Goal: Information Seeking & Learning: Find contact information

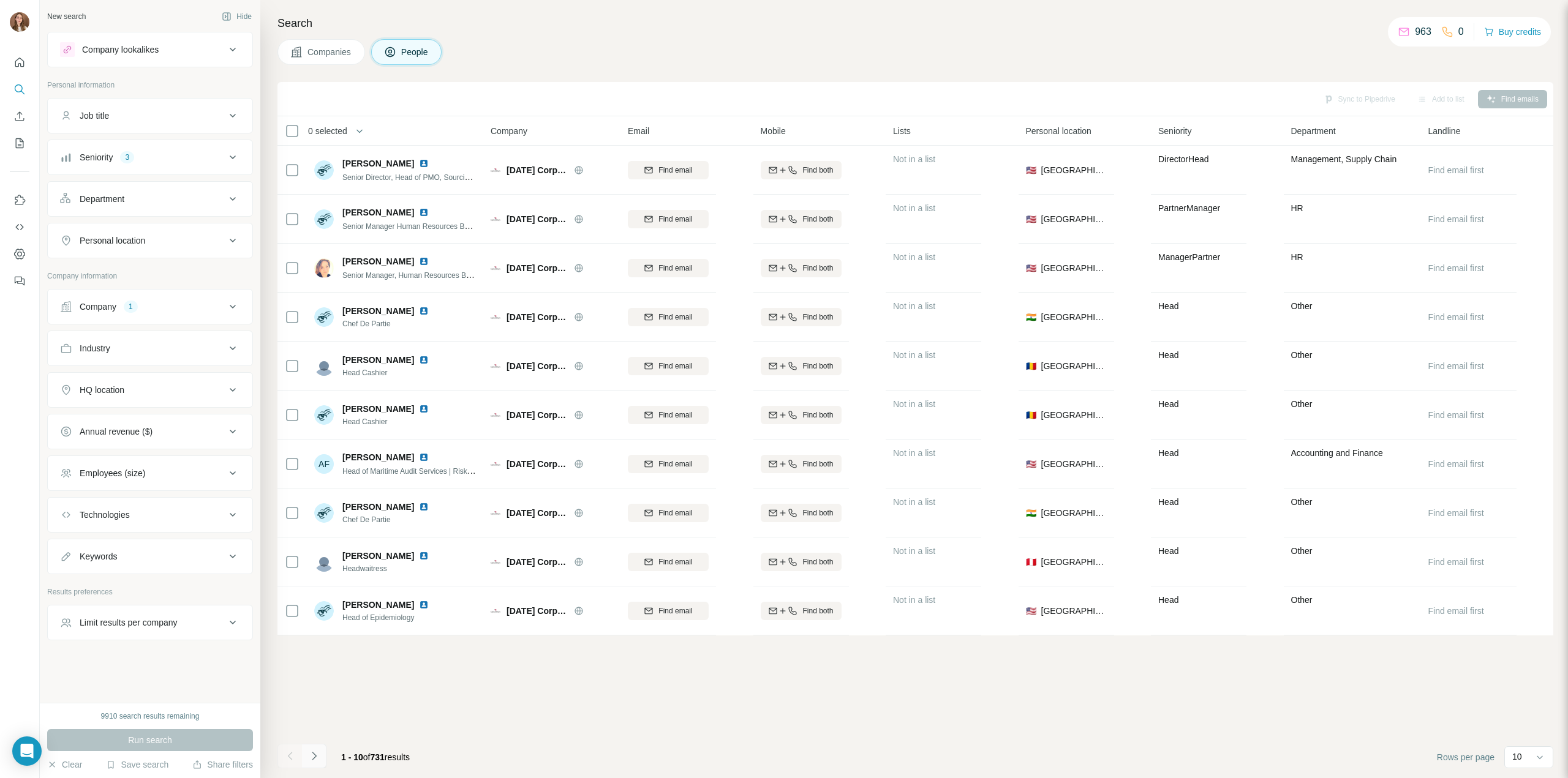
click at [314, 752] on icon "Navigate to next page" at bounding box center [314, 756] width 12 height 12
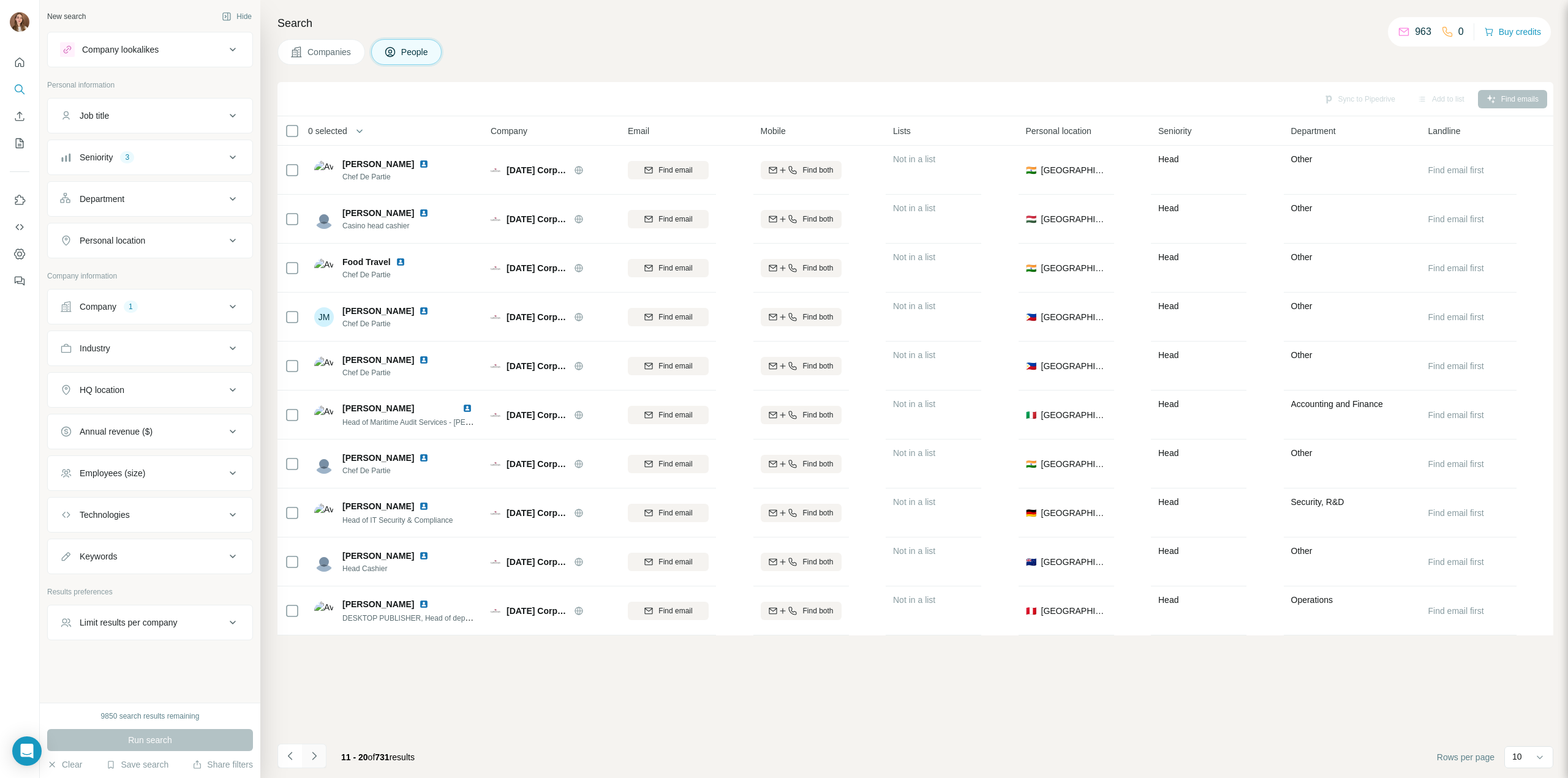
click at [322, 746] on button "Navigate to next page" at bounding box center [314, 755] width 24 height 24
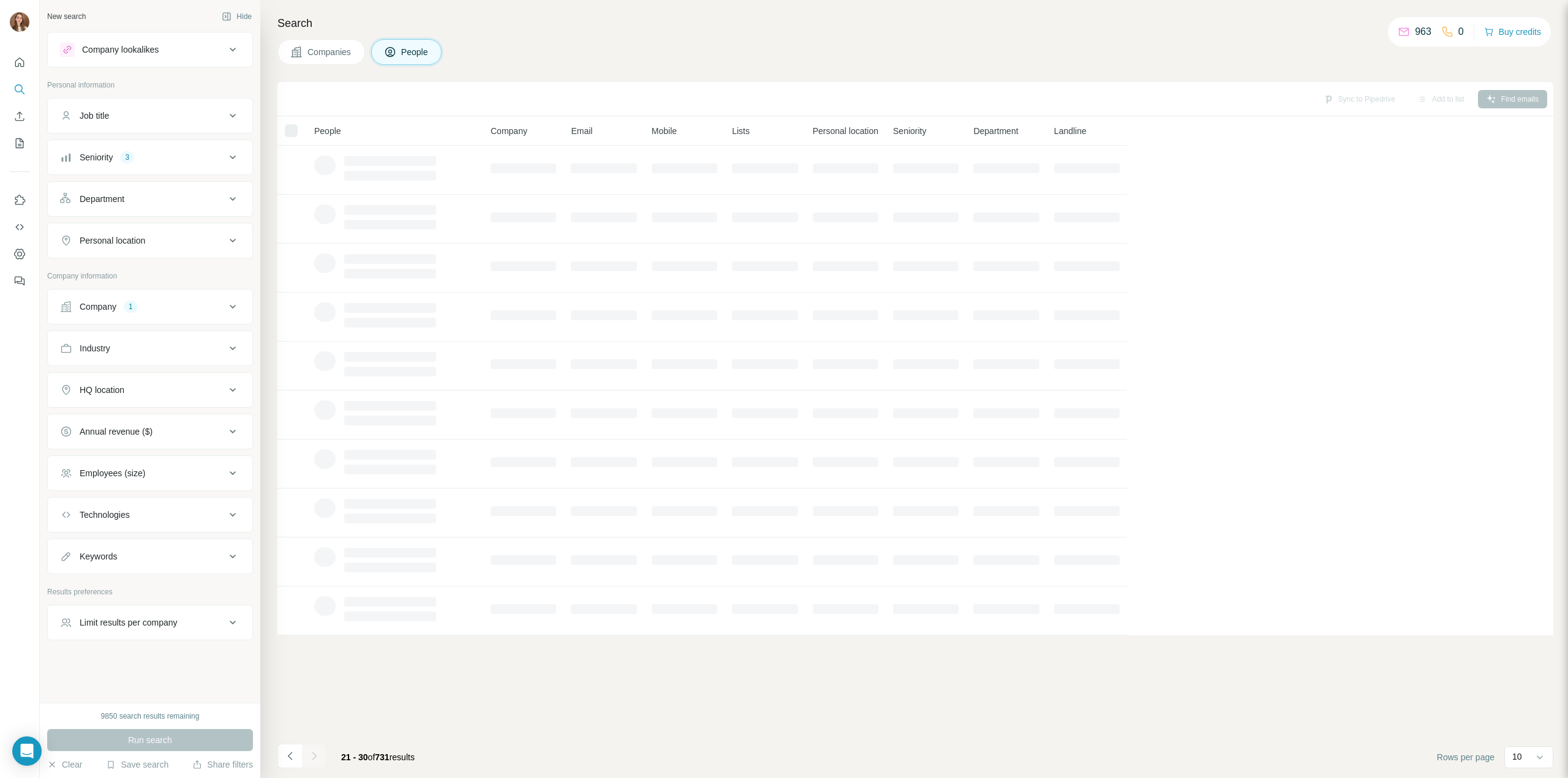
click at [319, 749] on button "Navigate to next page" at bounding box center [314, 755] width 24 height 24
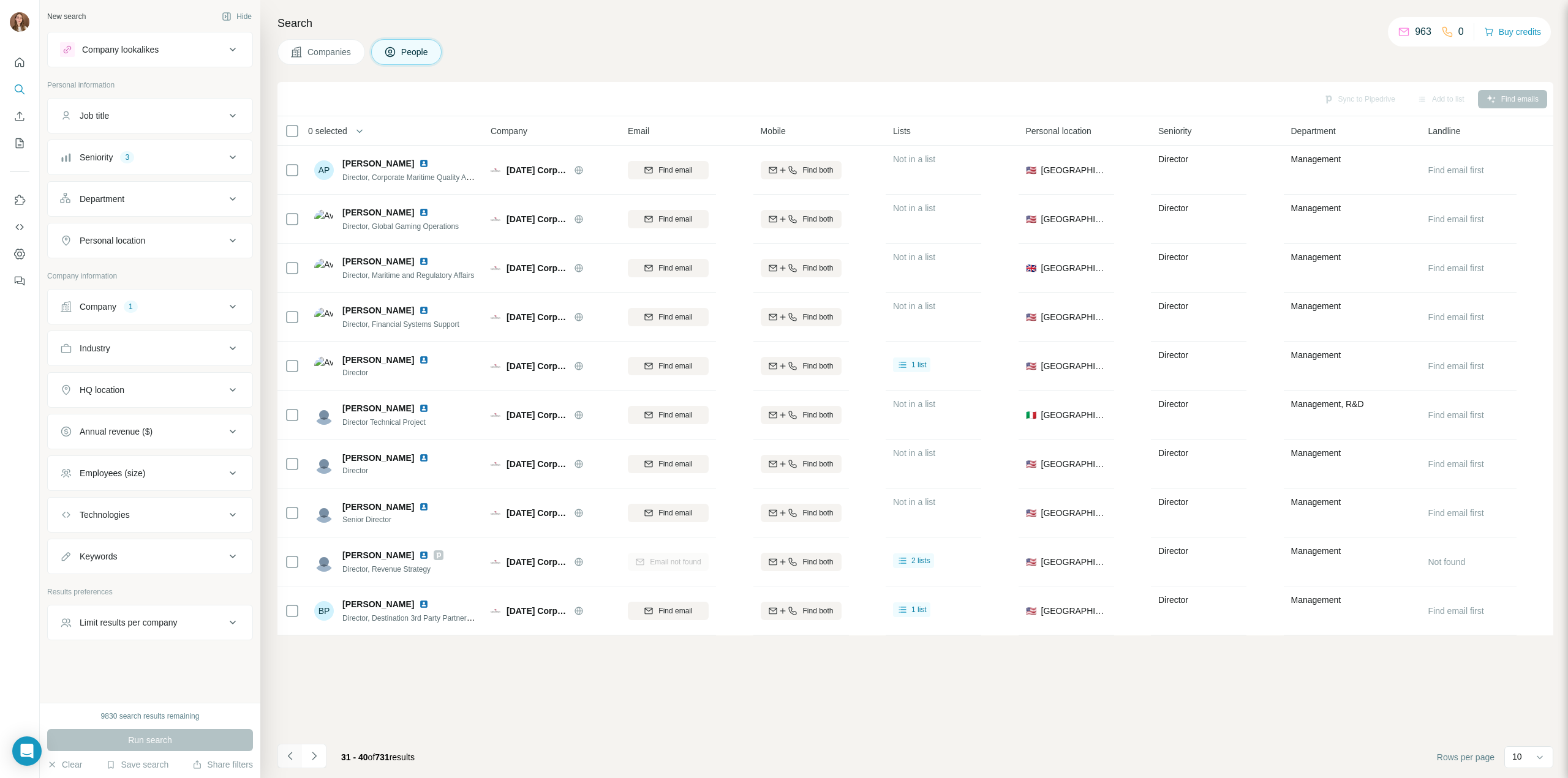
click at [290, 755] on icon "Navigate to previous page" at bounding box center [290, 756] width 12 height 12
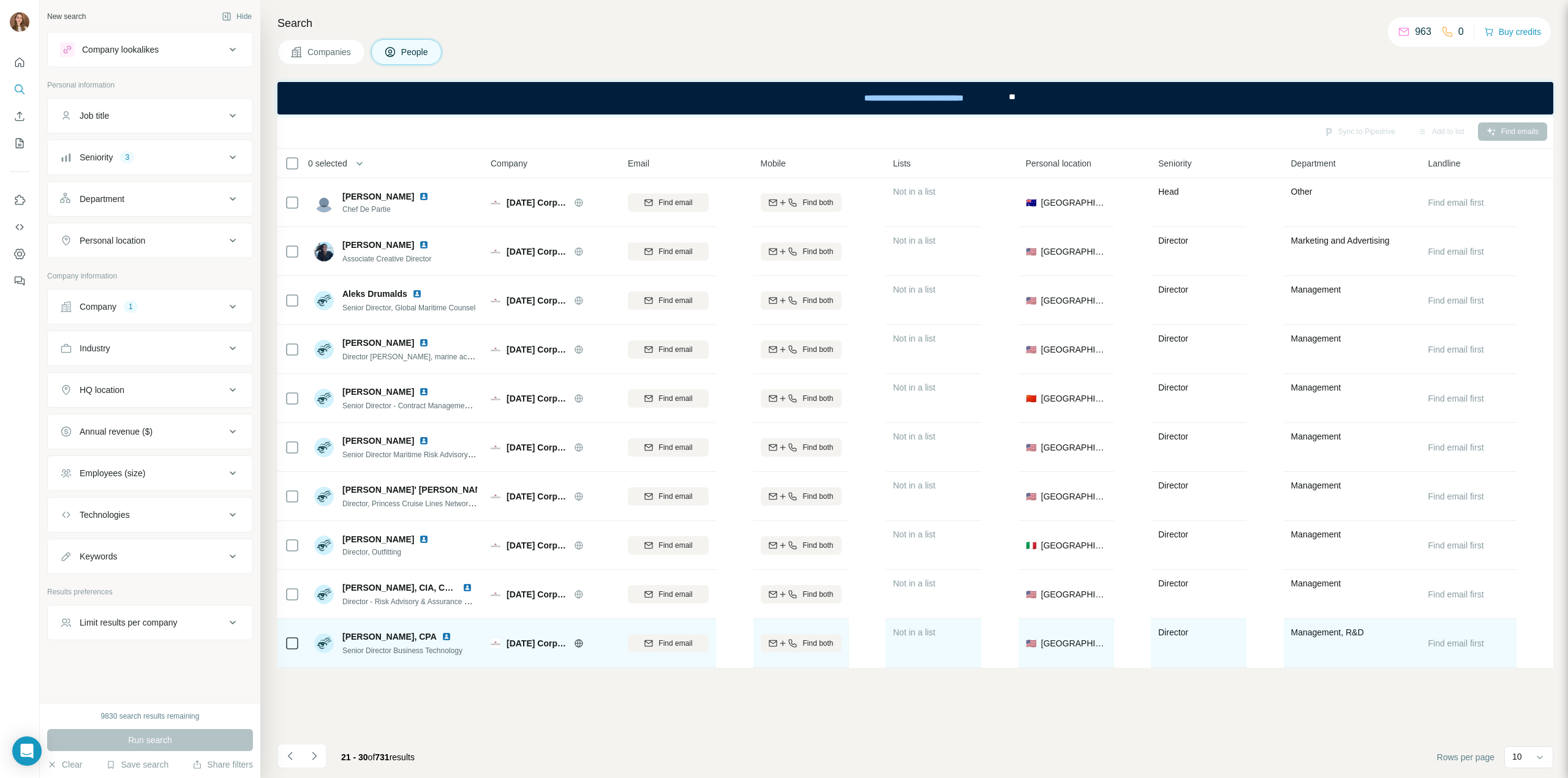
click at [441, 636] on img at bounding box center [446, 636] width 10 height 10
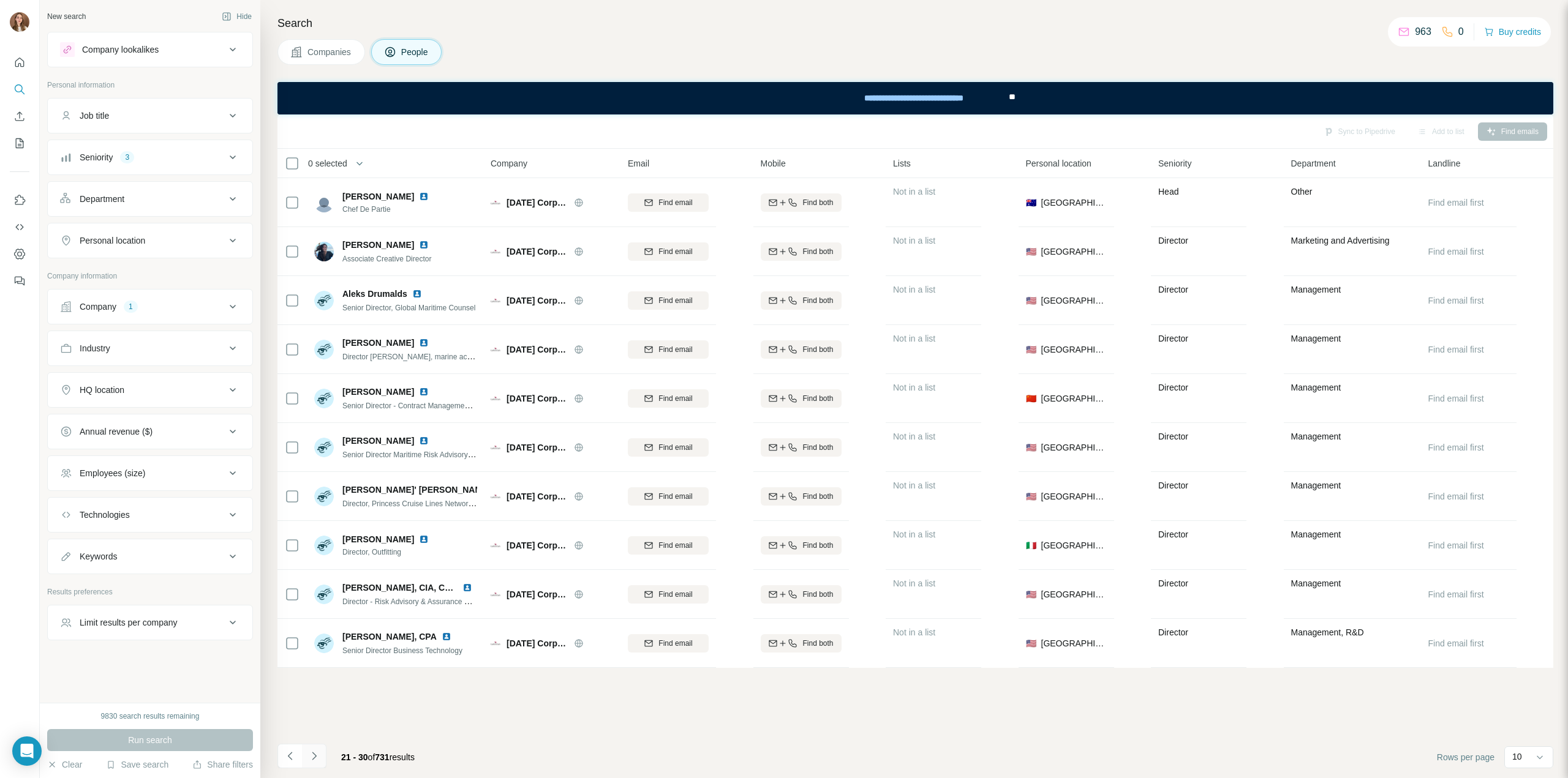
click at [312, 756] on icon "Navigate to next page" at bounding box center [314, 756] width 12 height 12
click at [311, 762] on button "Navigate to next page" at bounding box center [314, 755] width 24 height 24
click at [316, 754] on icon "Navigate to next page" at bounding box center [314, 756] width 12 height 12
click at [309, 761] on icon "Navigate to next page" at bounding box center [314, 756] width 12 height 12
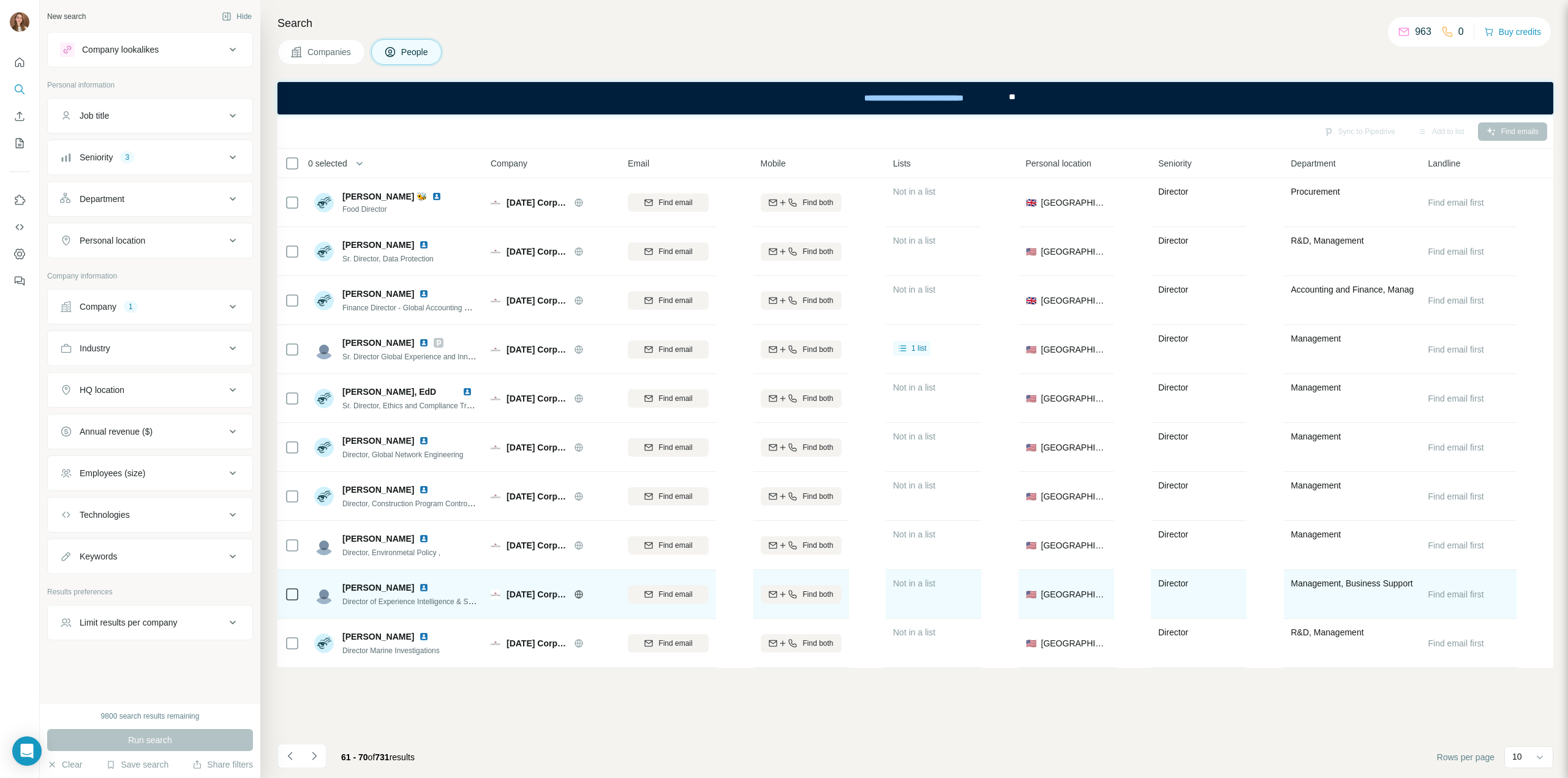
click at [429, 591] on img at bounding box center [423, 587] width 10 height 10
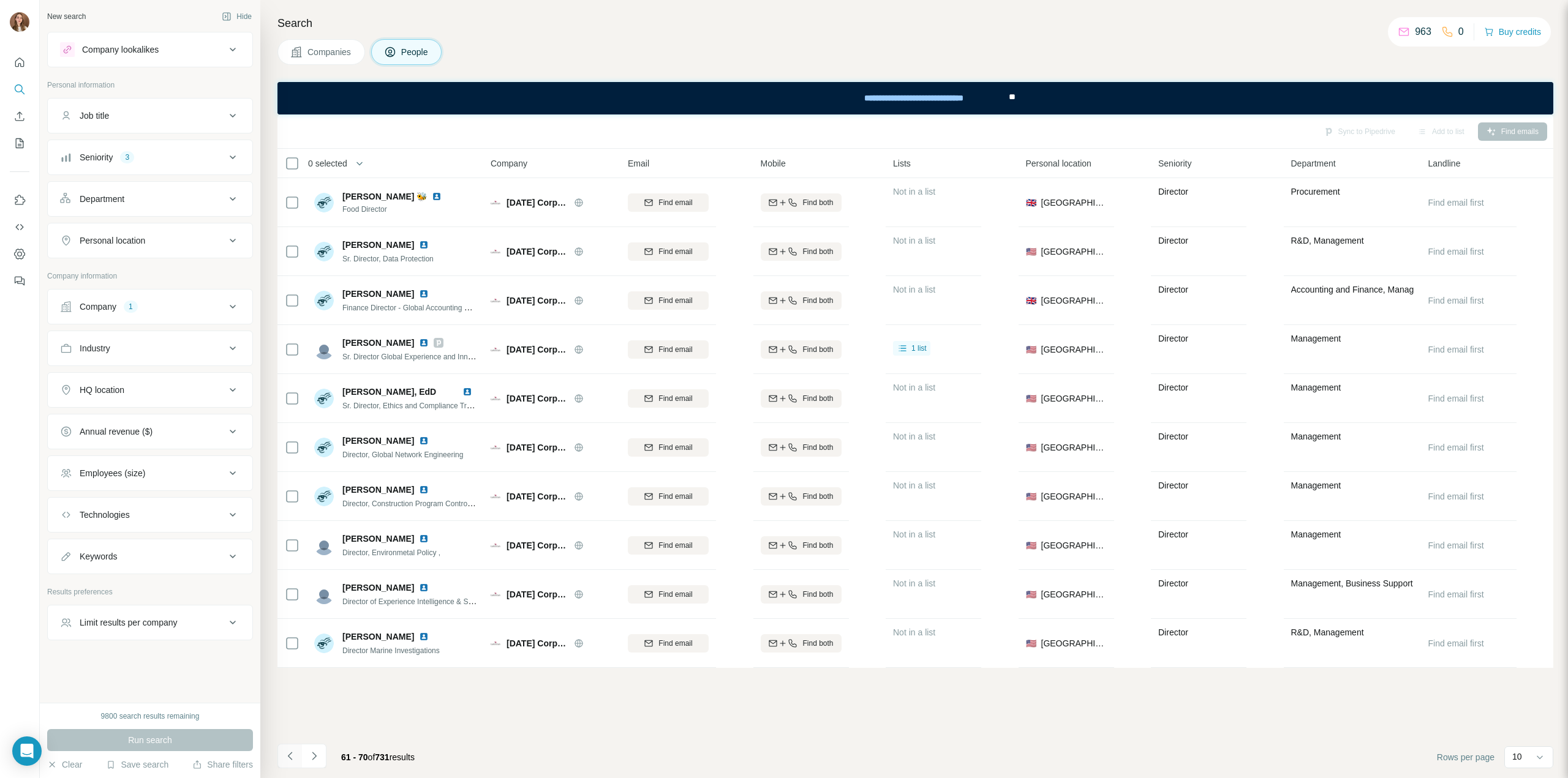
drag, startPoint x: 314, startPoint y: 765, endPoint x: 295, endPoint y: 749, distance: 24.8
click at [312, 765] on button "Navigate to next page" at bounding box center [314, 755] width 24 height 24
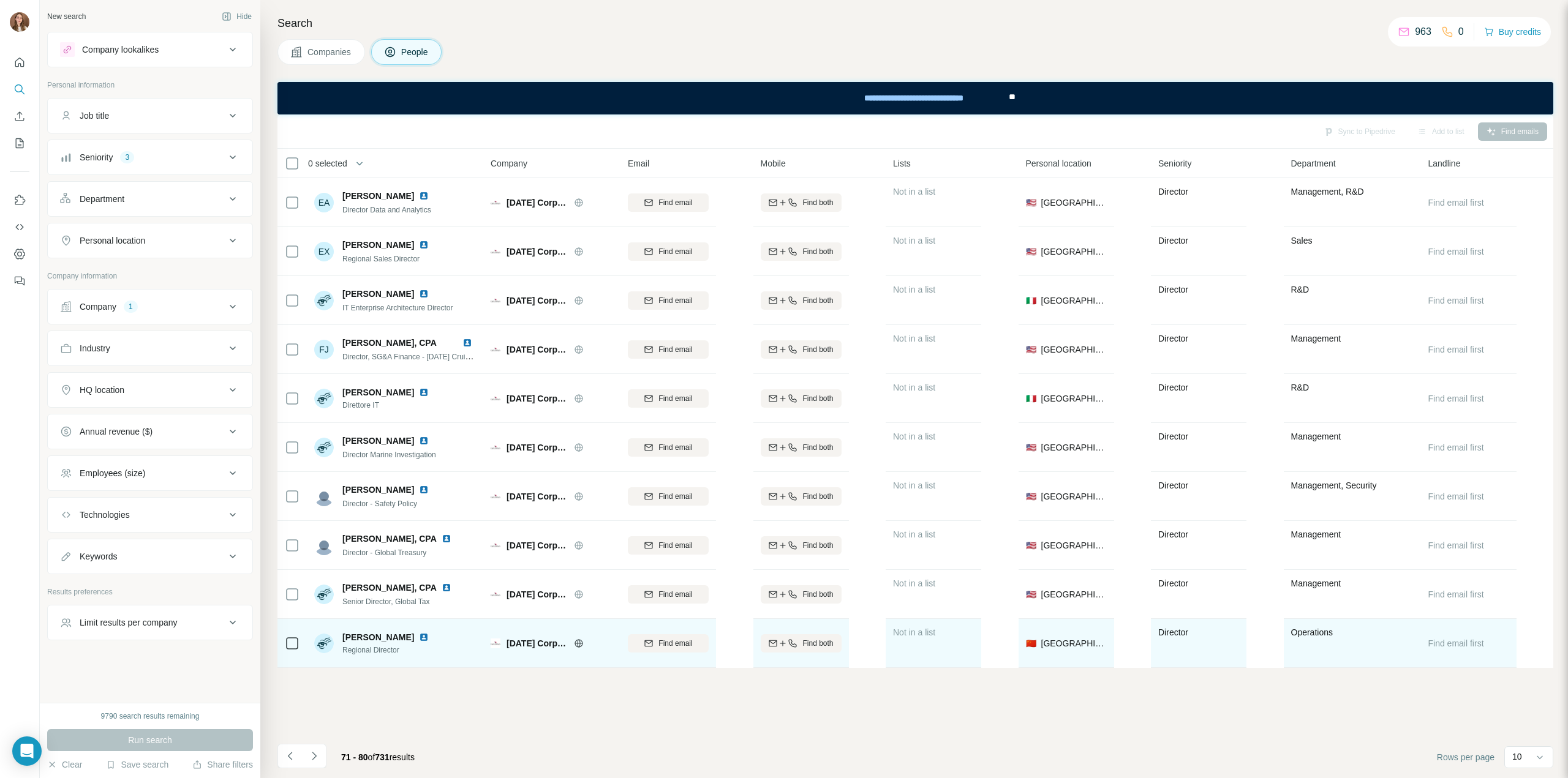
click at [419, 636] on img at bounding box center [423, 636] width 10 height 10
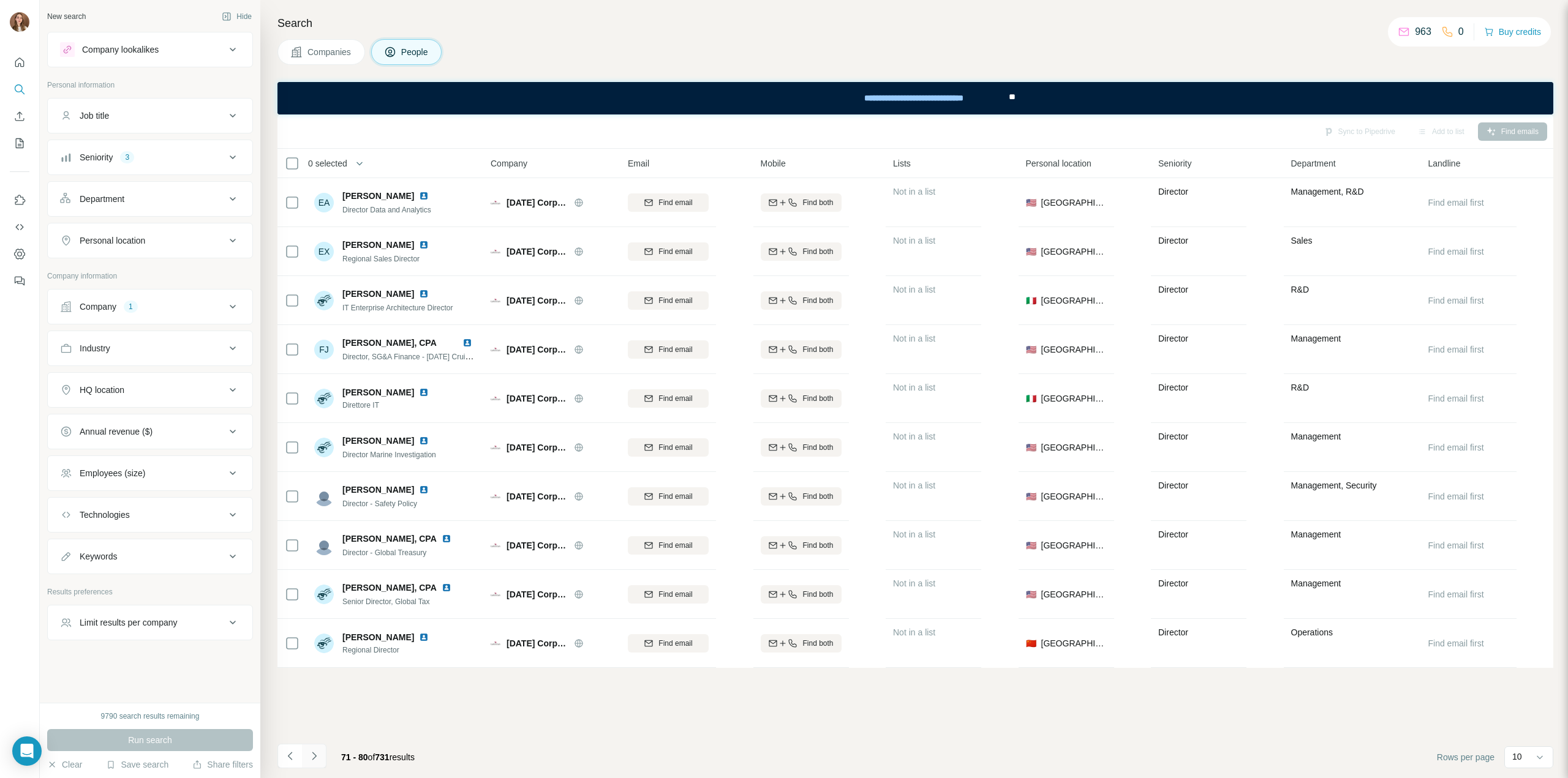
click at [316, 760] on icon "Navigate to next page" at bounding box center [314, 756] width 12 height 12
click at [309, 761] on icon "Navigate to next page" at bounding box center [314, 756] width 12 height 12
click at [314, 757] on icon "Navigate to next page" at bounding box center [314, 756] width 12 height 12
click at [316, 752] on icon "Navigate to next page" at bounding box center [314, 756] width 12 height 12
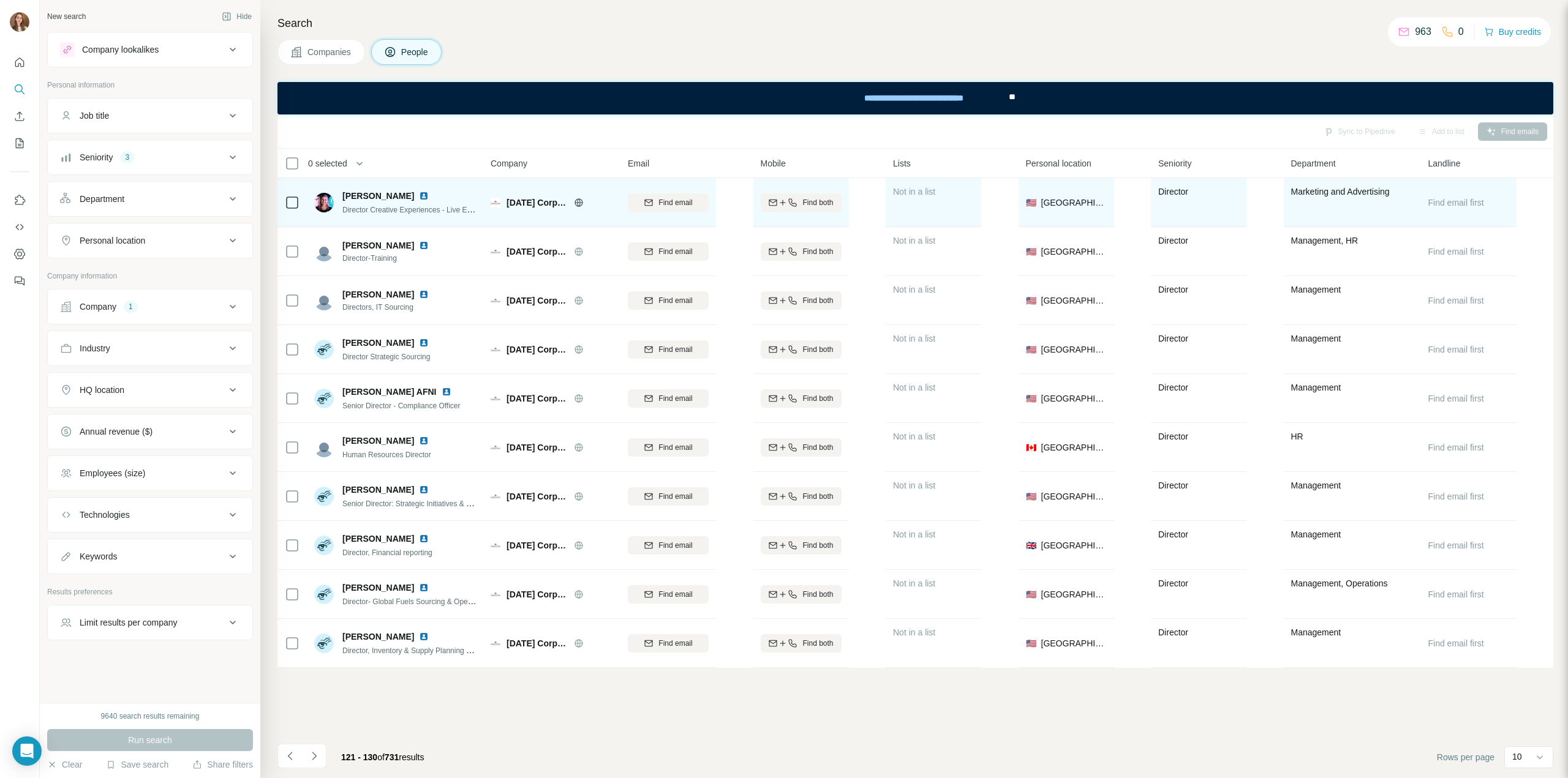
click at [419, 192] on img at bounding box center [423, 195] width 10 height 10
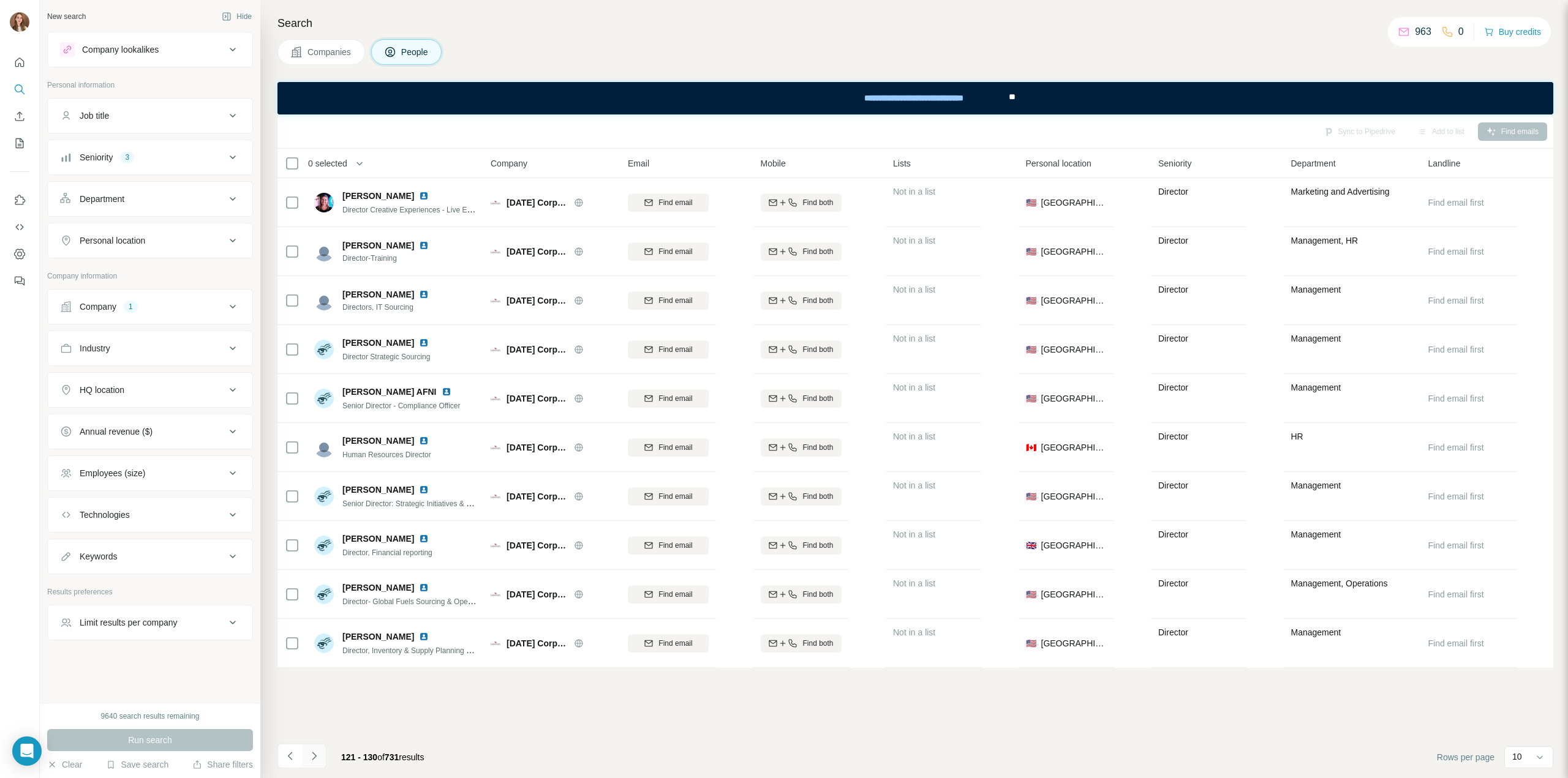
click at [315, 758] on icon "Navigate to next page" at bounding box center [314, 756] width 12 height 12
click at [321, 760] on button "Navigate to next page" at bounding box center [314, 755] width 24 height 24
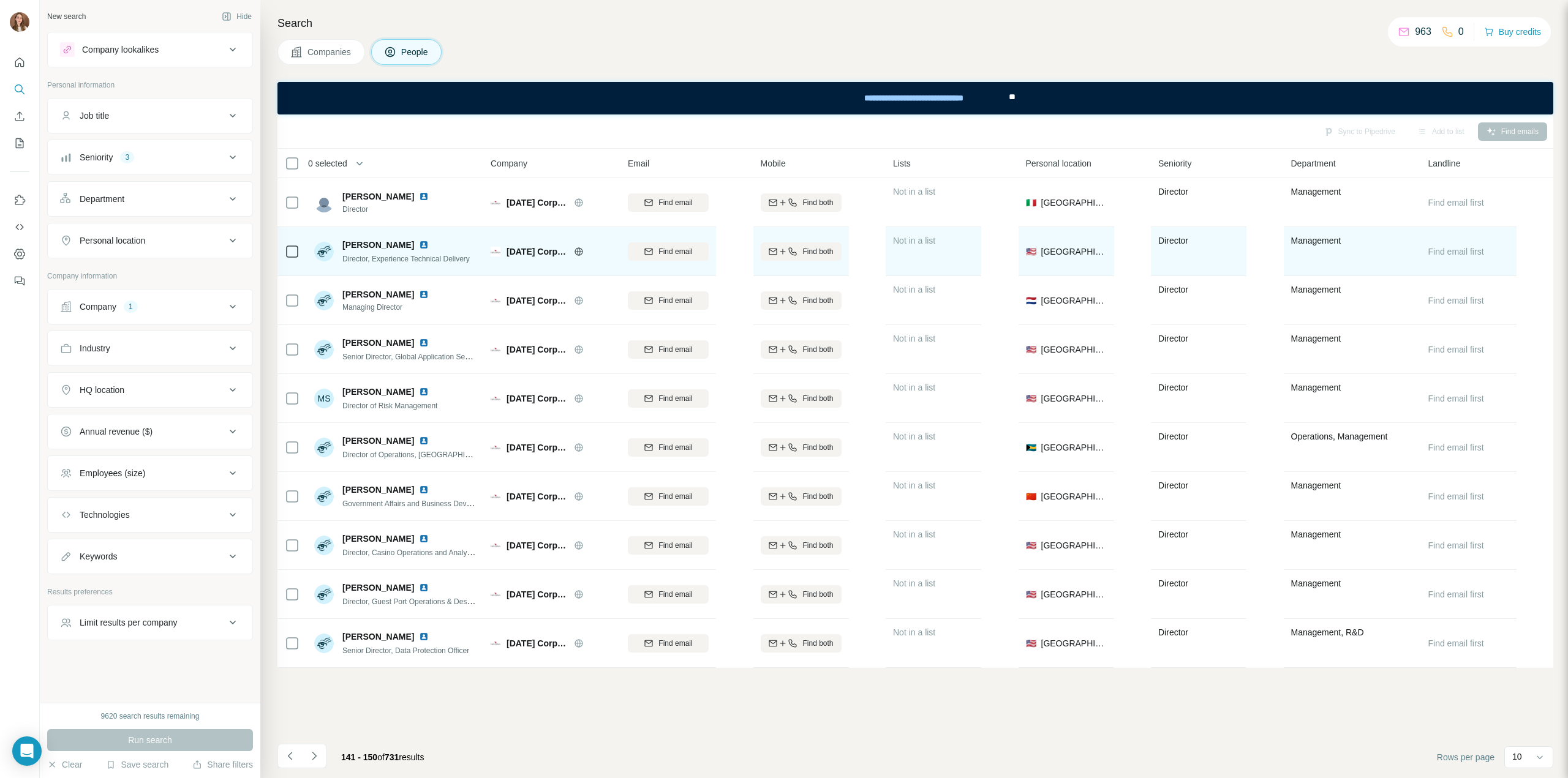
click at [419, 243] on img at bounding box center [423, 244] width 10 height 10
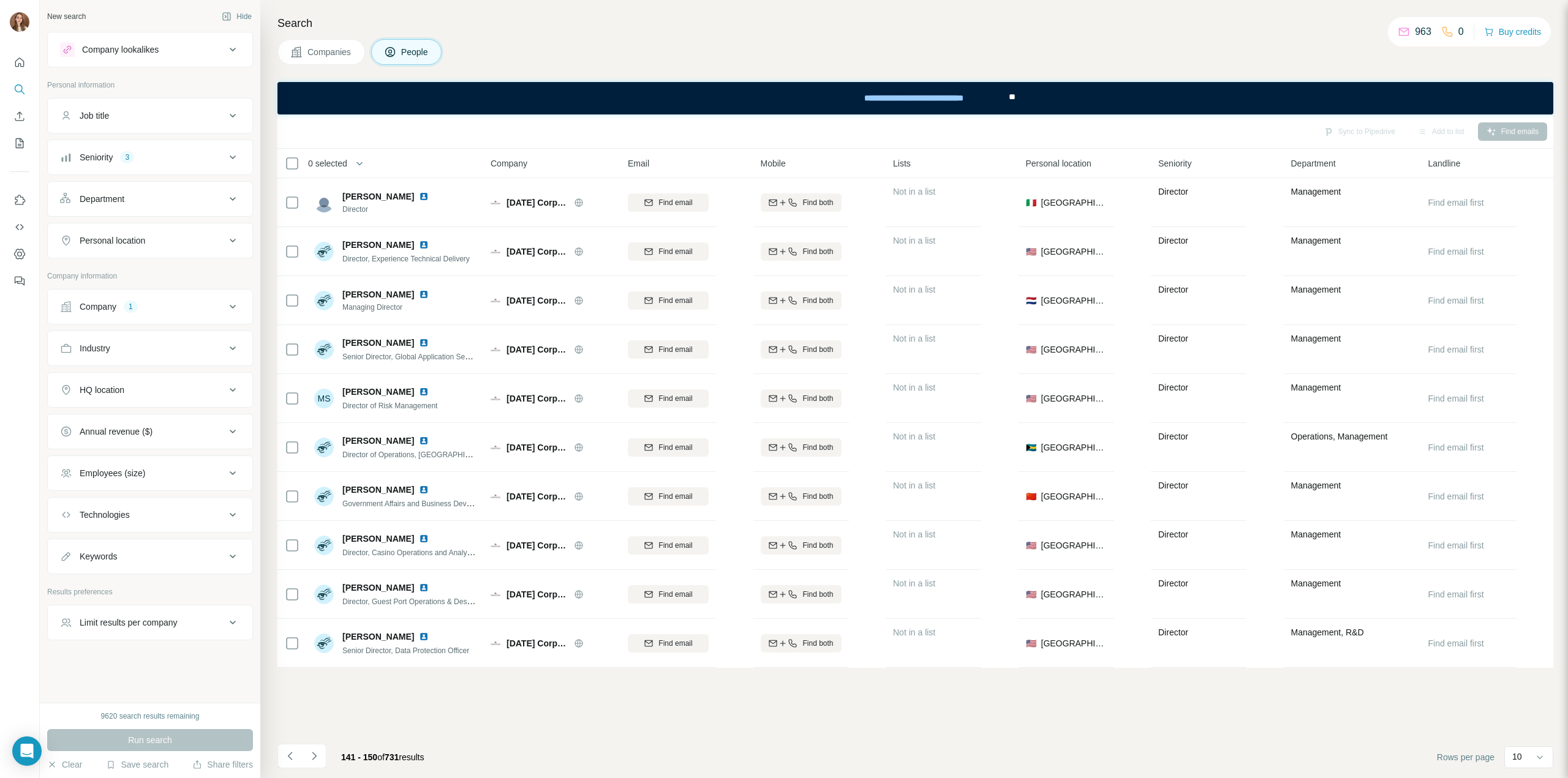
click at [326, 755] on button "Navigate to next page" at bounding box center [314, 755] width 24 height 24
click at [310, 747] on button "Navigate to next page" at bounding box center [314, 755] width 24 height 24
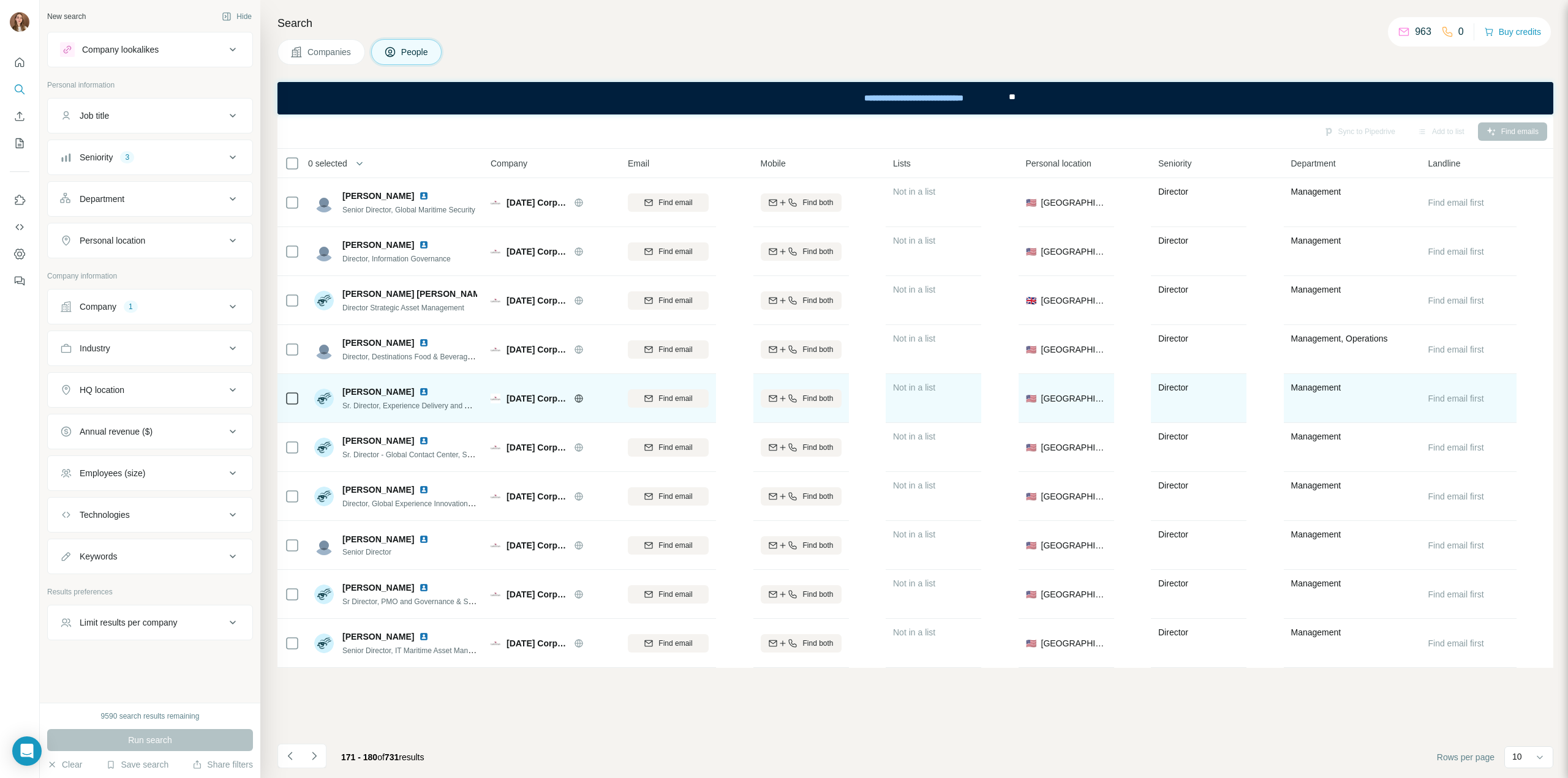
click at [419, 390] on img at bounding box center [423, 391] width 10 height 10
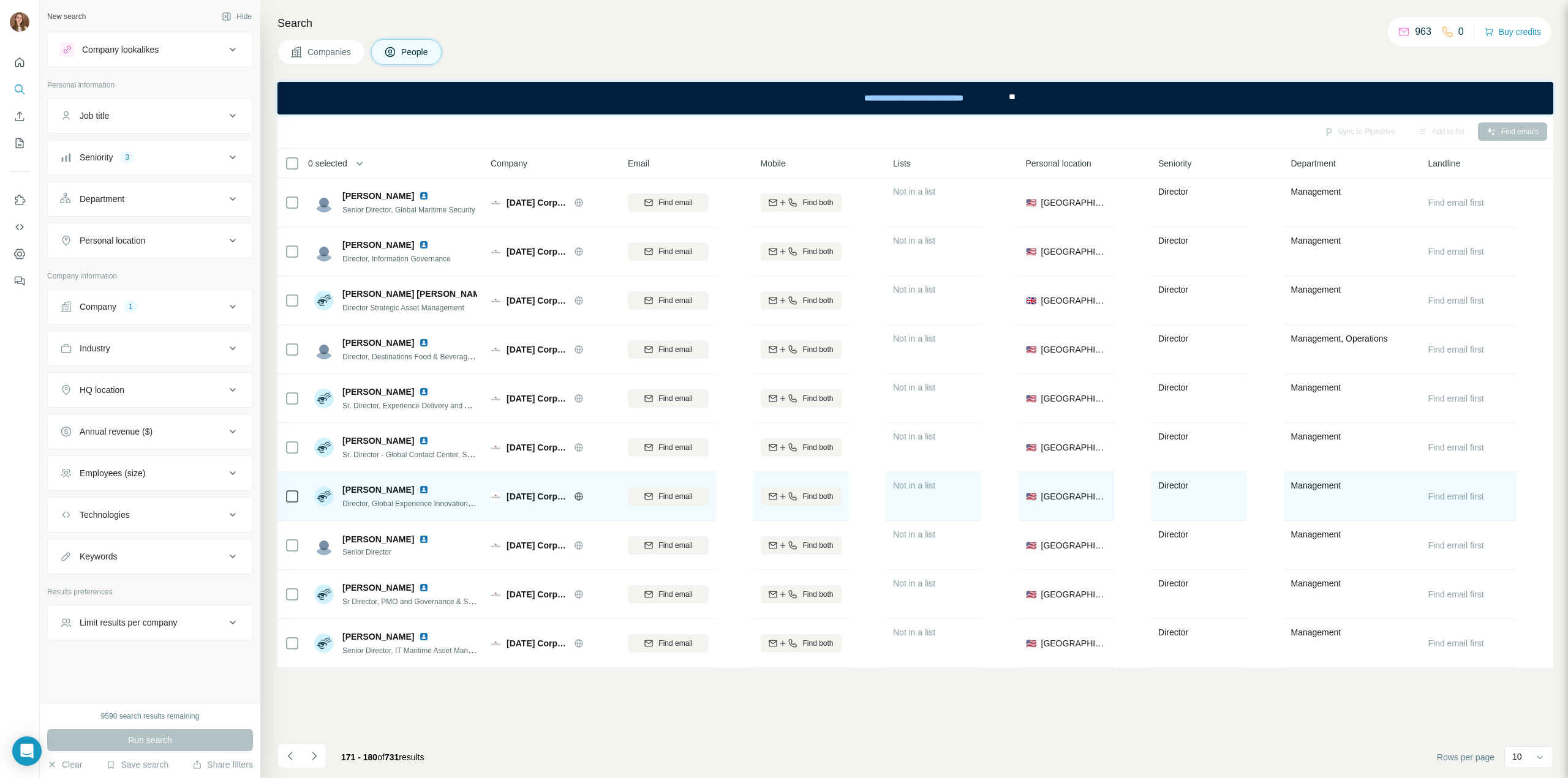
click at [422, 488] on img at bounding box center [423, 489] width 10 height 10
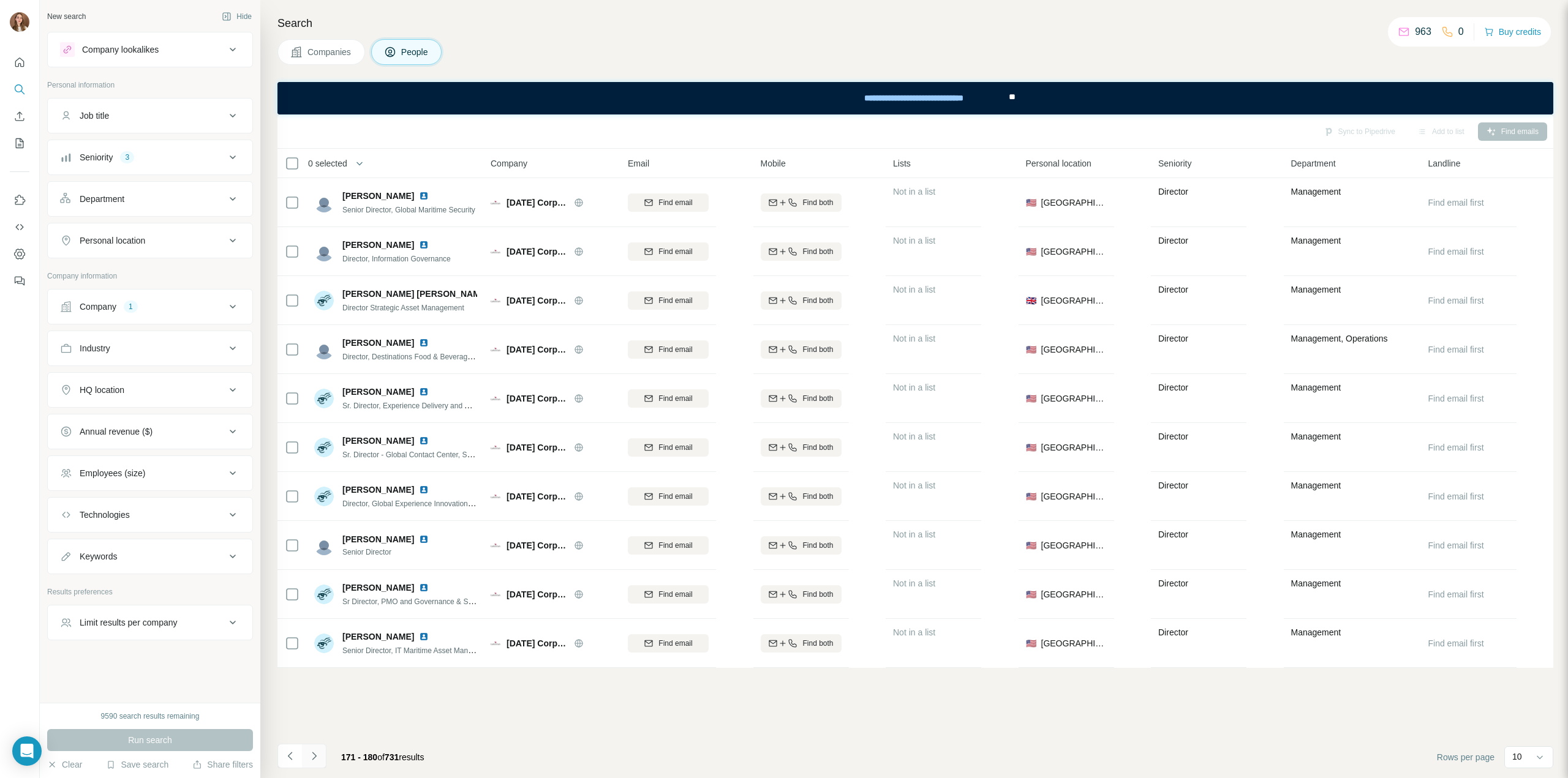
click at [317, 761] on icon "Navigate to next page" at bounding box center [314, 756] width 12 height 12
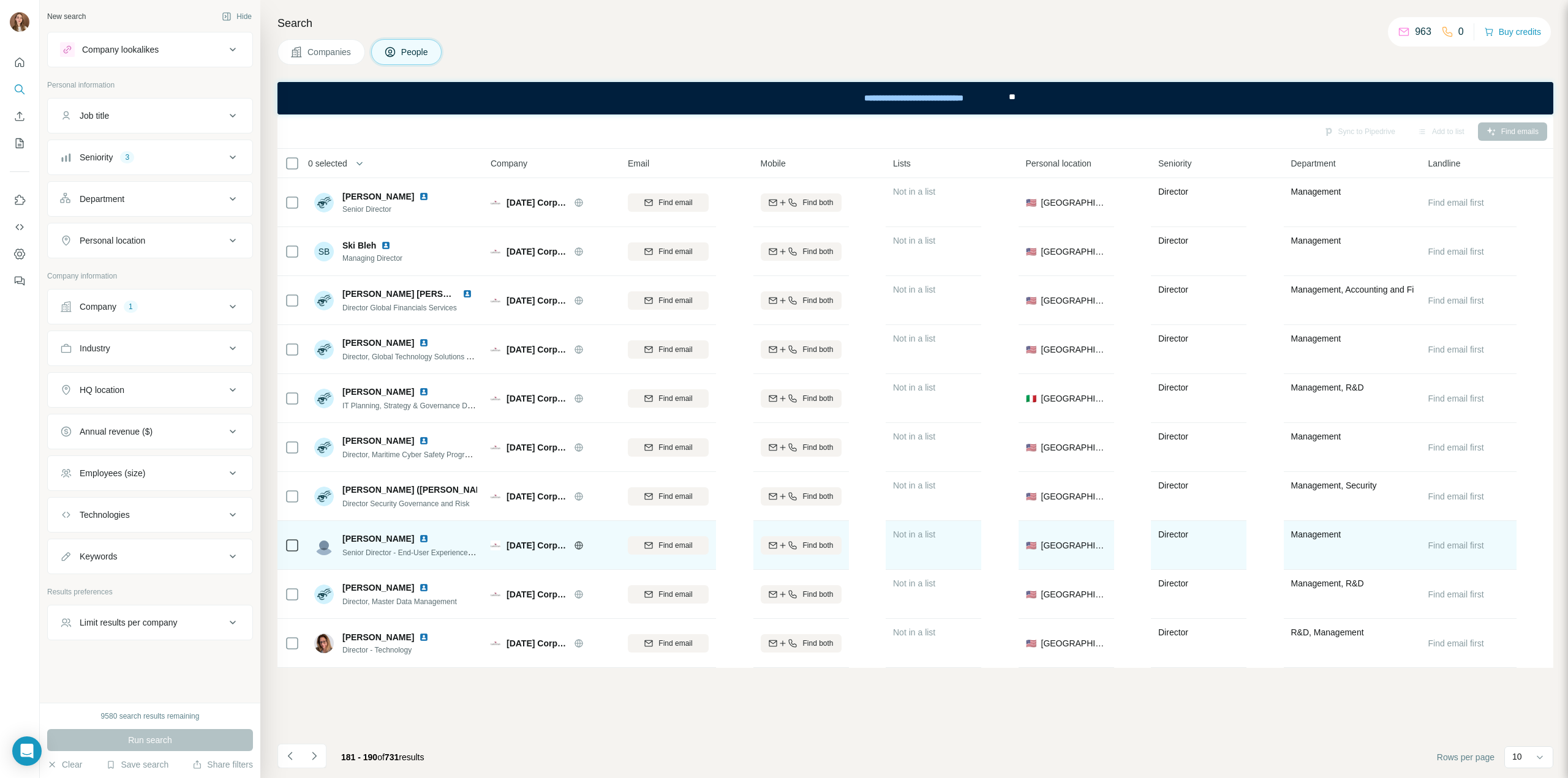
click at [419, 534] on img at bounding box center [423, 538] width 10 height 10
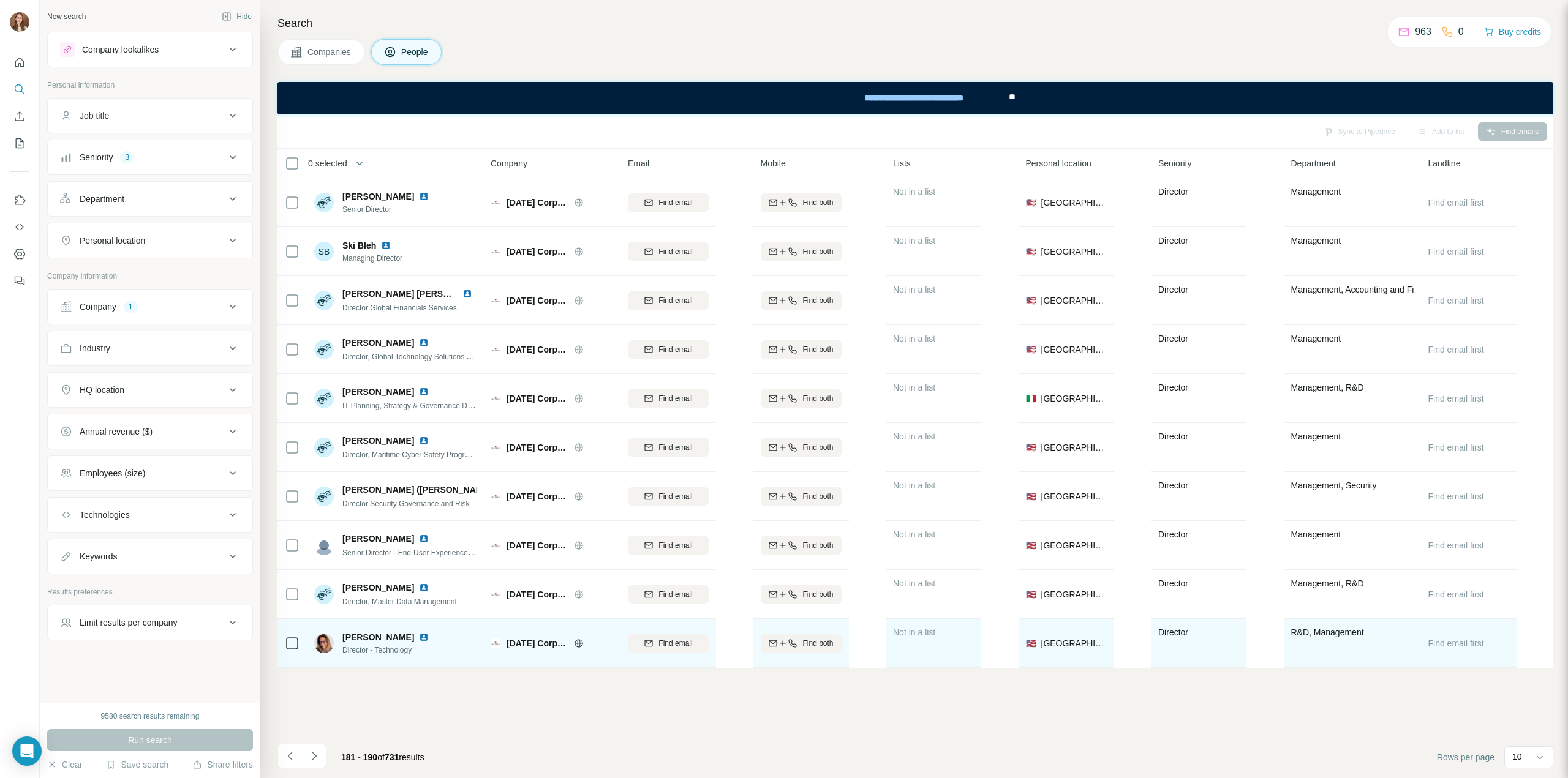
click at [419, 632] on img at bounding box center [423, 636] width 10 height 10
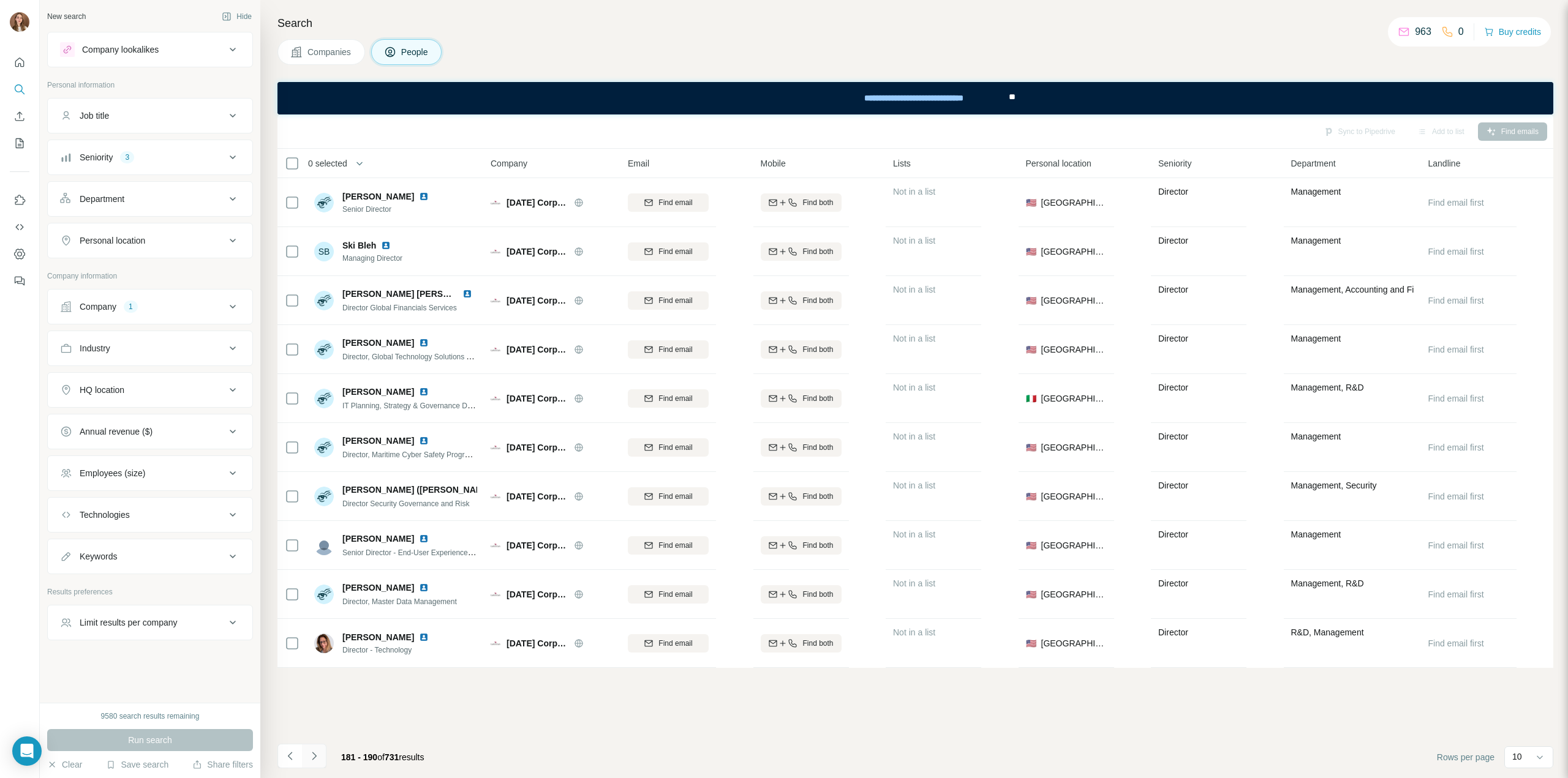
click at [311, 759] on icon "Navigate to next page" at bounding box center [314, 756] width 12 height 12
click at [286, 57] on button "Companies" at bounding box center [321, 51] width 87 height 26
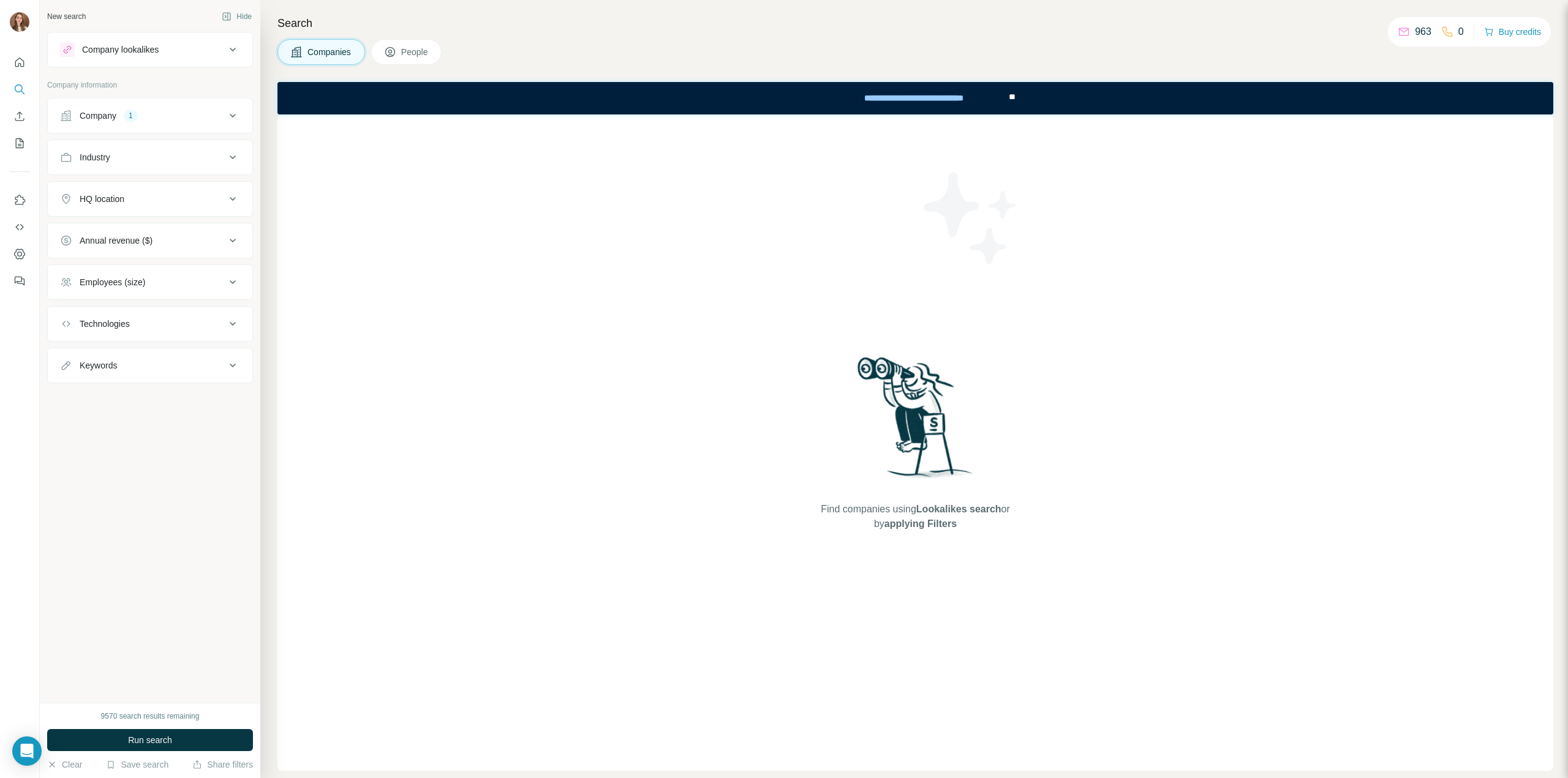
click at [118, 127] on button "Company 1" at bounding box center [150, 116] width 205 height 29
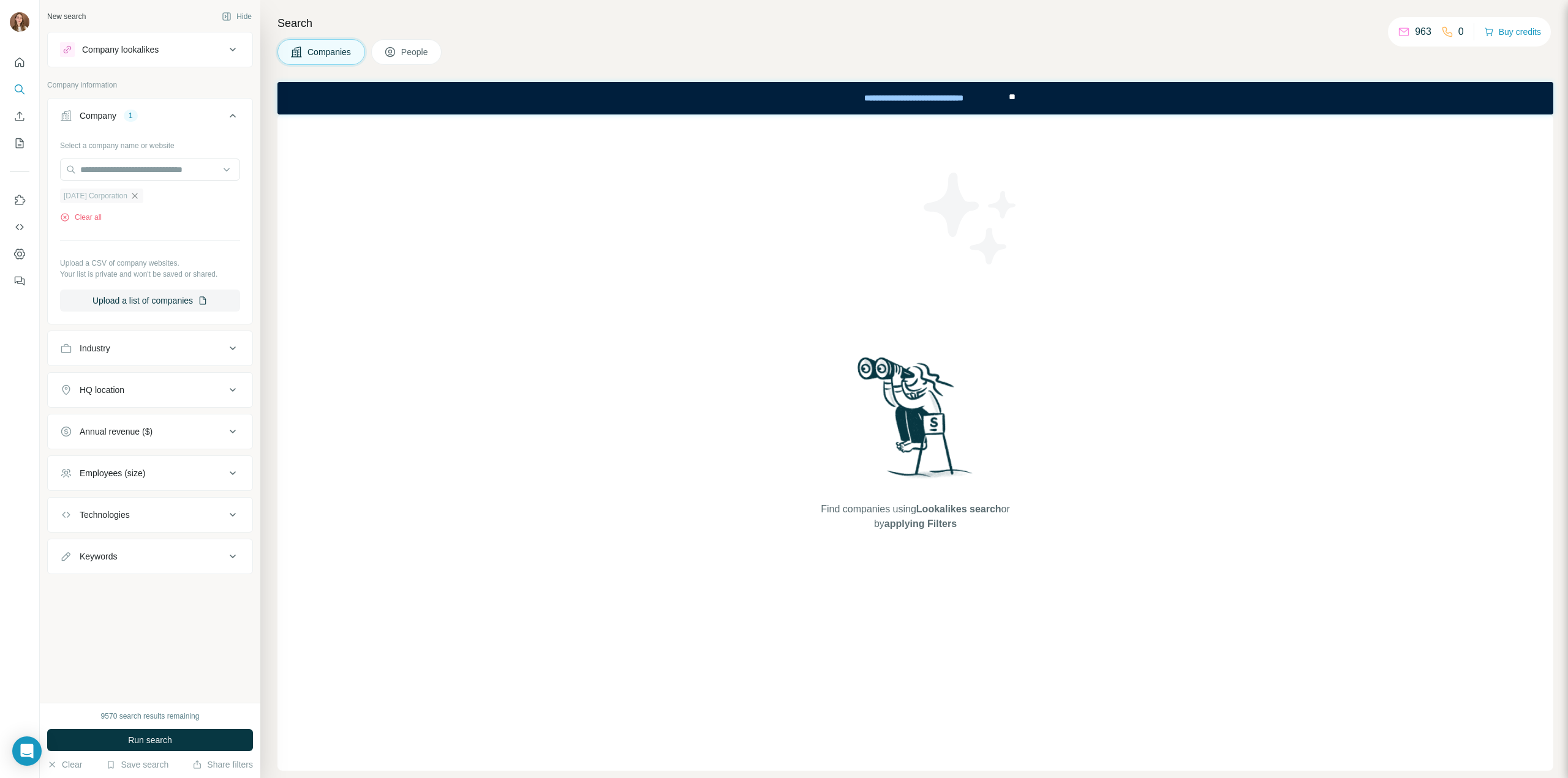
click at [140, 194] on icon "button" at bounding box center [134, 195] width 10 height 10
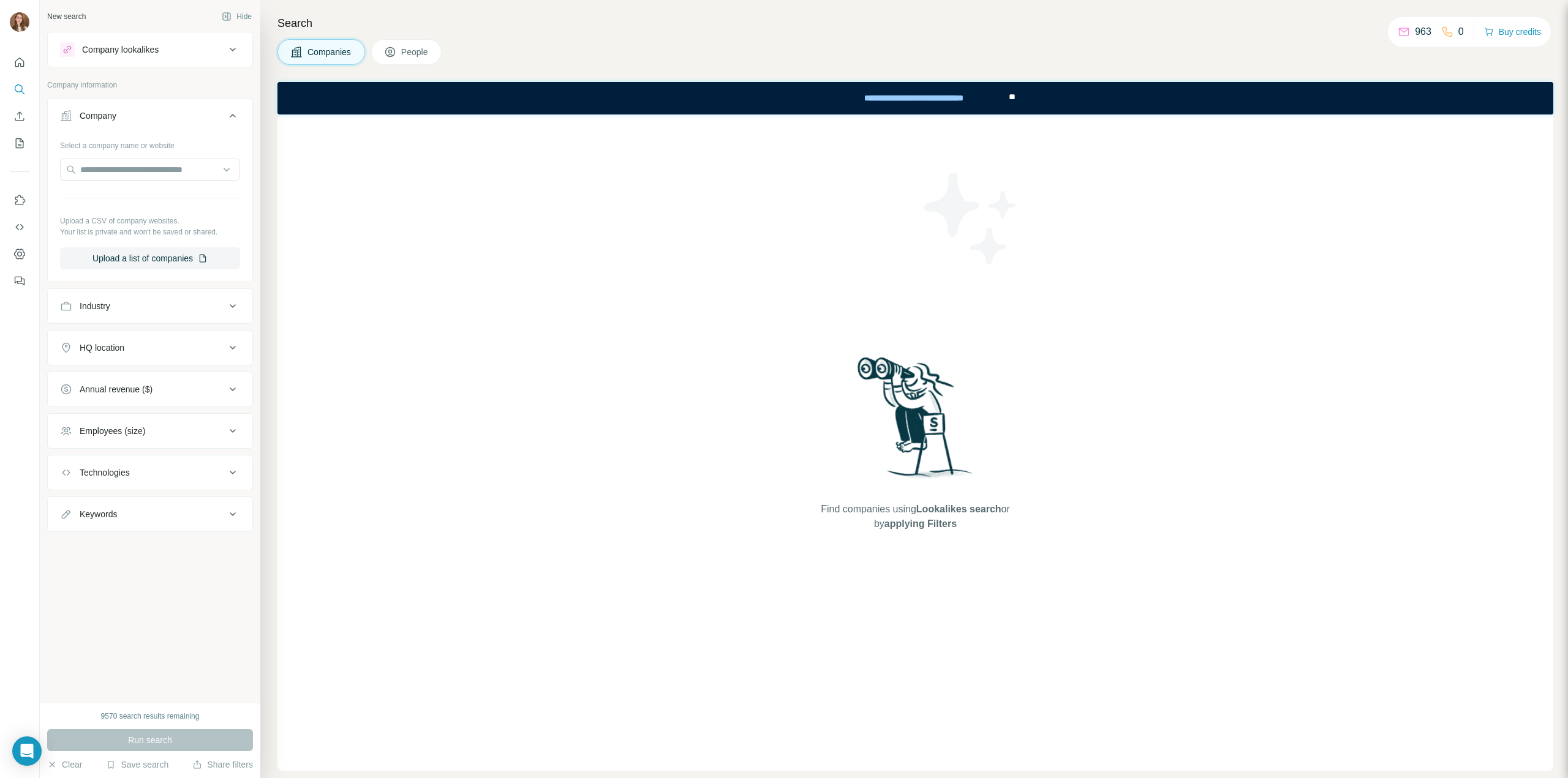
click at [158, 127] on button "Company" at bounding box center [150, 118] width 205 height 34
click at [153, 44] on div "Company lookalikes" at bounding box center [120, 49] width 76 height 12
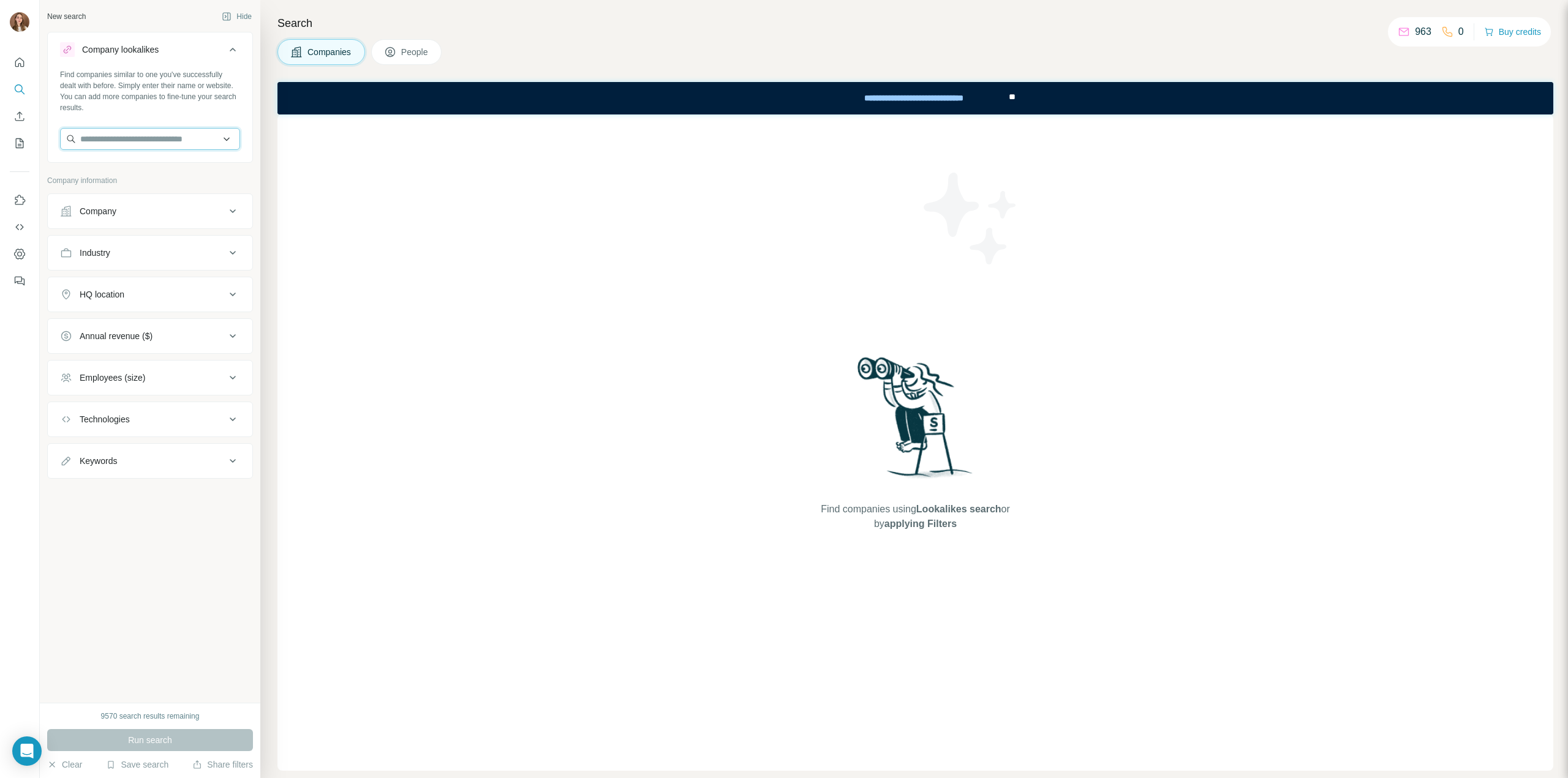
click at [131, 132] on input "text" at bounding box center [150, 139] width 180 height 22
paste input "*******"
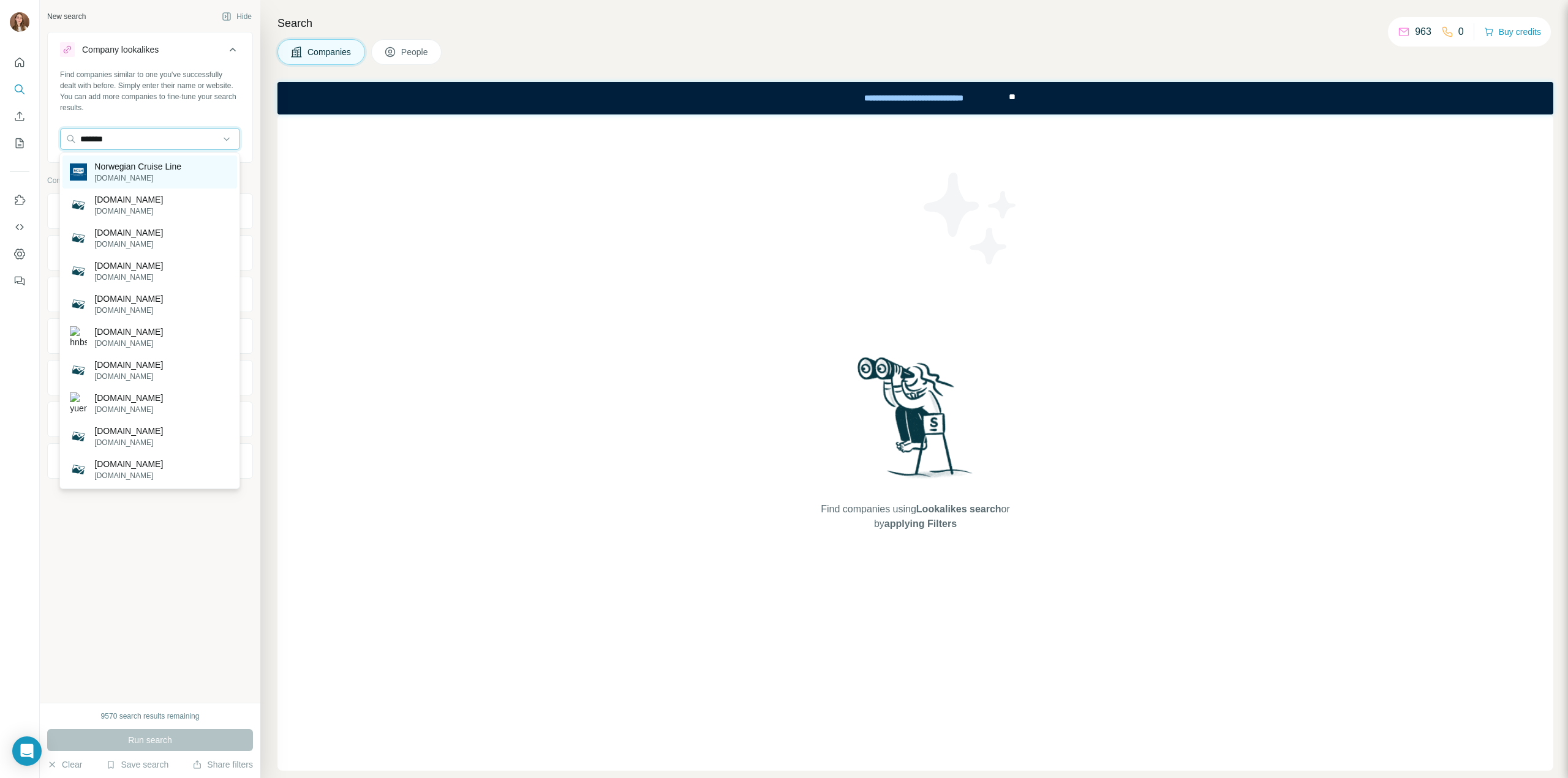
type input "*******"
click at [138, 159] on div "Norwegian Cruise Line ncl.com" at bounding box center [150, 172] width 175 height 33
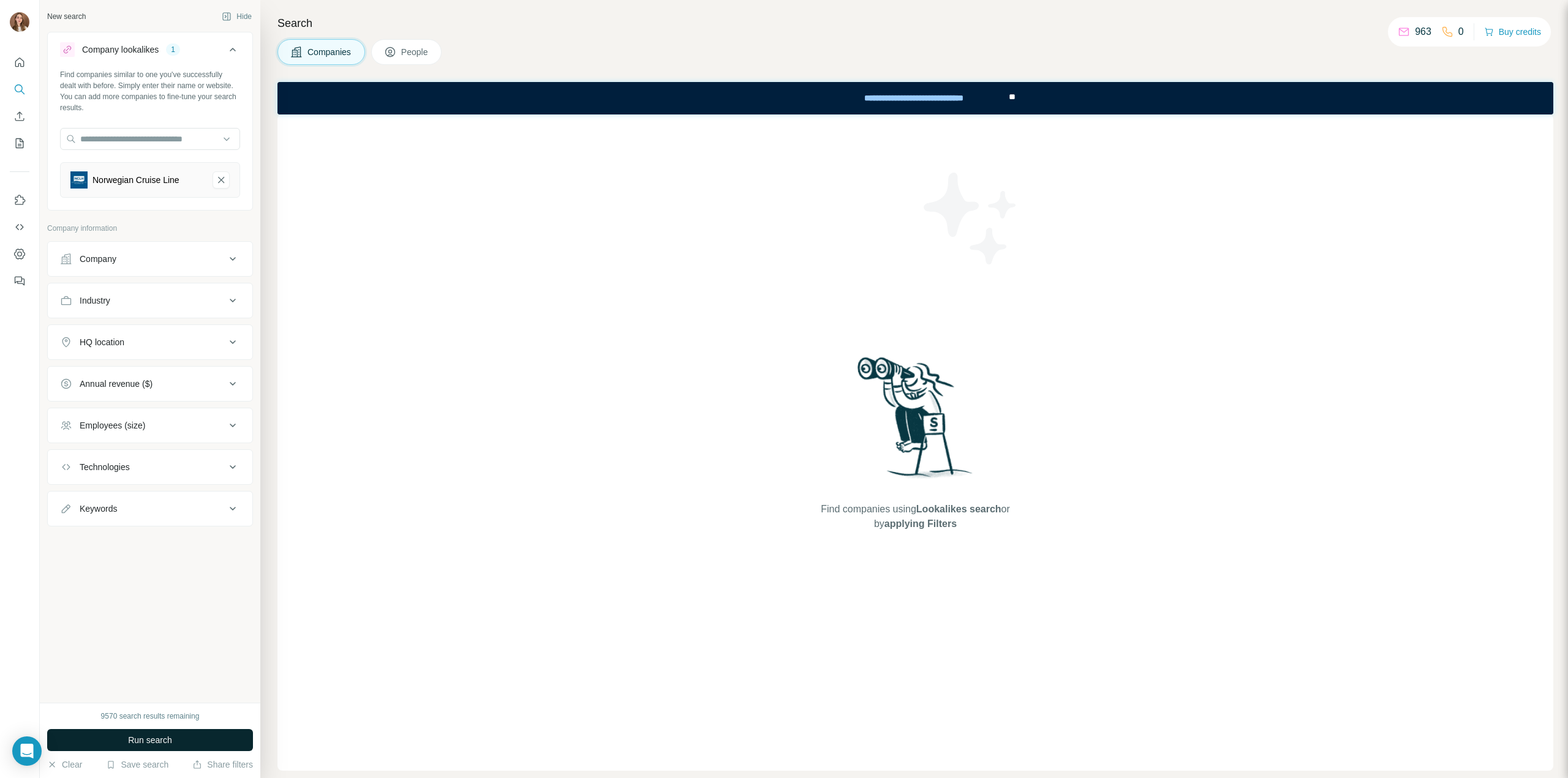
click at [199, 734] on button "Run search" at bounding box center [150, 740] width 206 height 22
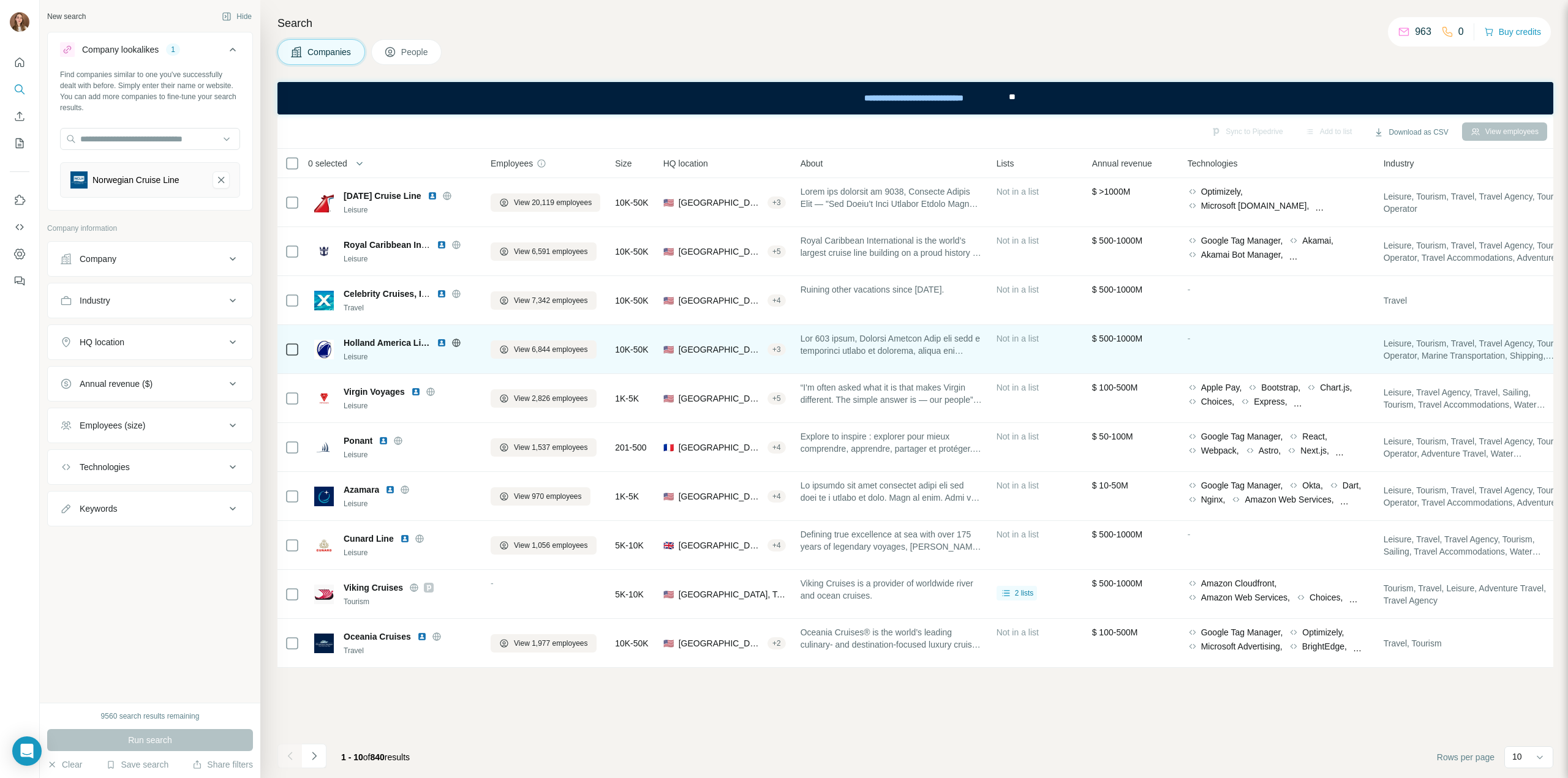
click at [455, 344] on icon at bounding box center [456, 342] width 3 height 8
click at [441, 344] on img at bounding box center [441, 342] width 10 height 10
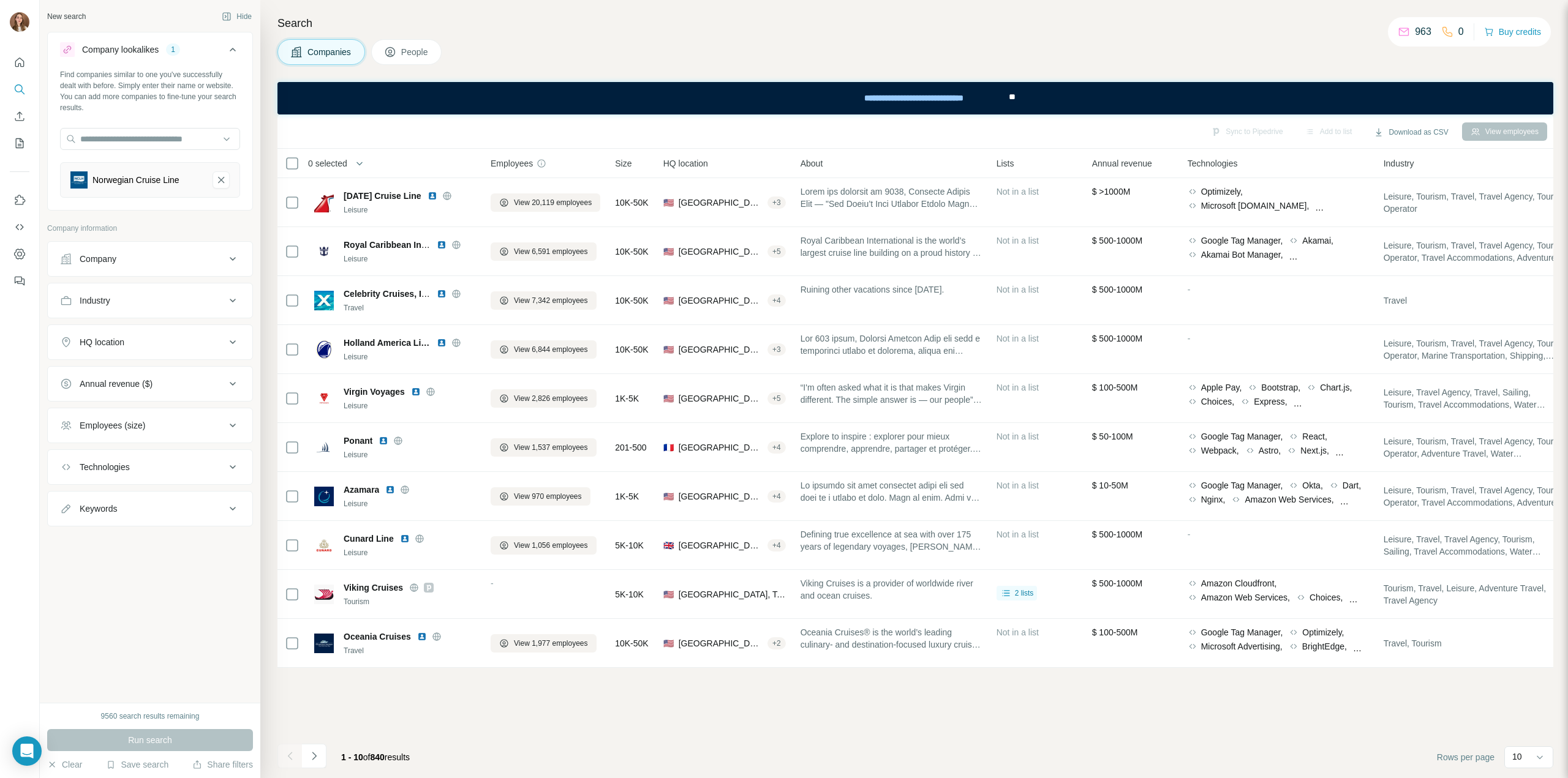
click at [131, 266] on button "Company" at bounding box center [150, 259] width 205 height 29
click at [131, 265] on button "Company" at bounding box center [150, 261] width 205 height 34
click at [140, 304] on div "Industry" at bounding box center [142, 300] width 165 height 12
click at [105, 414] on button "Employees (size)" at bounding box center [150, 426] width 205 height 29
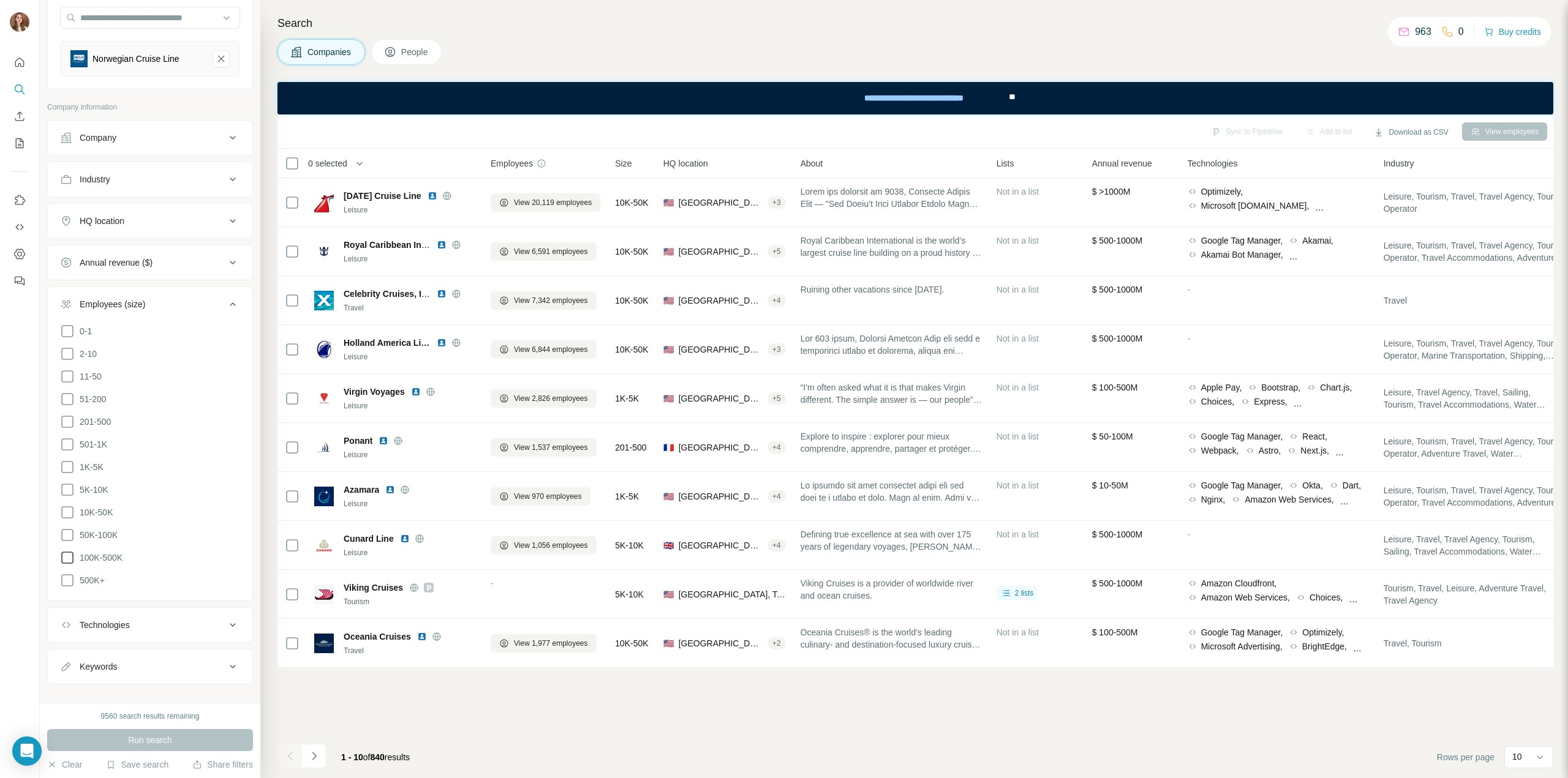
scroll to position [123, 0]
click at [71, 506] on icon at bounding box center [68, 511] width 15 height 15
click at [68, 528] on icon at bounding box center [68, 534] width 15 height 15
click at [71, 551] on icon at bounding box center [68, 556] width 15 height 15
click at [71, 575] on icon at bounding box center [68, 579] width 15 height 15
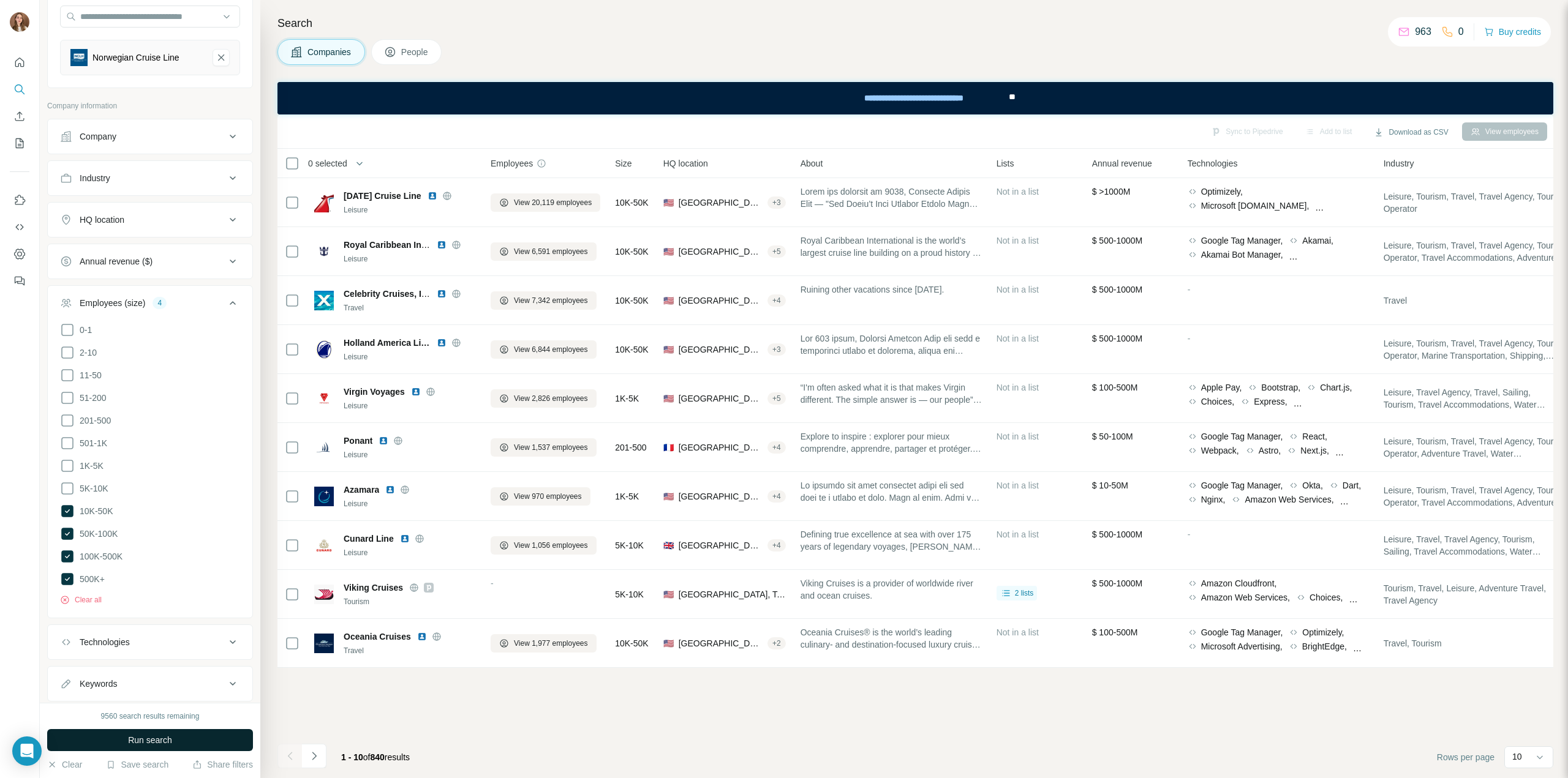
click at [139, 740] on span "Run search" at bounding box center [150, 740] width 44 height 12
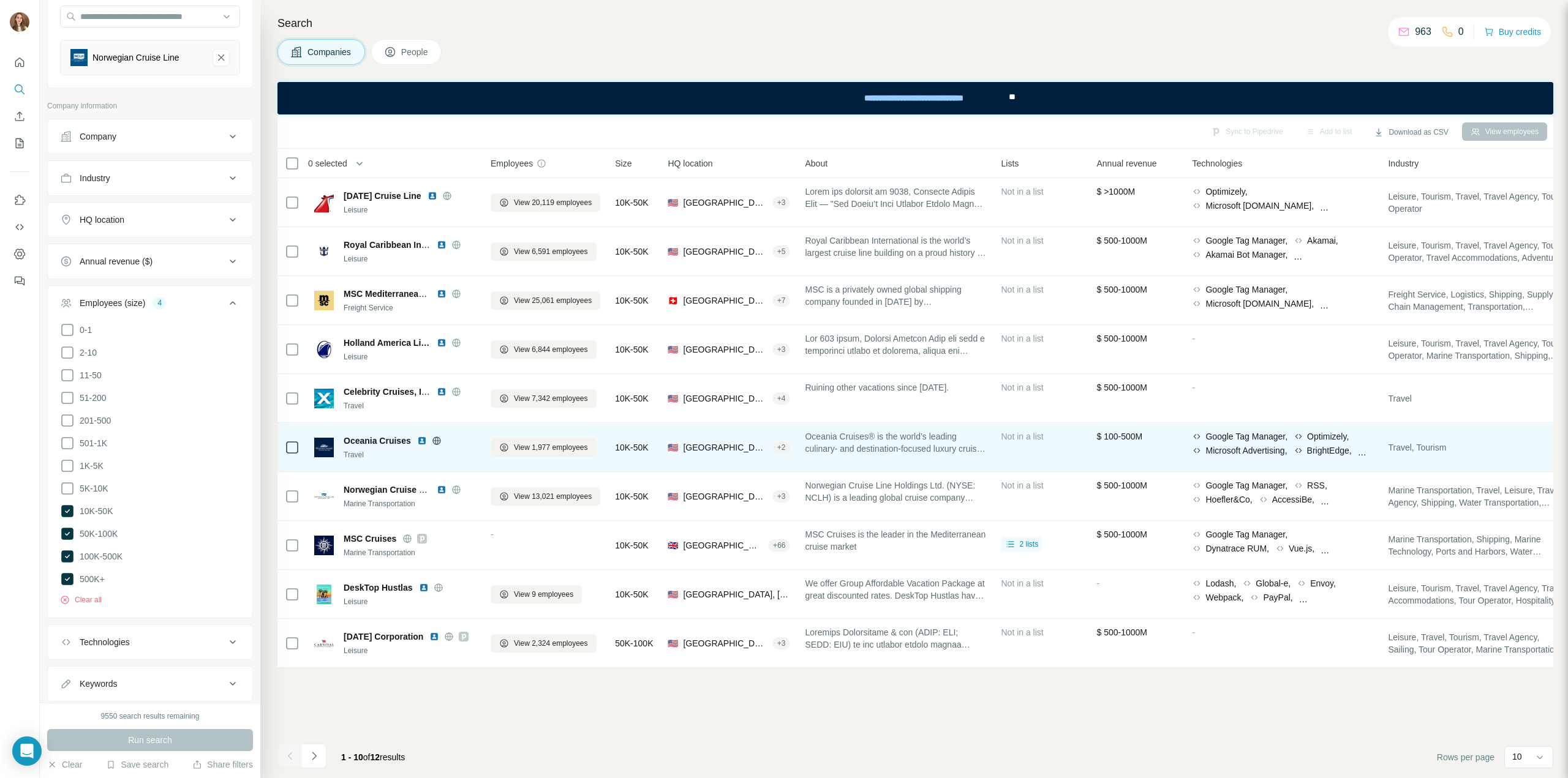
click at [422, 441] on img at bounding box center [422, 440] width 10 height 10
click at [441, 440] on icon at bounding box center [436, 440] width 10 height 10
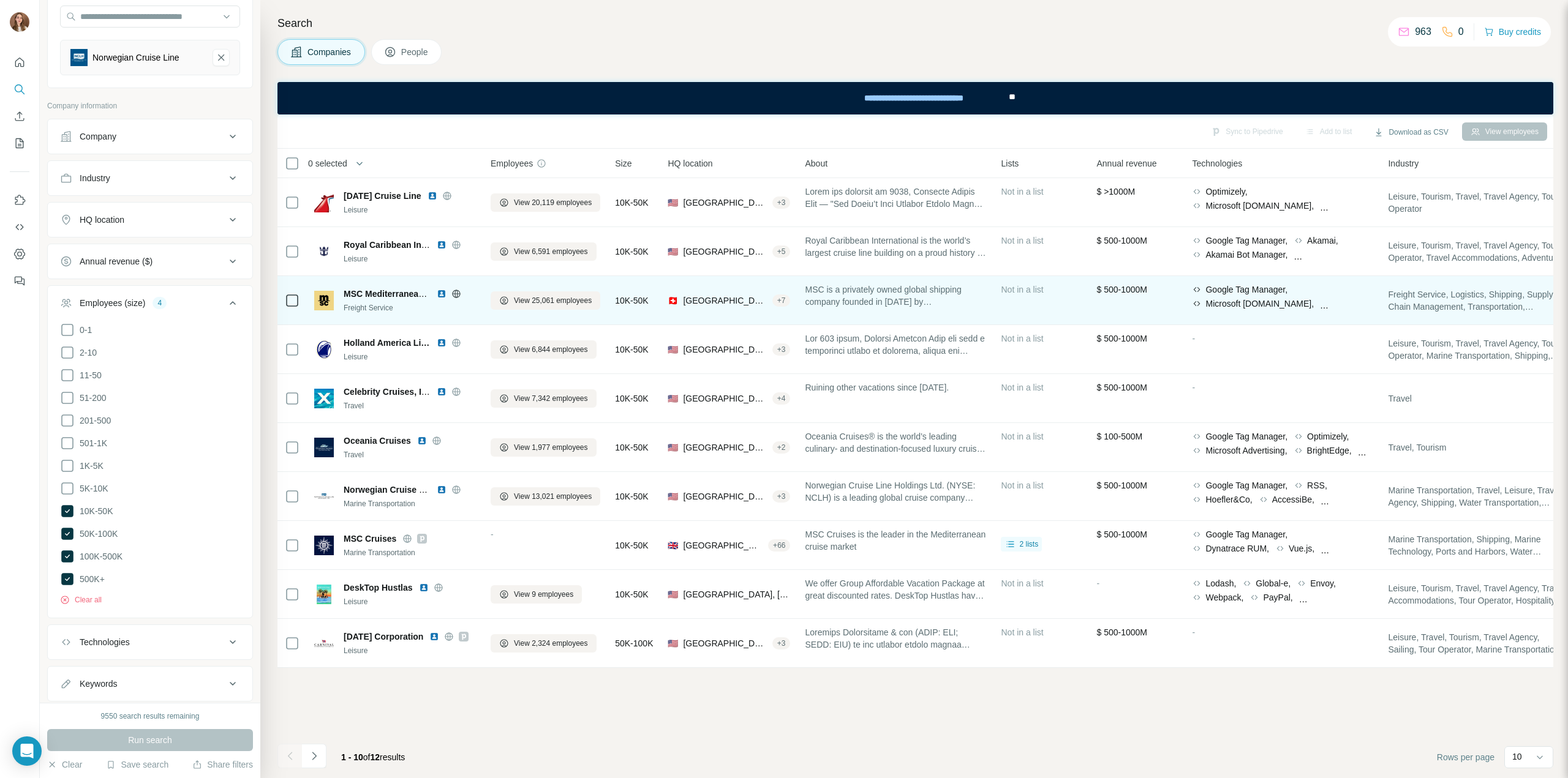
click at [442, 296] on img at bounding box center [441, 294] width 10 height 10
click at [455, 297] on icon at bounding box center [456, 294] width 10 height 10
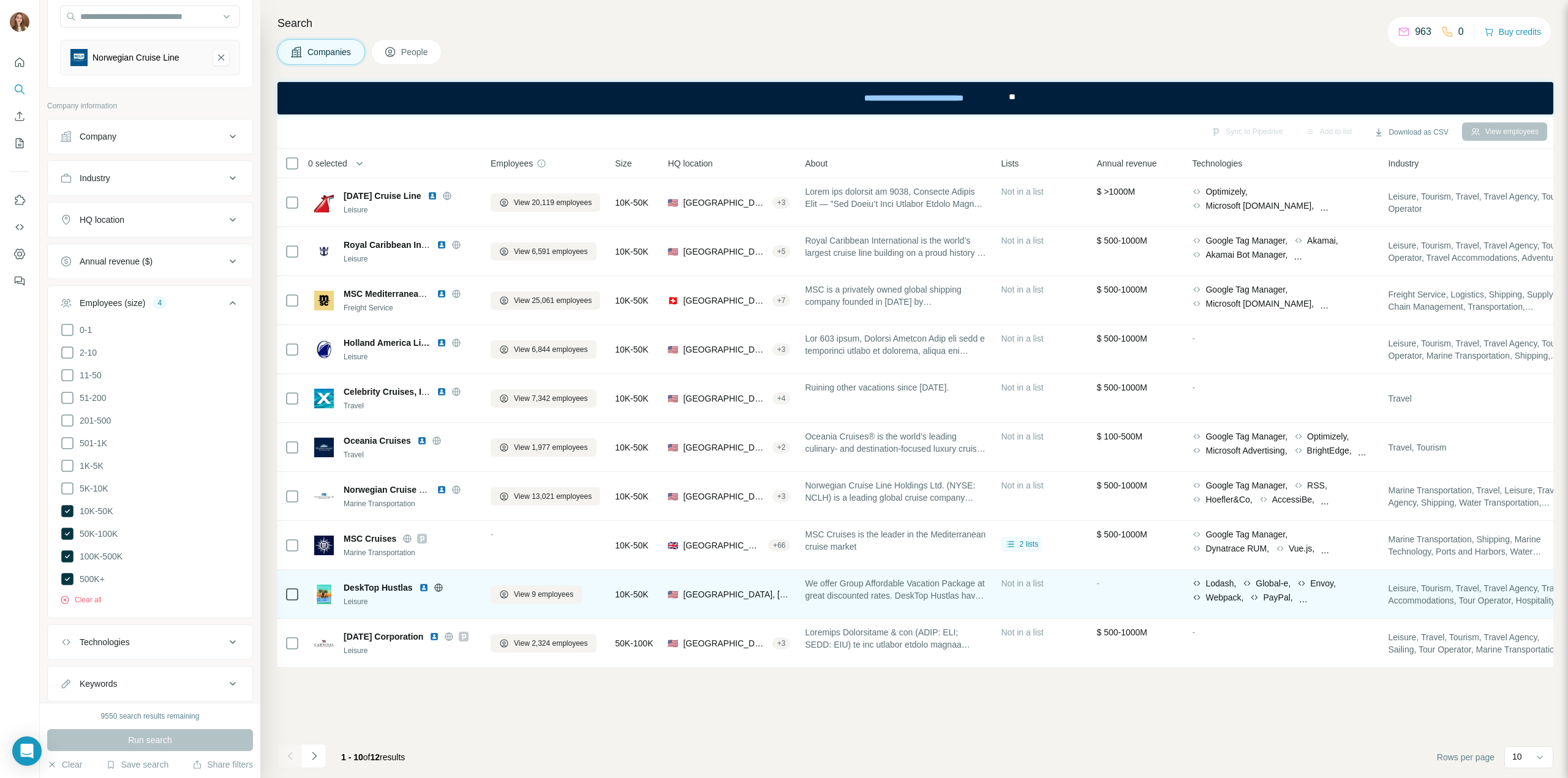
click at [423, 588] on img at bounding box center [423, 587] width 10 height 10
click at [434, 586] on icon at bounding box center [438, 587] width 10 height 10
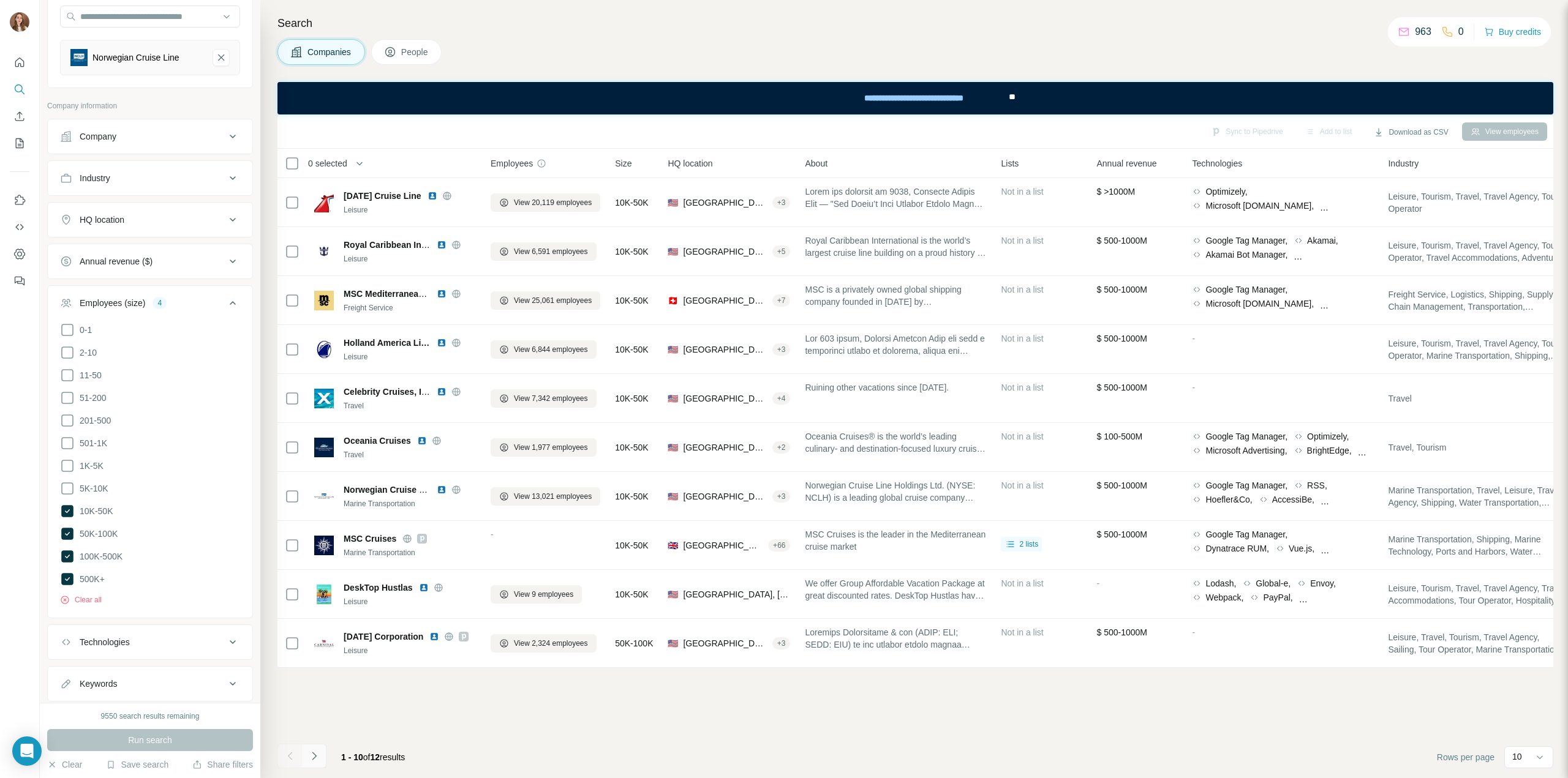
click at [322, 755] on button "Navigate to next page" at bounding box center [314, 755] width 24 height 24
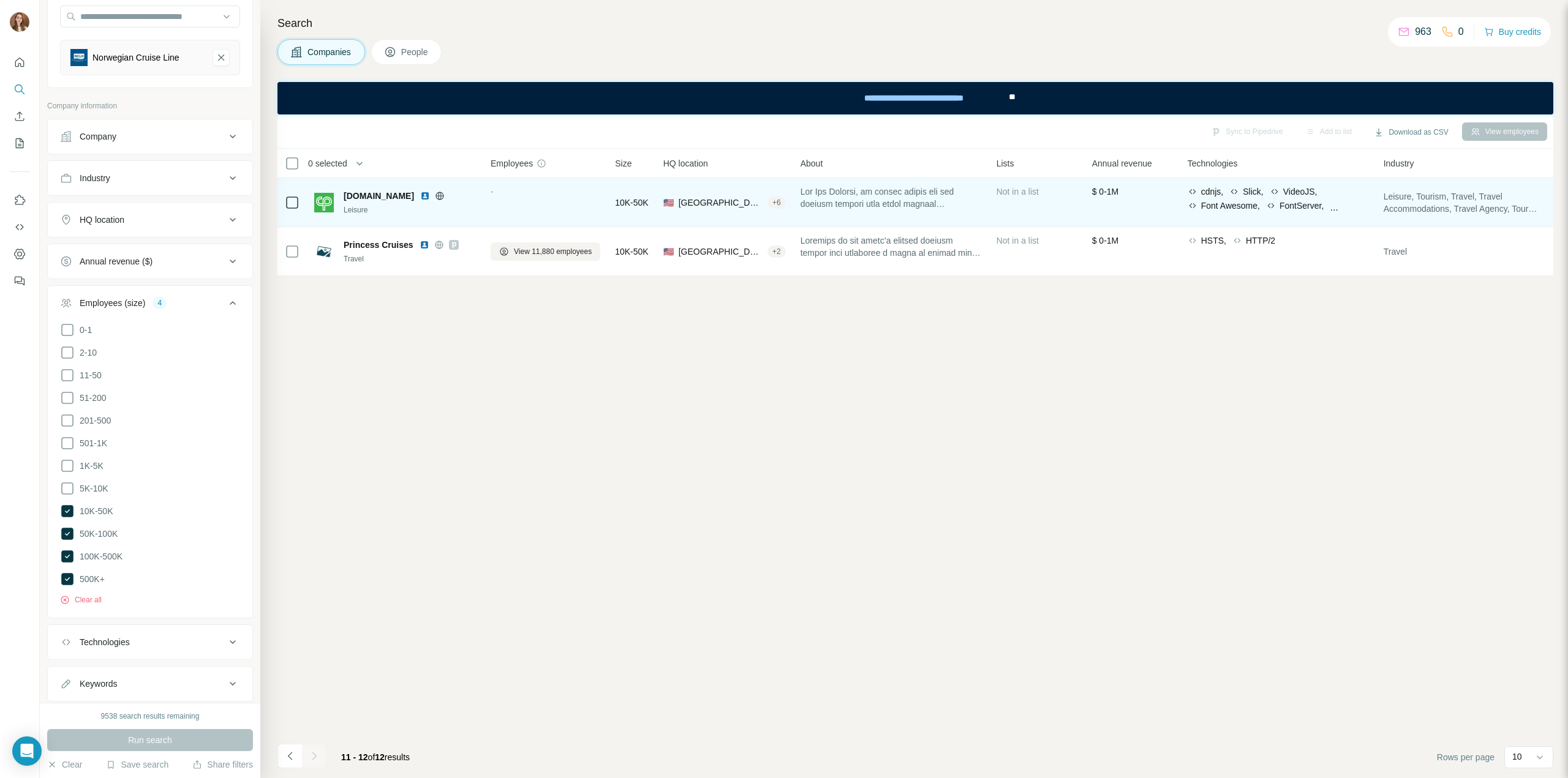
click at [430, 195] on img at bounding box center [424, 195] width 10 height 10
click at [441, 197] on icon at bounding box center [440, 195] width 3 height 8
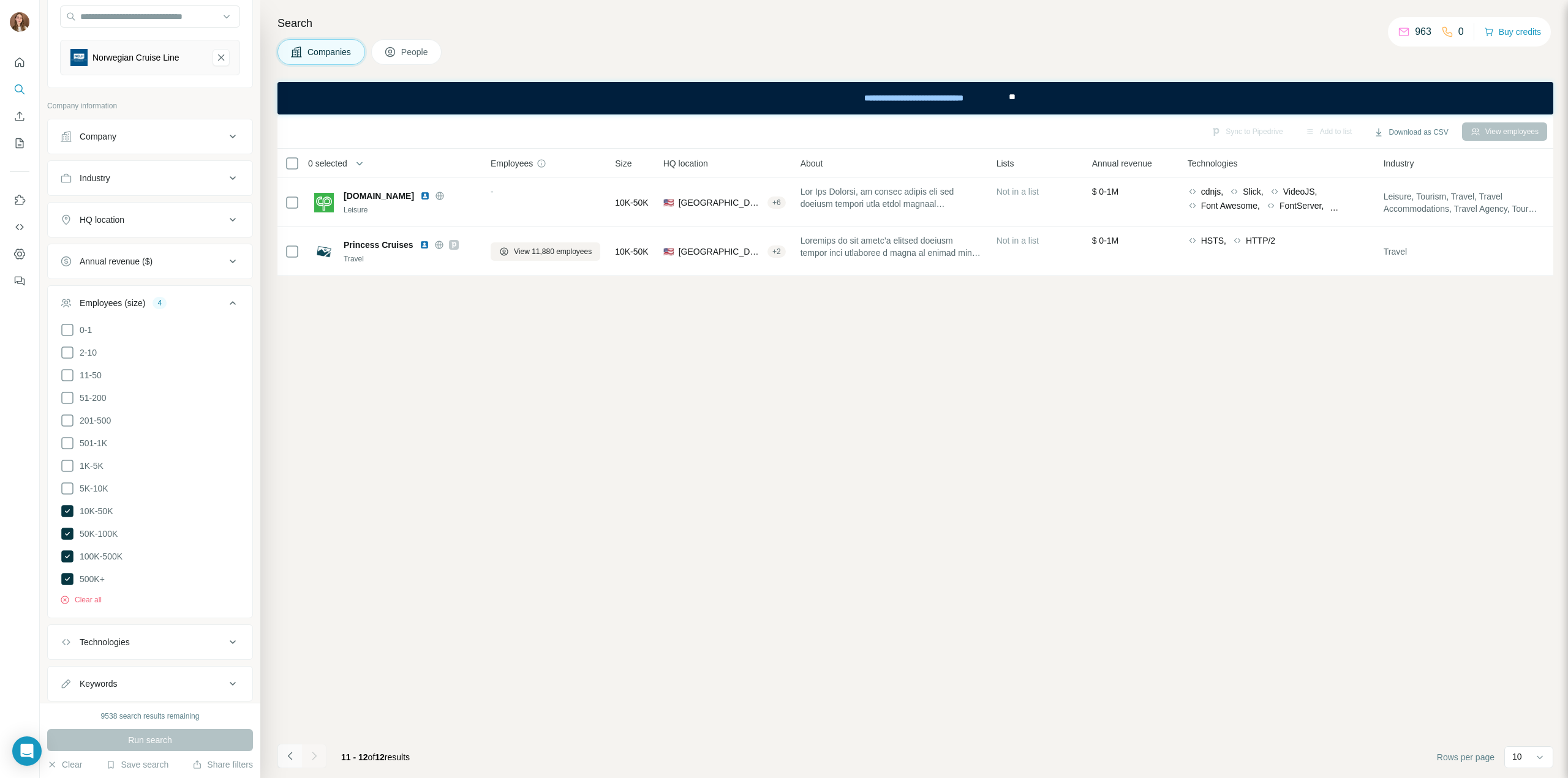
click at [292, 766] on button "Navigate to previous page" at bounding box center [289, 755] width 24 height 24
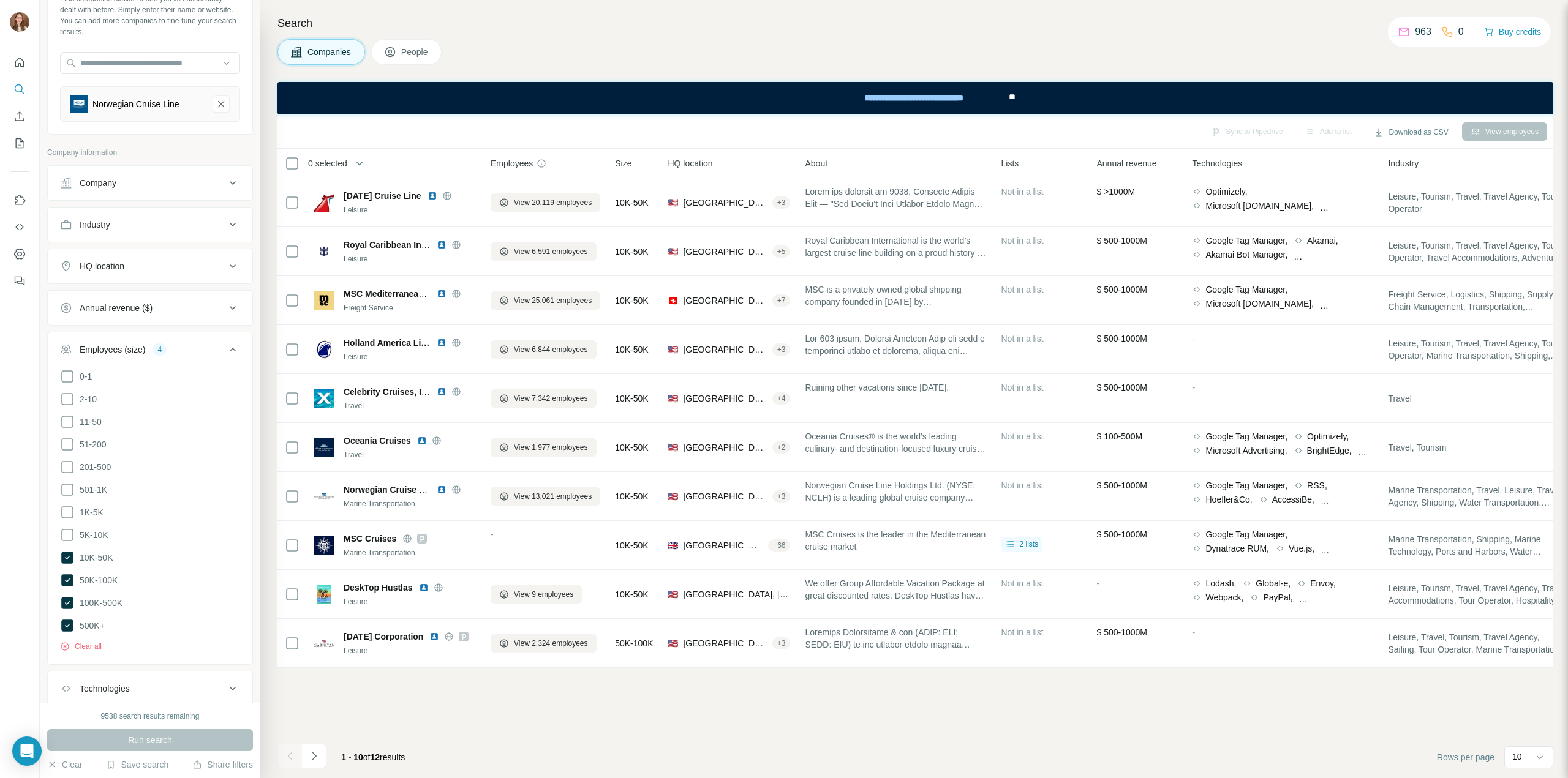
scroll to position [149, 0]
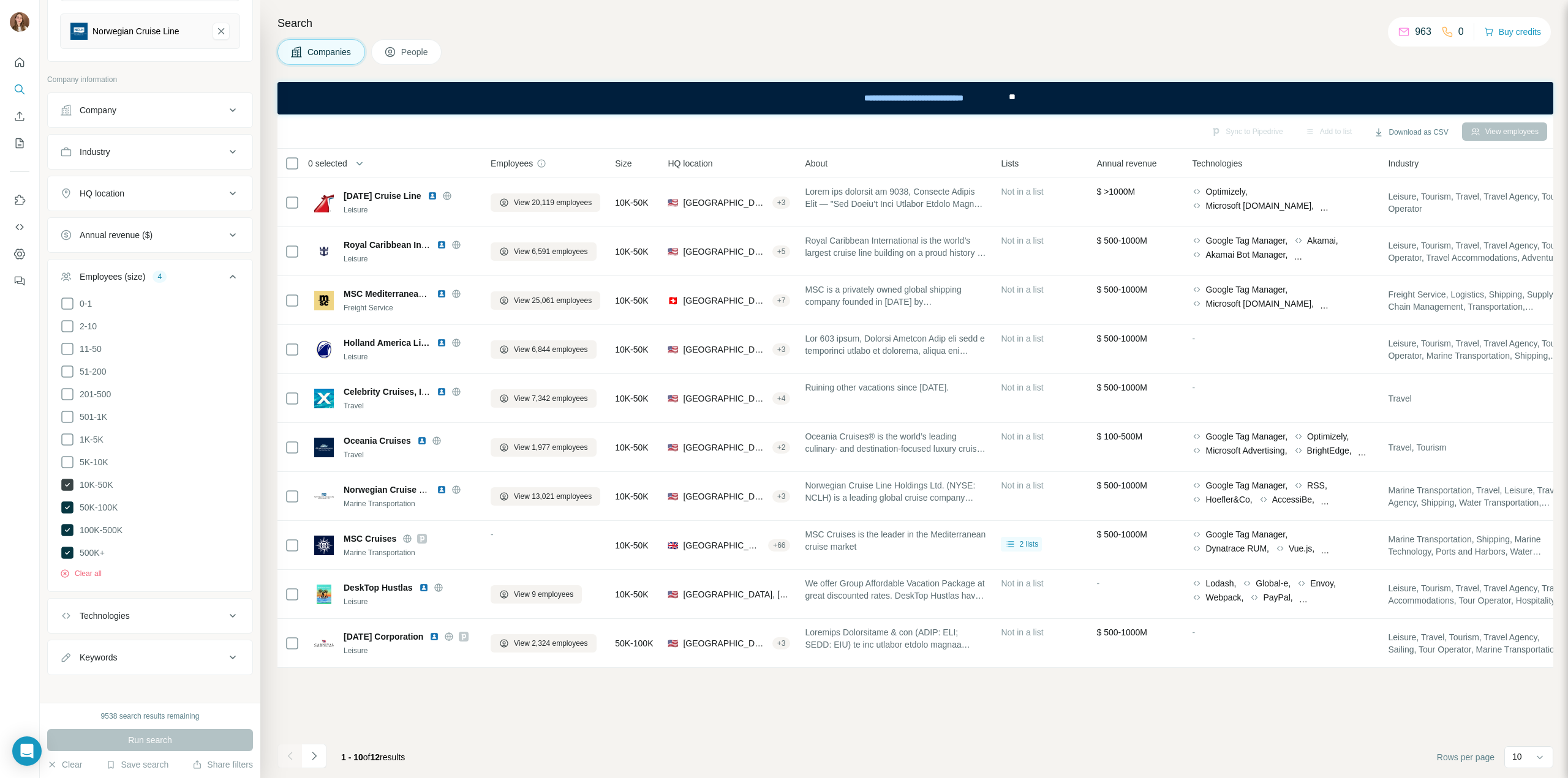
click at [65, 484] on icon at bounding box center [67, 484] width 12 height 12
click at [65, 503] on icon at bounding box center [67, 507] width 12 height 12
click at [65, 524] on icon at bounding box center [67, 530] width 12 height 12
click at [65, 547] on icon at bounding box center [67, 553] width 12 height 12
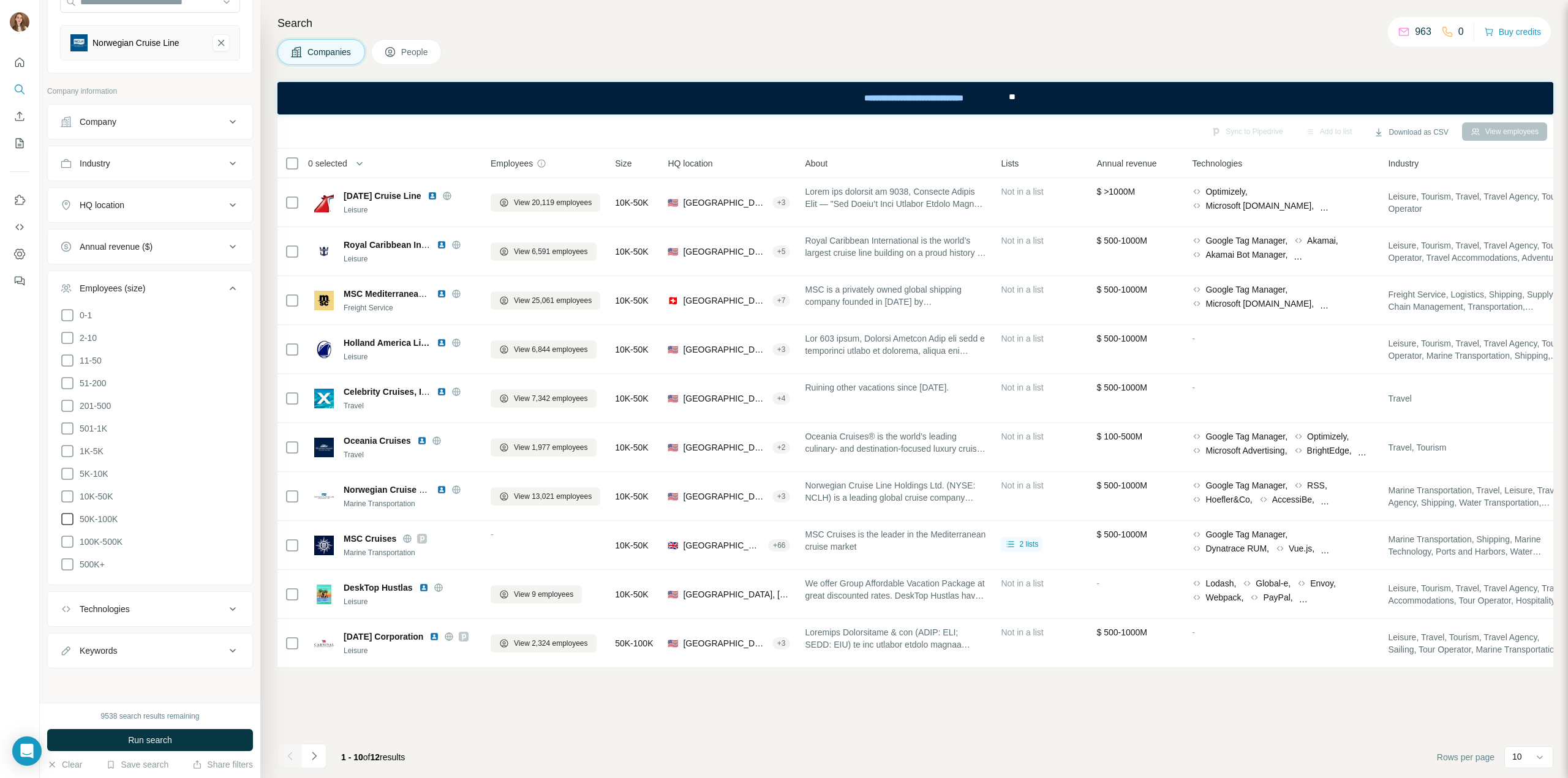
scroll to position [131, 0]
click at [68, 476] on icon at bounding box center [68, 481] width 15 height 15
click at [66, 451] on icon at bounding box center [68, 458] width 15 height 15
click at [63, 429] on icon at bounding box center [68, 435] width 15 height 15
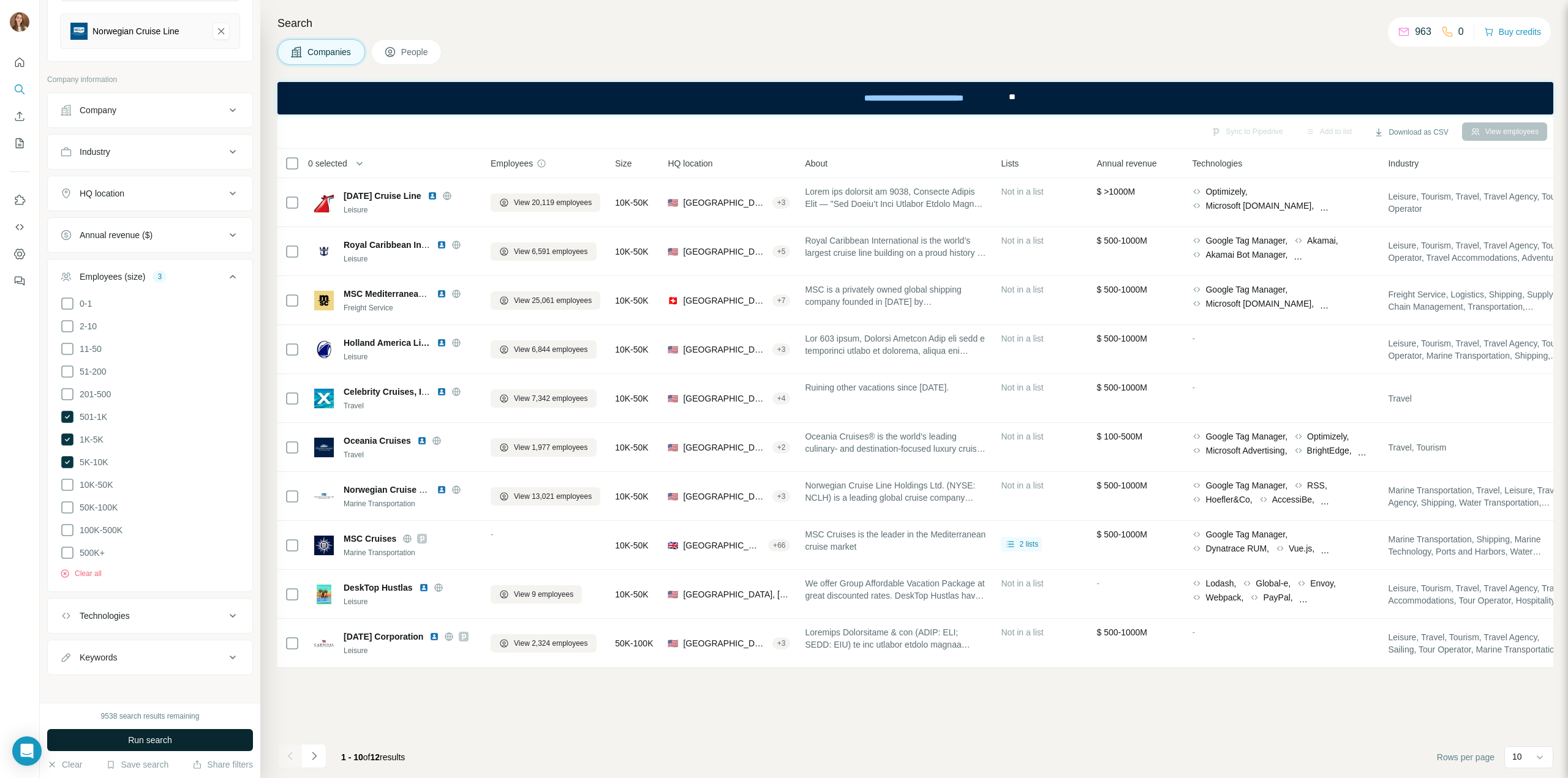
click at [136, 732] on button "Run search" at bounding box center [150, 740] width 206 height 22
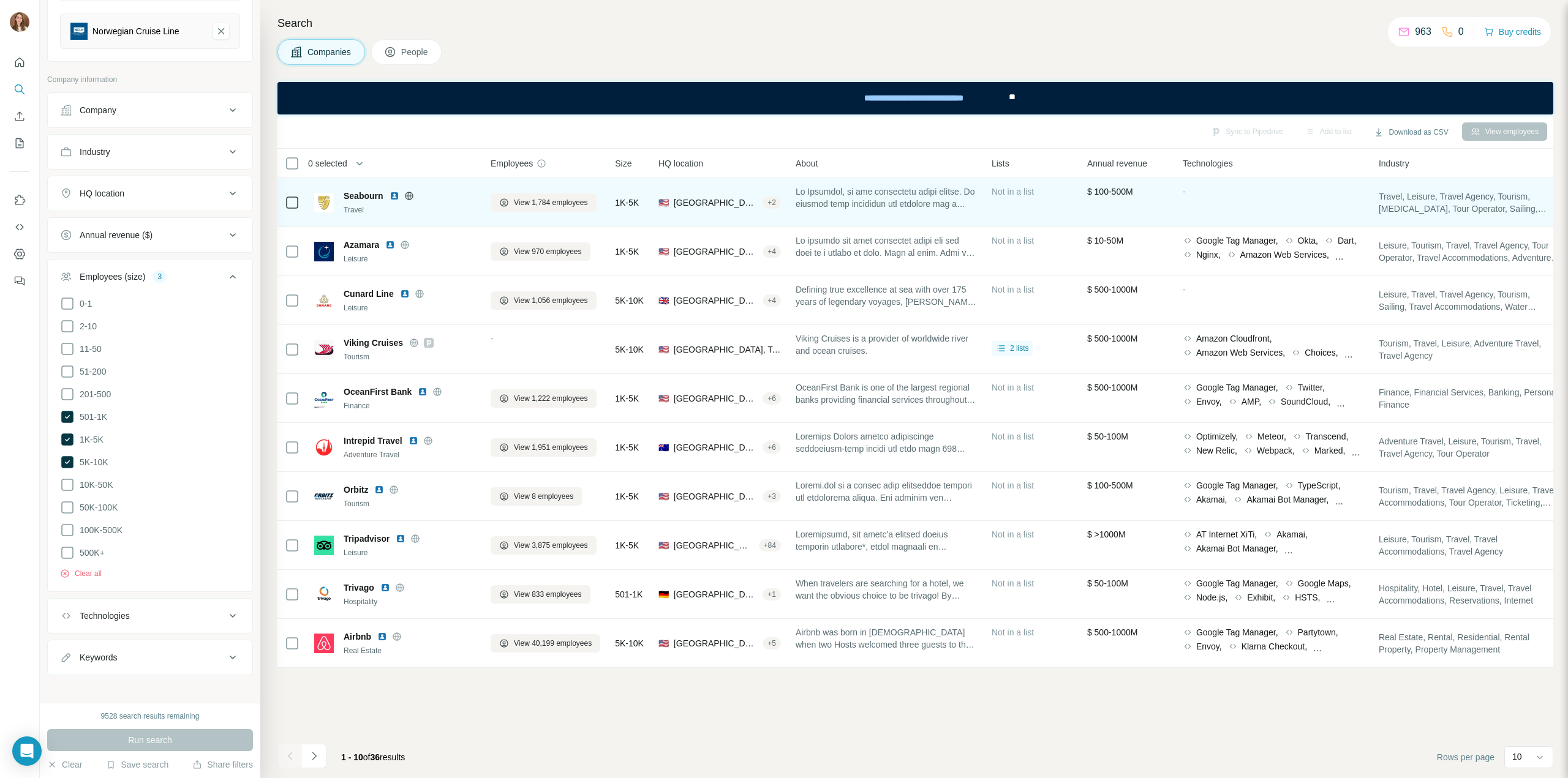
click at [393, 197] on img at bounding box center [394, 195] width 10 height 10
click at [408, 195] on icon at bounding box center [408, 195] width 8 height 1
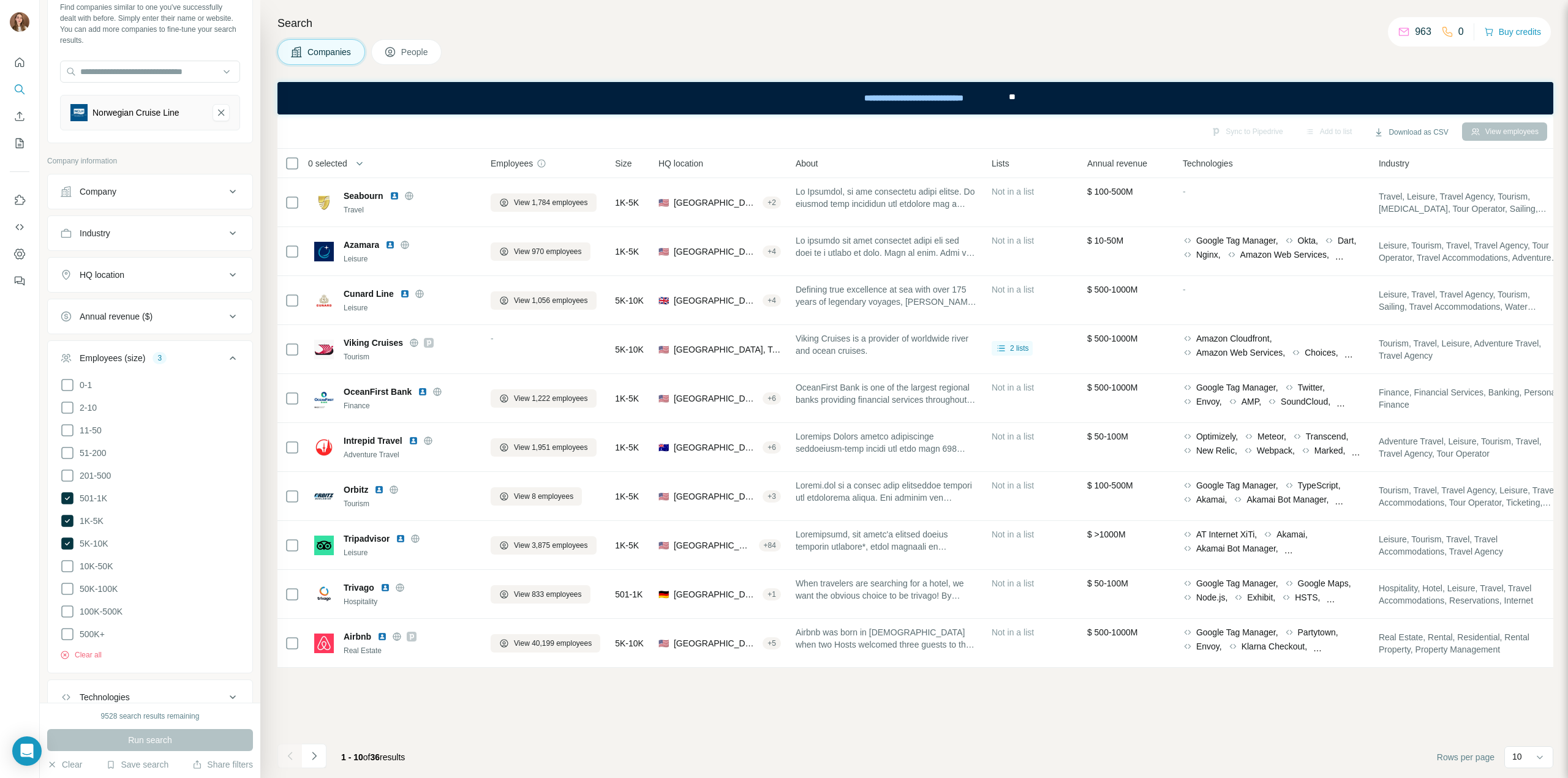
scroll to position [123, 0]
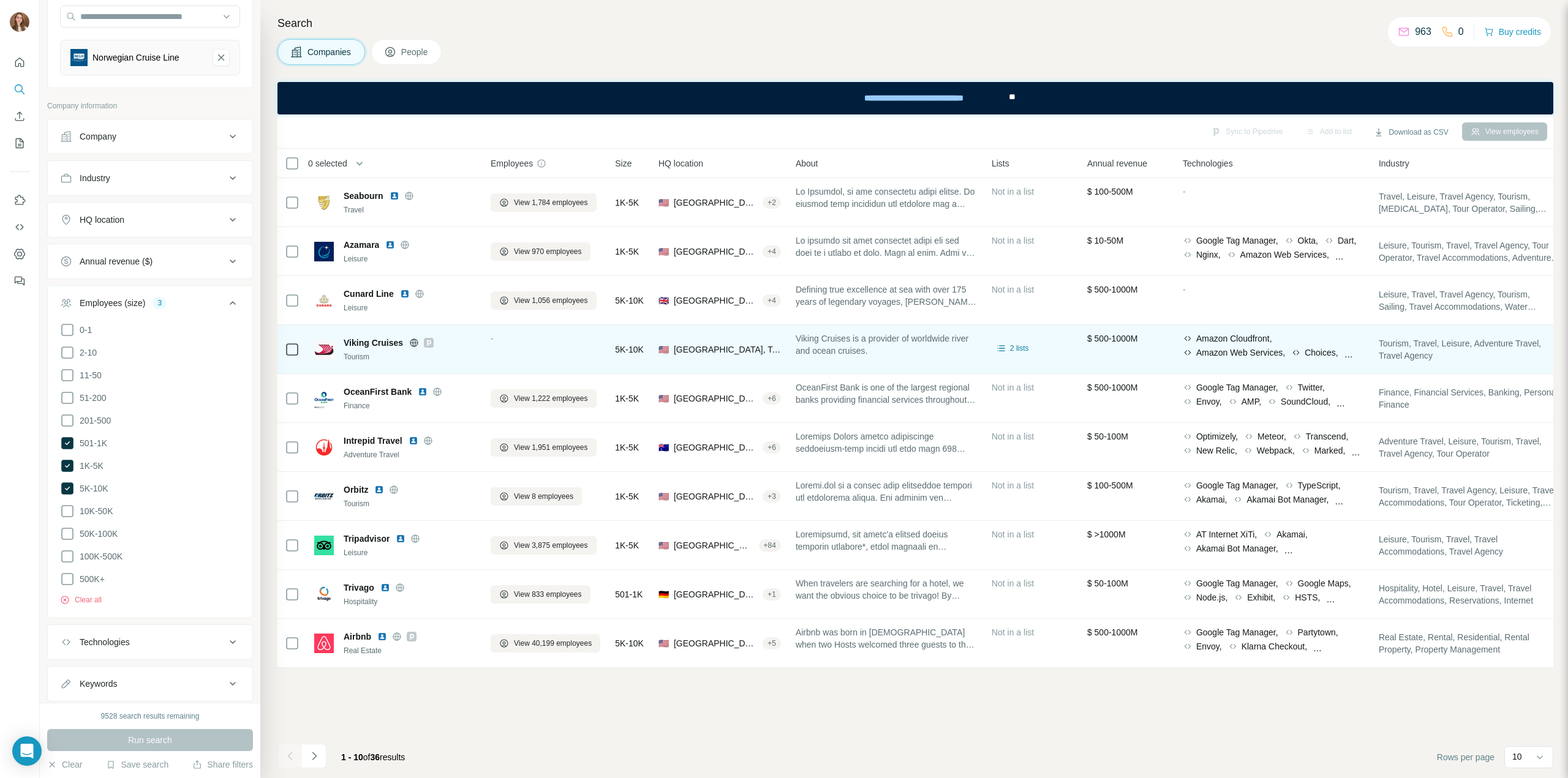
click at [427, 342] on icon at bounding box center [429, 343] width 4 height 6
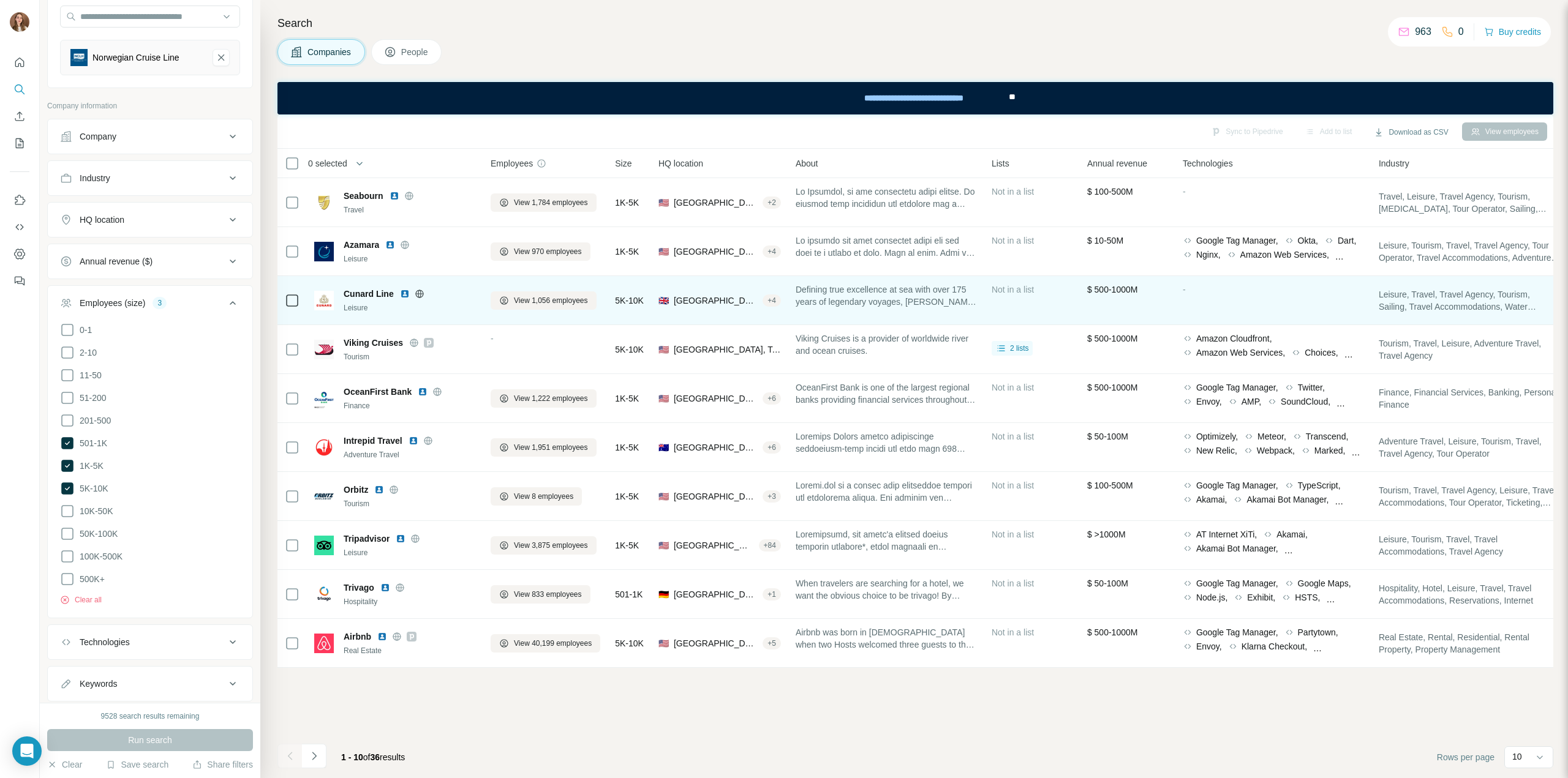
click at [402, 293] on img at bounding box center [405, 294] width 10 height 10
click at [416, 293] on icon at bounding box center [419, 294] width 10 height 10
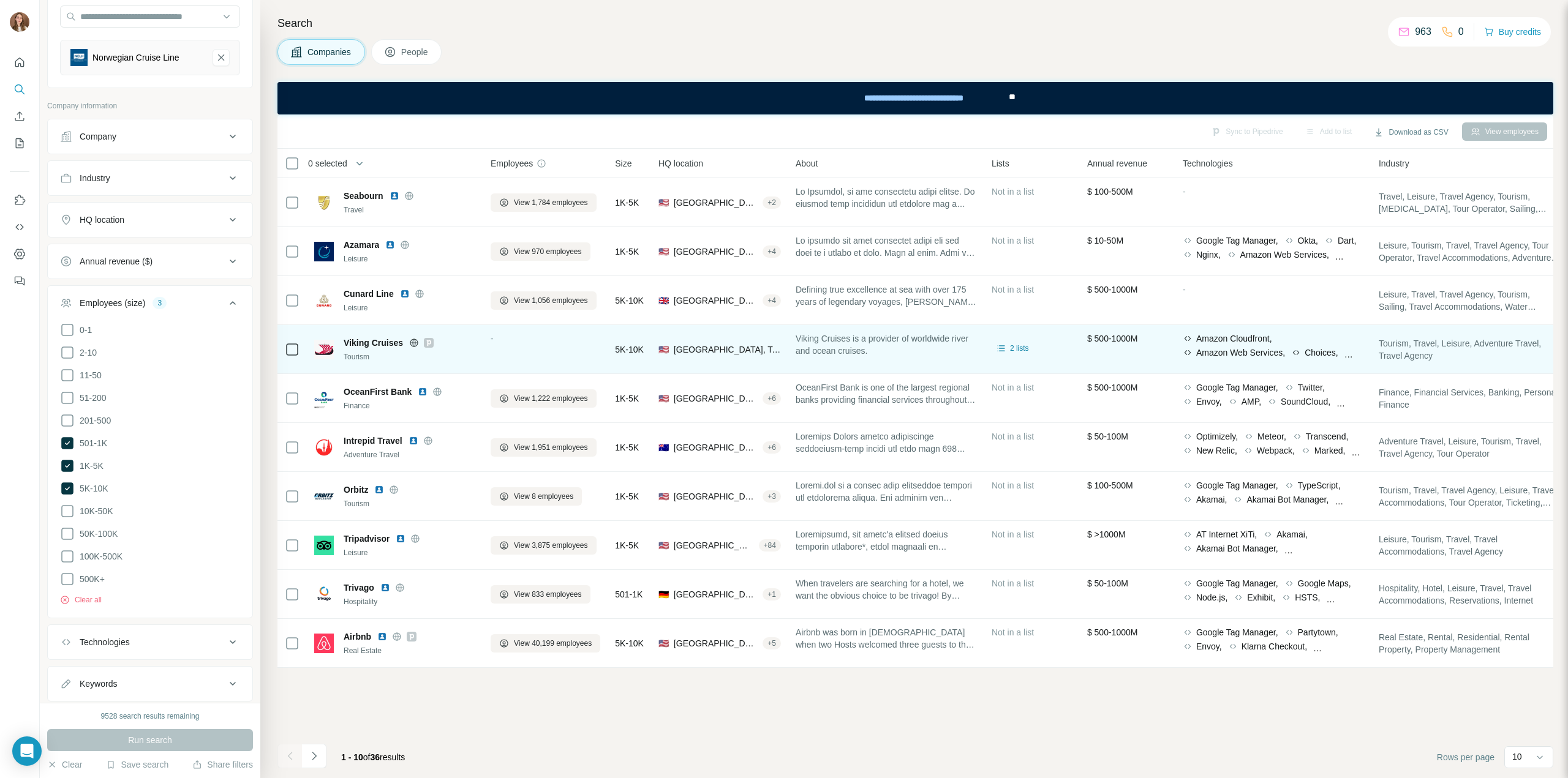
click at [415, 341] on icon at bounding box center [413, 342] width 10 height 10
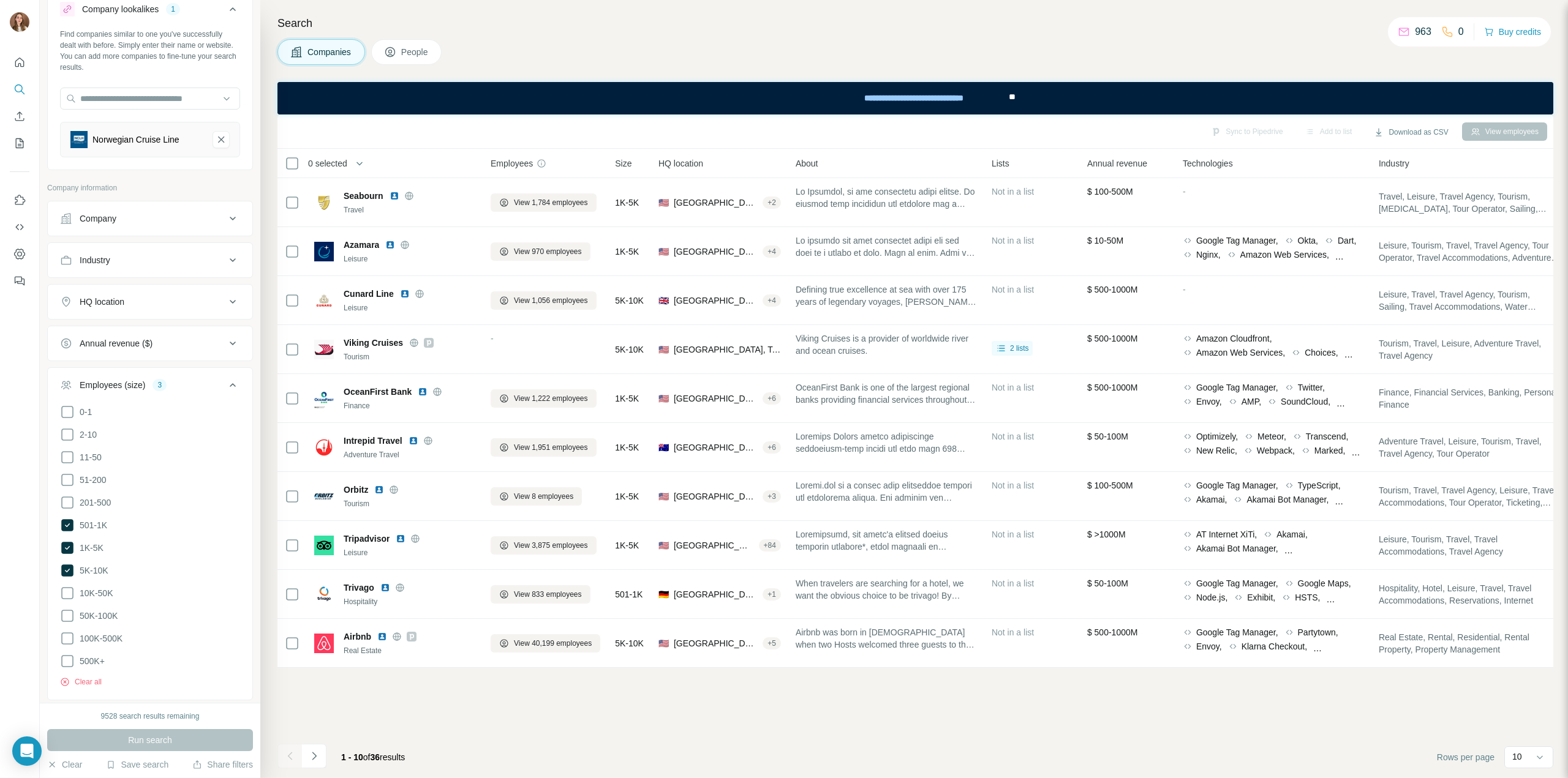
scroll to position [0, 0]
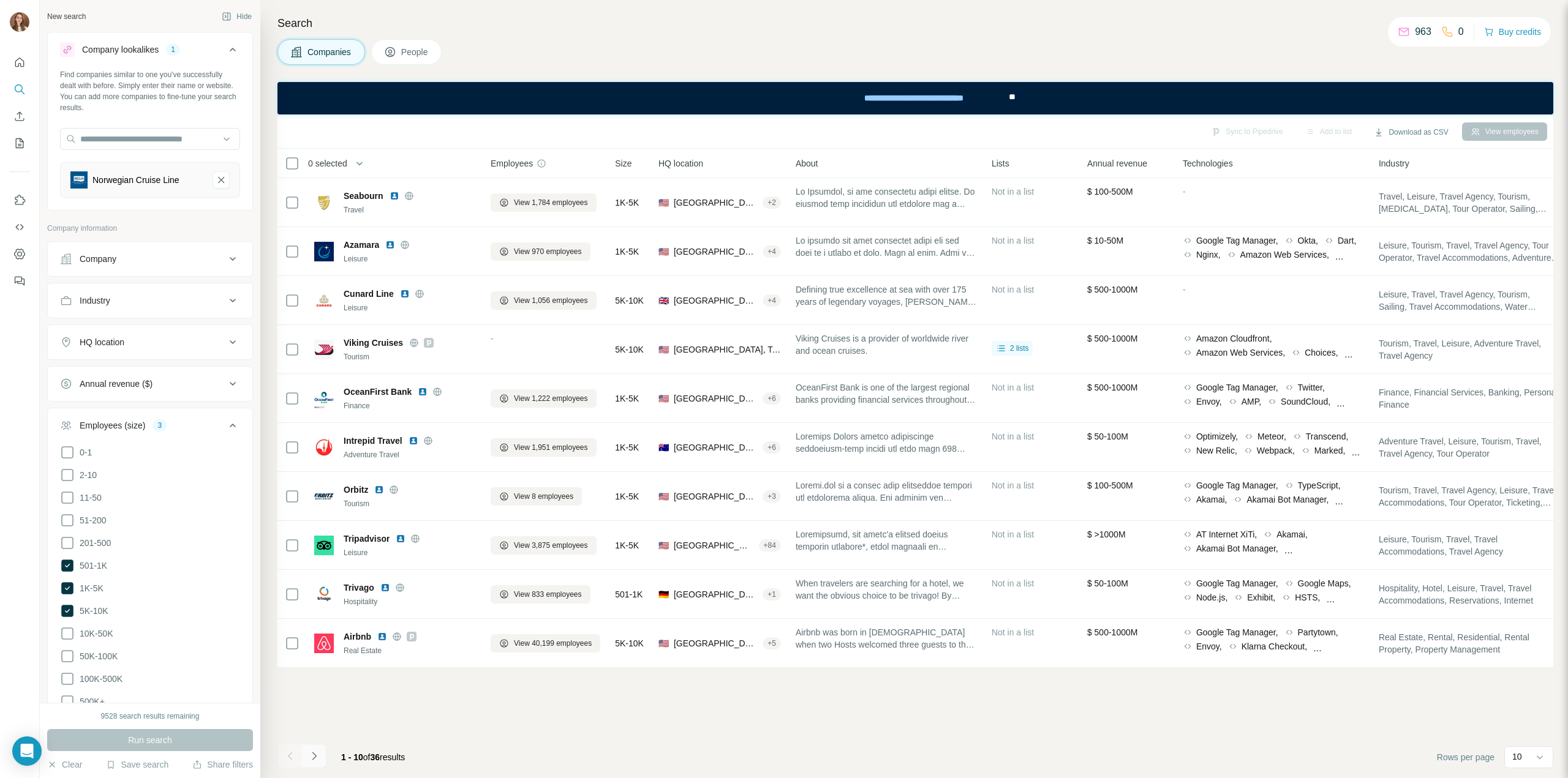
click at [311, 755] on icon "Navigate to next page" at bounding box center [314, 756] width 12 height 12
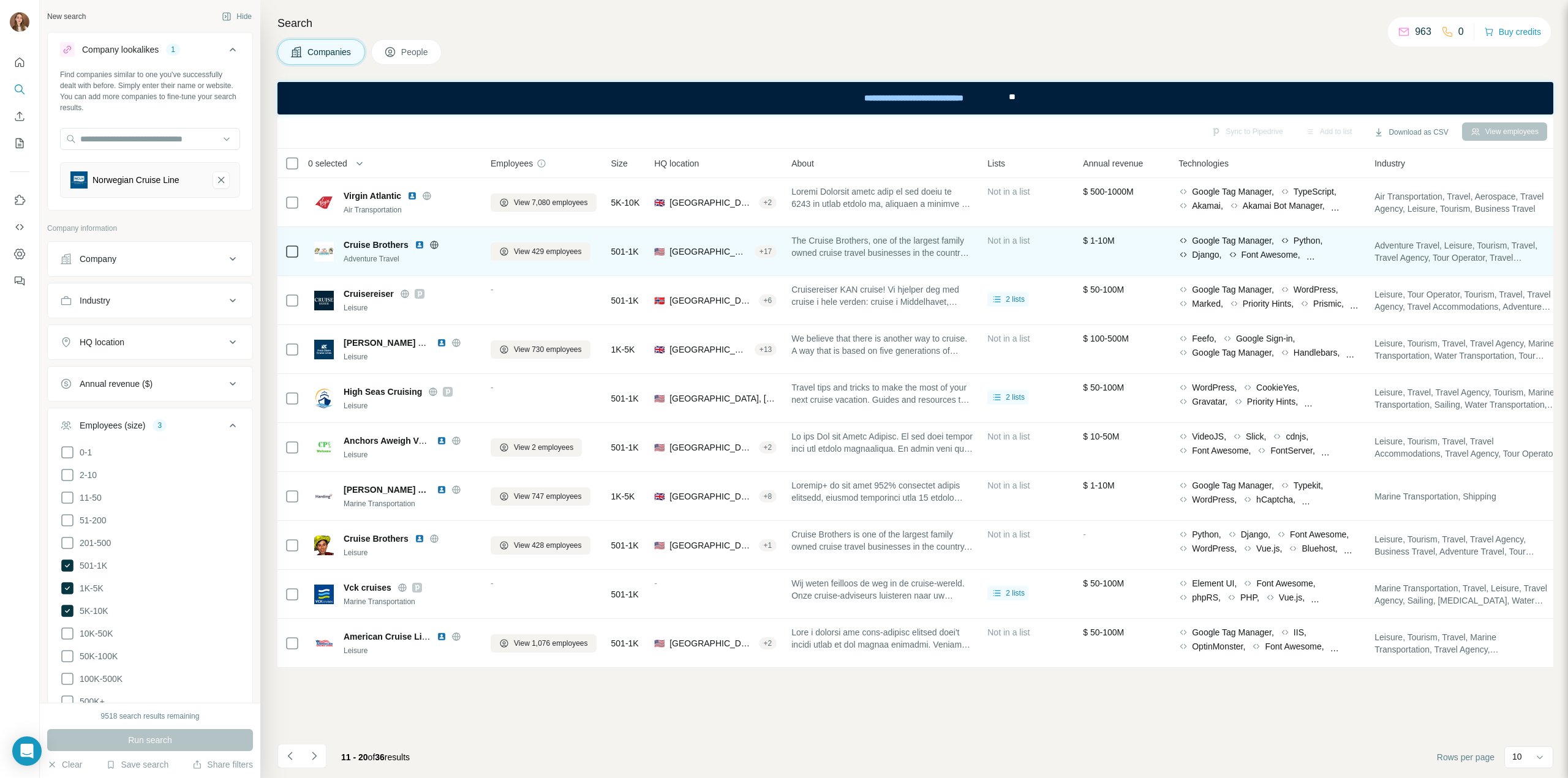
click at [411, 241] on div "Cruise Brothers" at bounding box center [410, 244] width 132 height 12
click at [418, 244] on img at bounding box center [419, 244] width 10 height 10
click at [436, 247] on icon at bounding box center [434, 244] width 10 height 10
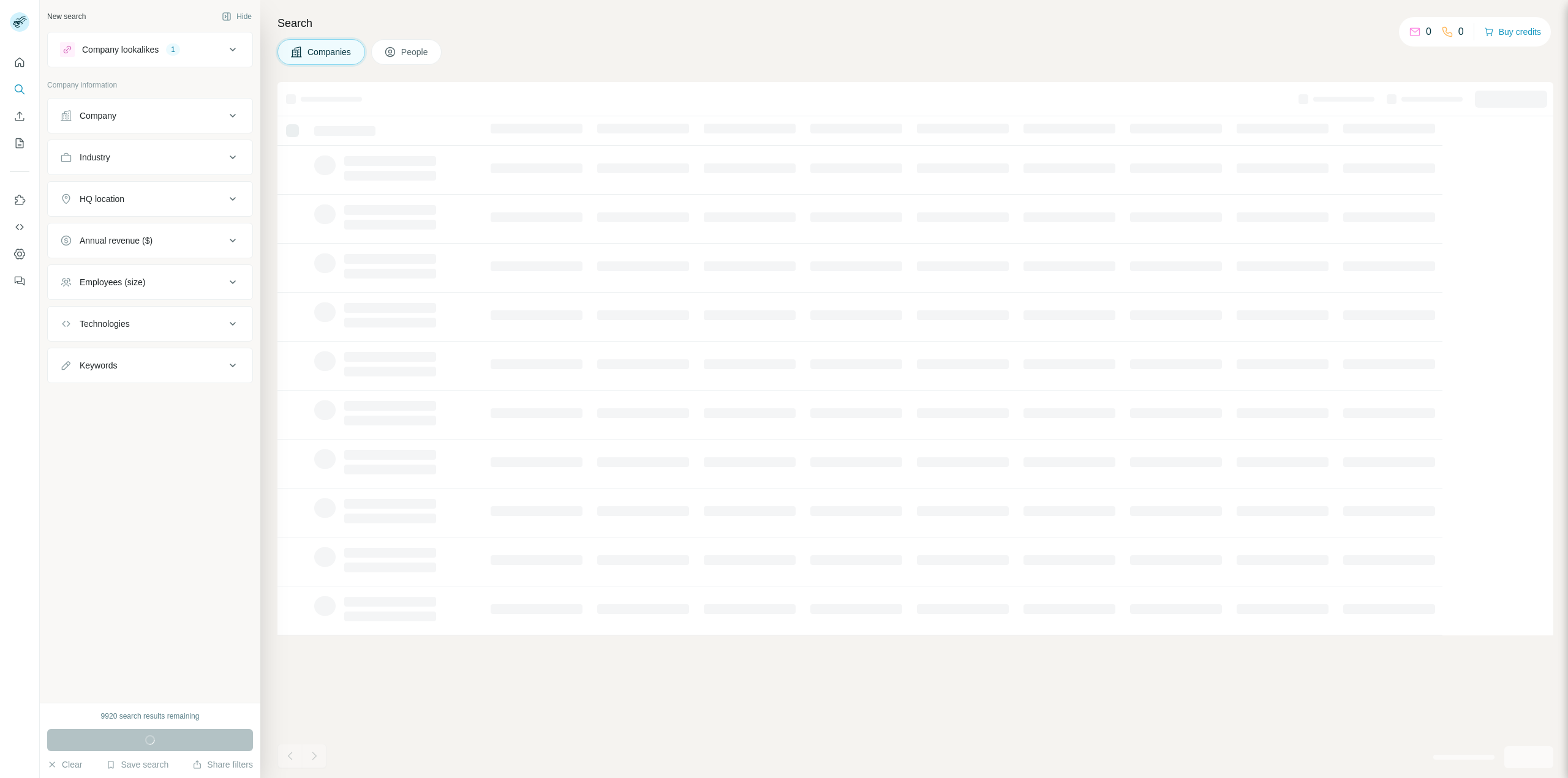
click at [169, 51] on div "1" at bounding box center [173, 49] width 14 height 11
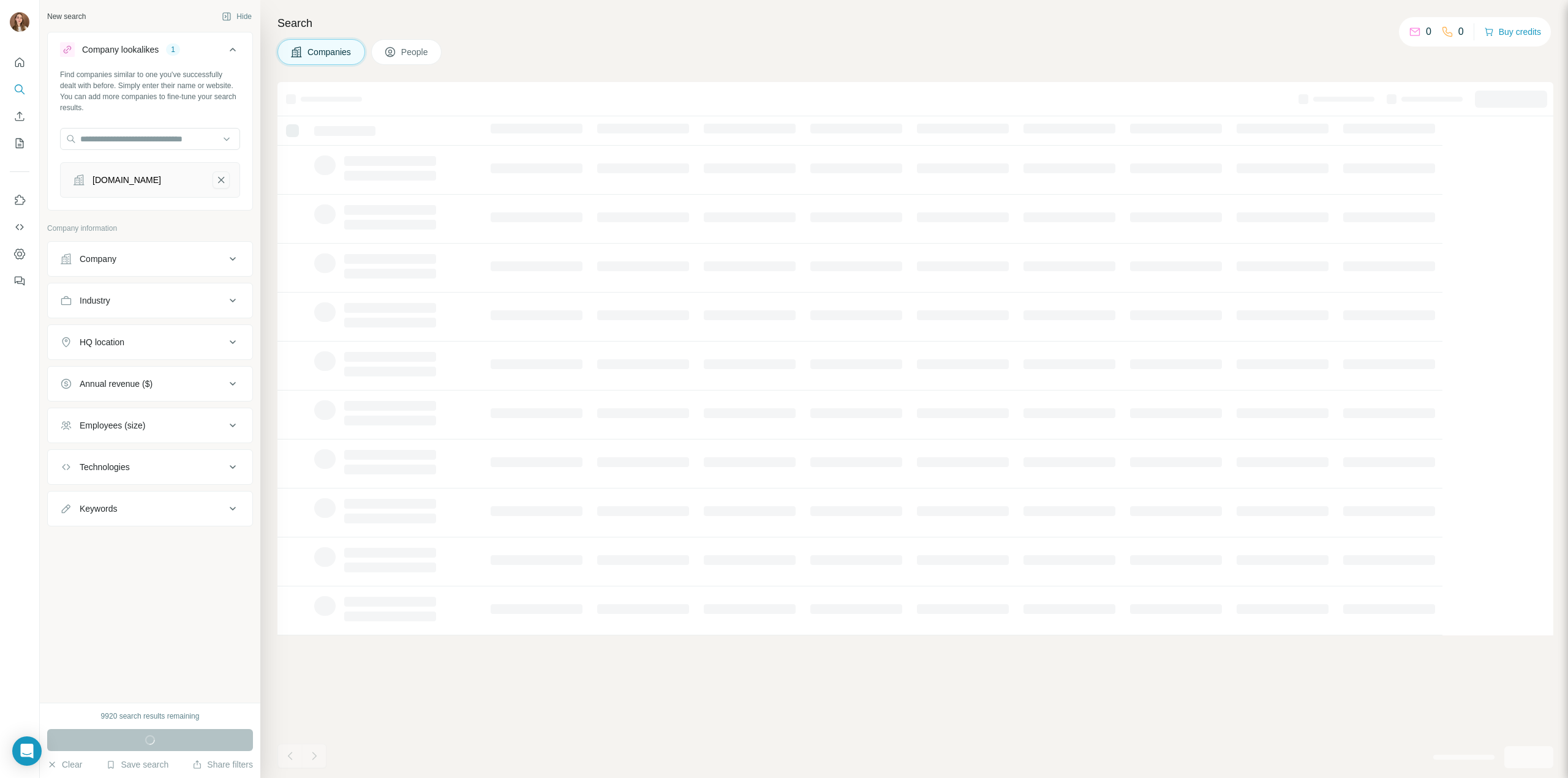
click at [223, 186] on button "careers.hallmark.com-remove-button" at bounding box center [220, 179] width 17 height 17
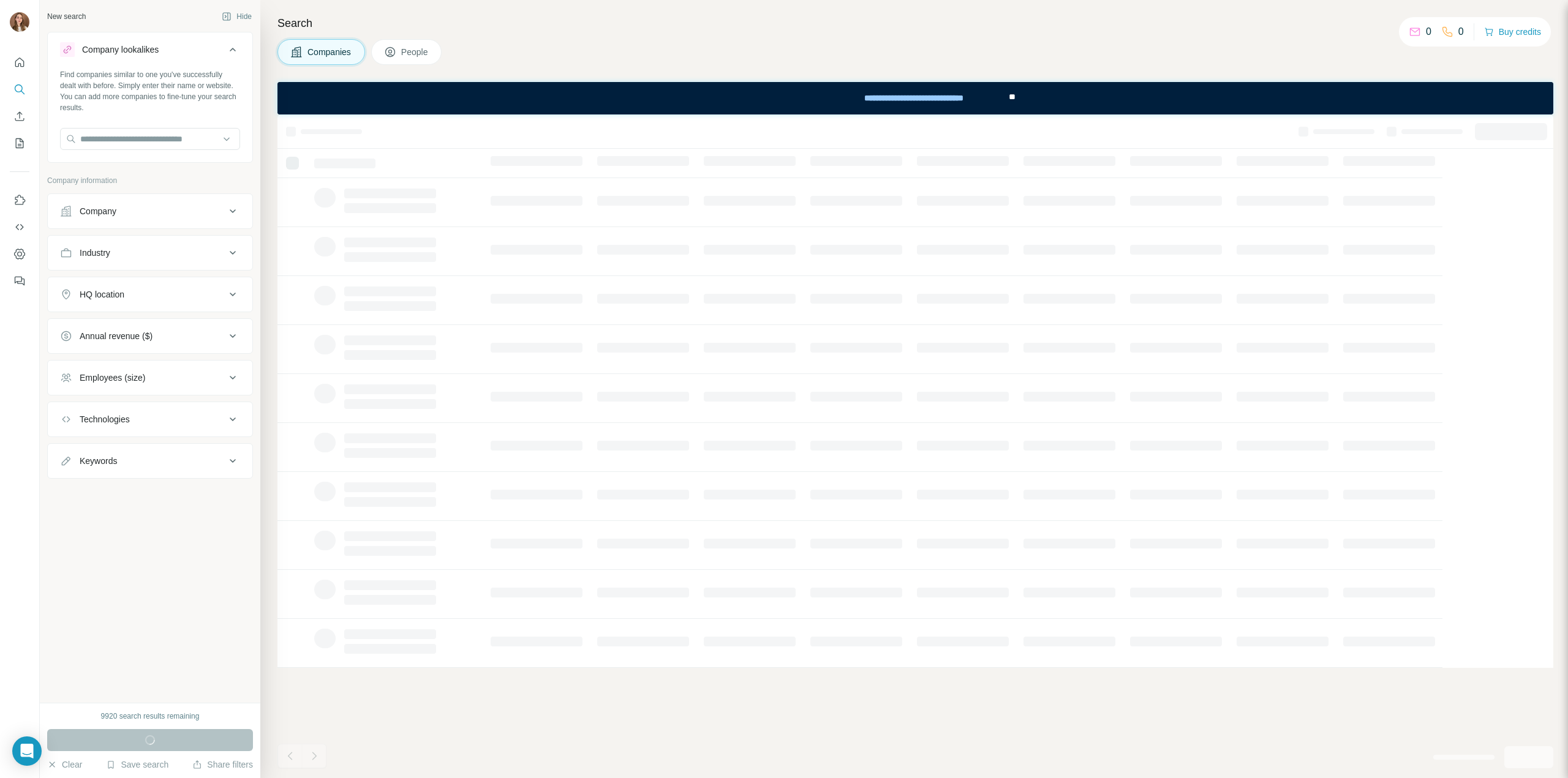
click at [223, 50] on div "Company lookalikes" at bounding box center [142, 50] width 165 height 15
click at [415, 43] on button "People" at bounding box center [406, 51] width 71 height 26
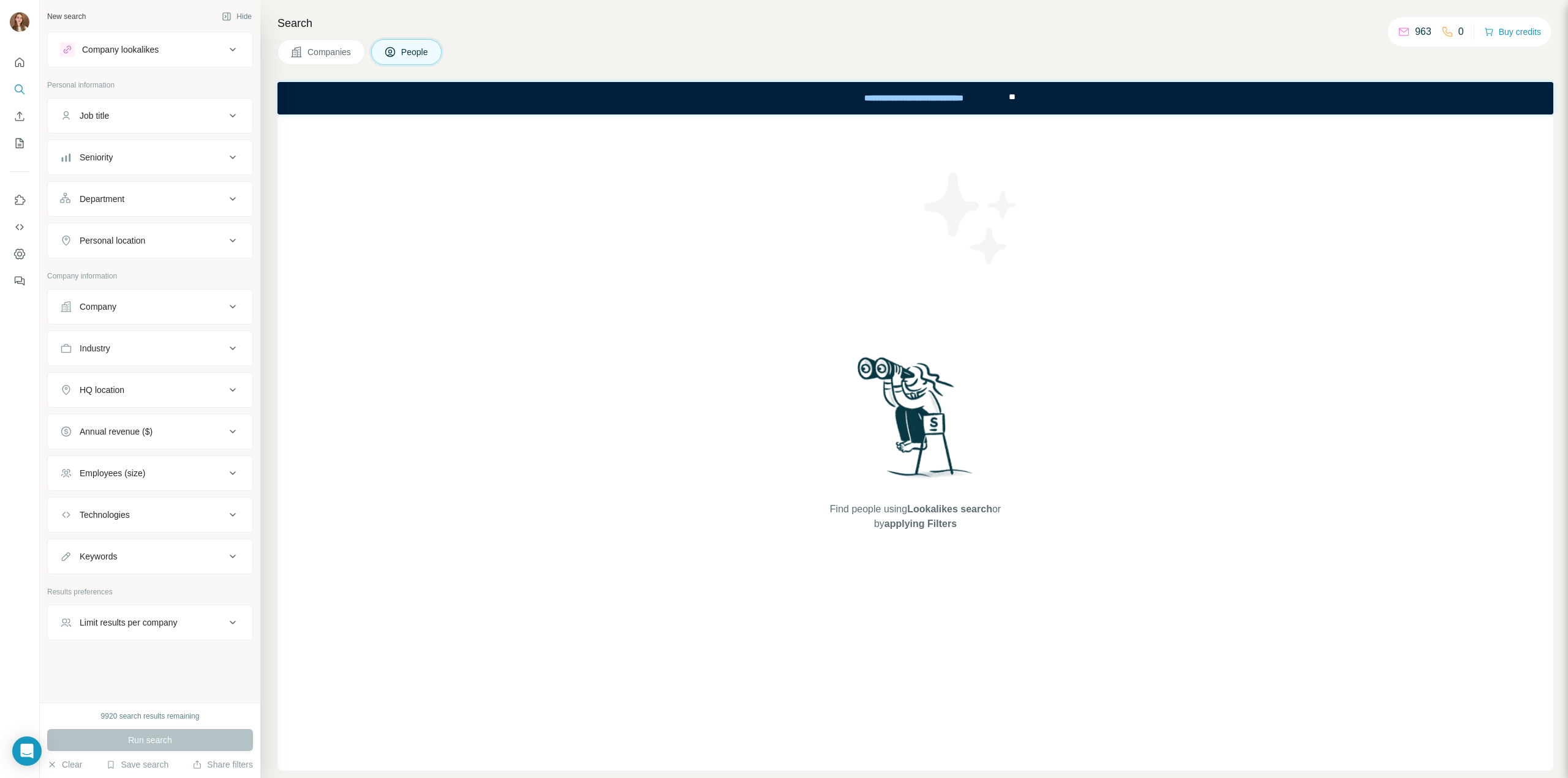
click at [104, 304] on div "Company" at bounding box center [98, 306] width 37 height 12
click at [114, 358] on input "text" at bounding box center [150, 360] width 180 height 22
paste input "**********"
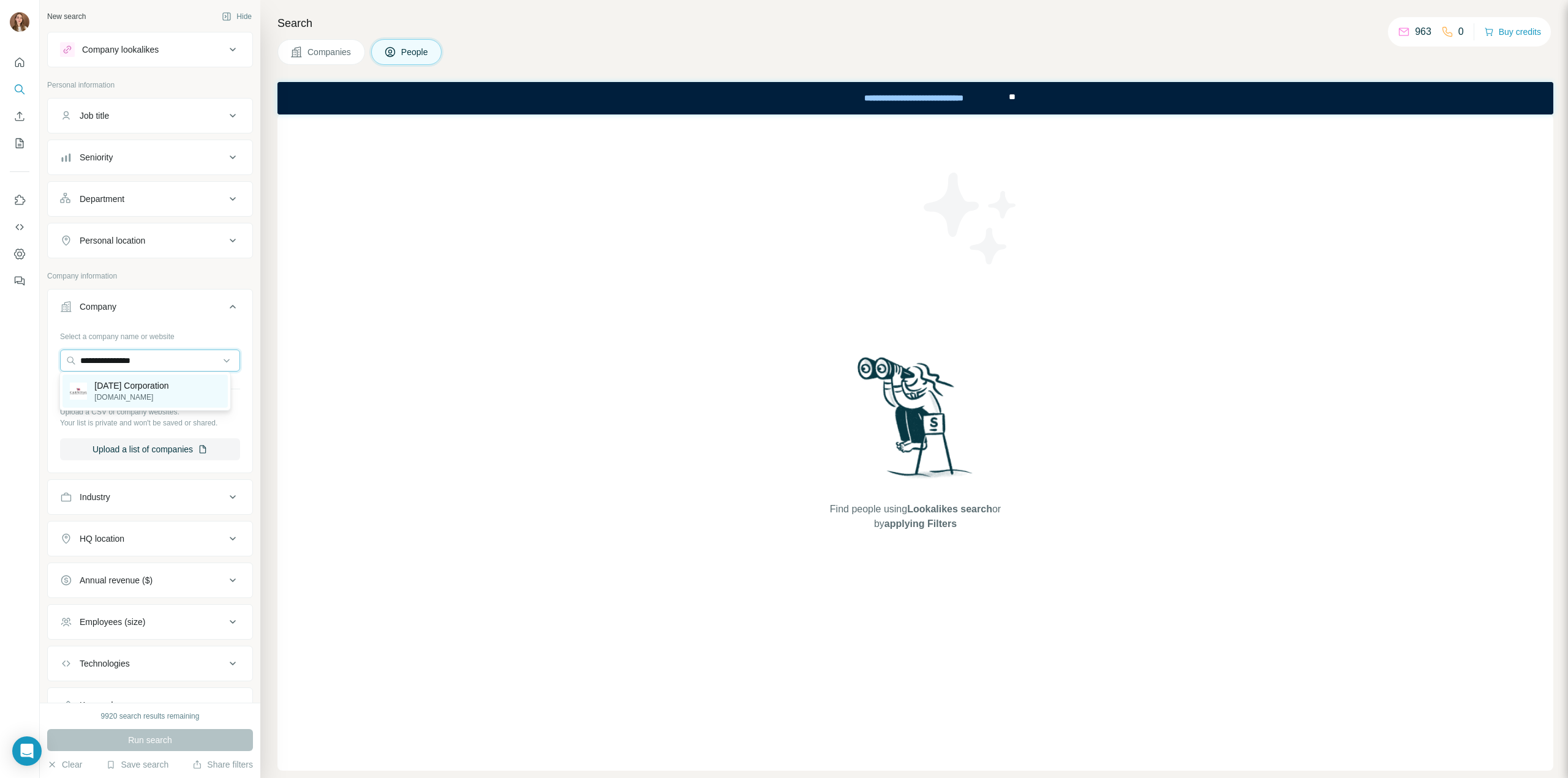
type input "**********"
click at [148, 404] on div "Carnival Corporation carnivalcorp.com" at bounding box center [145, 390] width 165 height 33
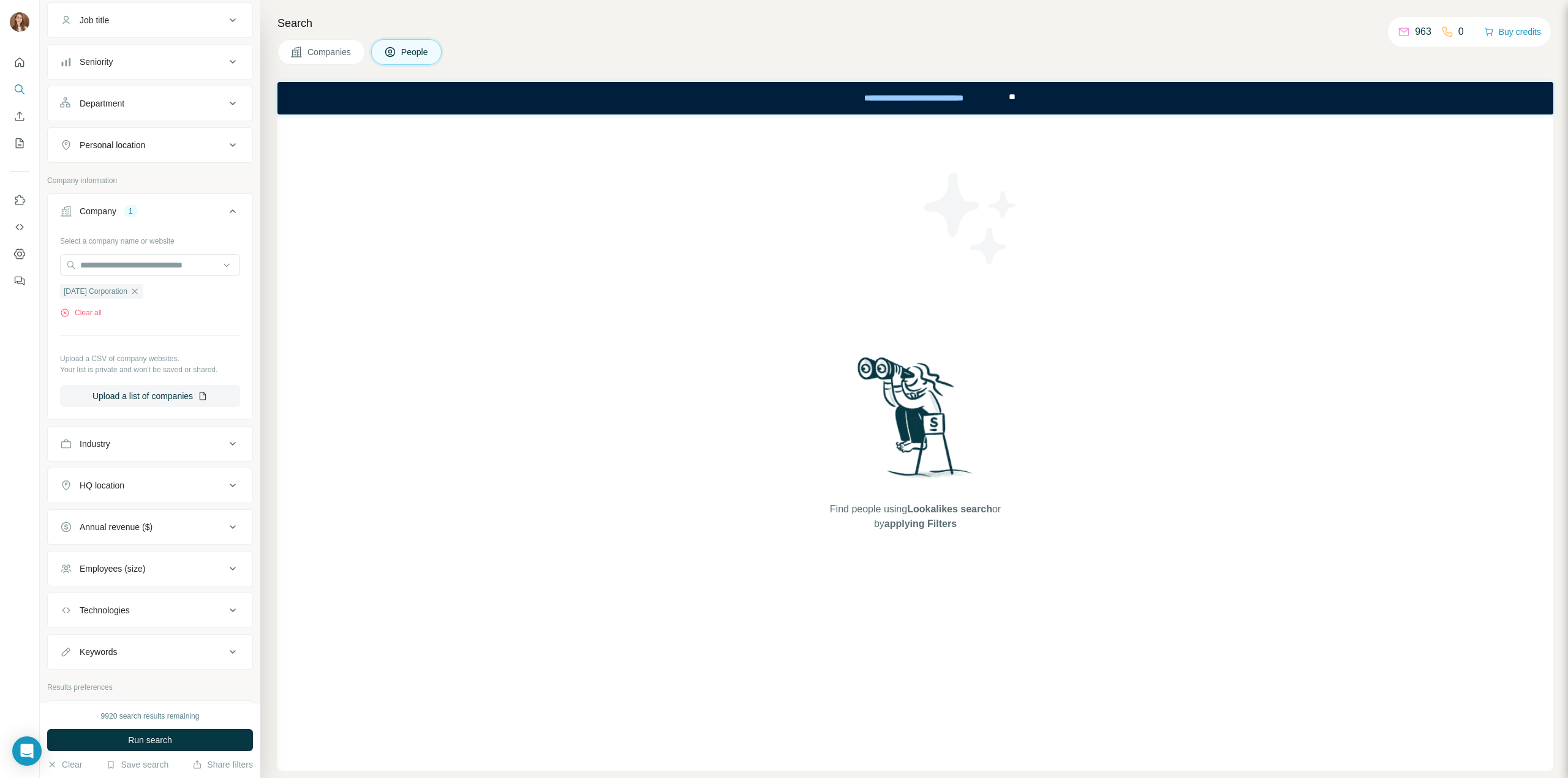
scroll to position [123, 0]
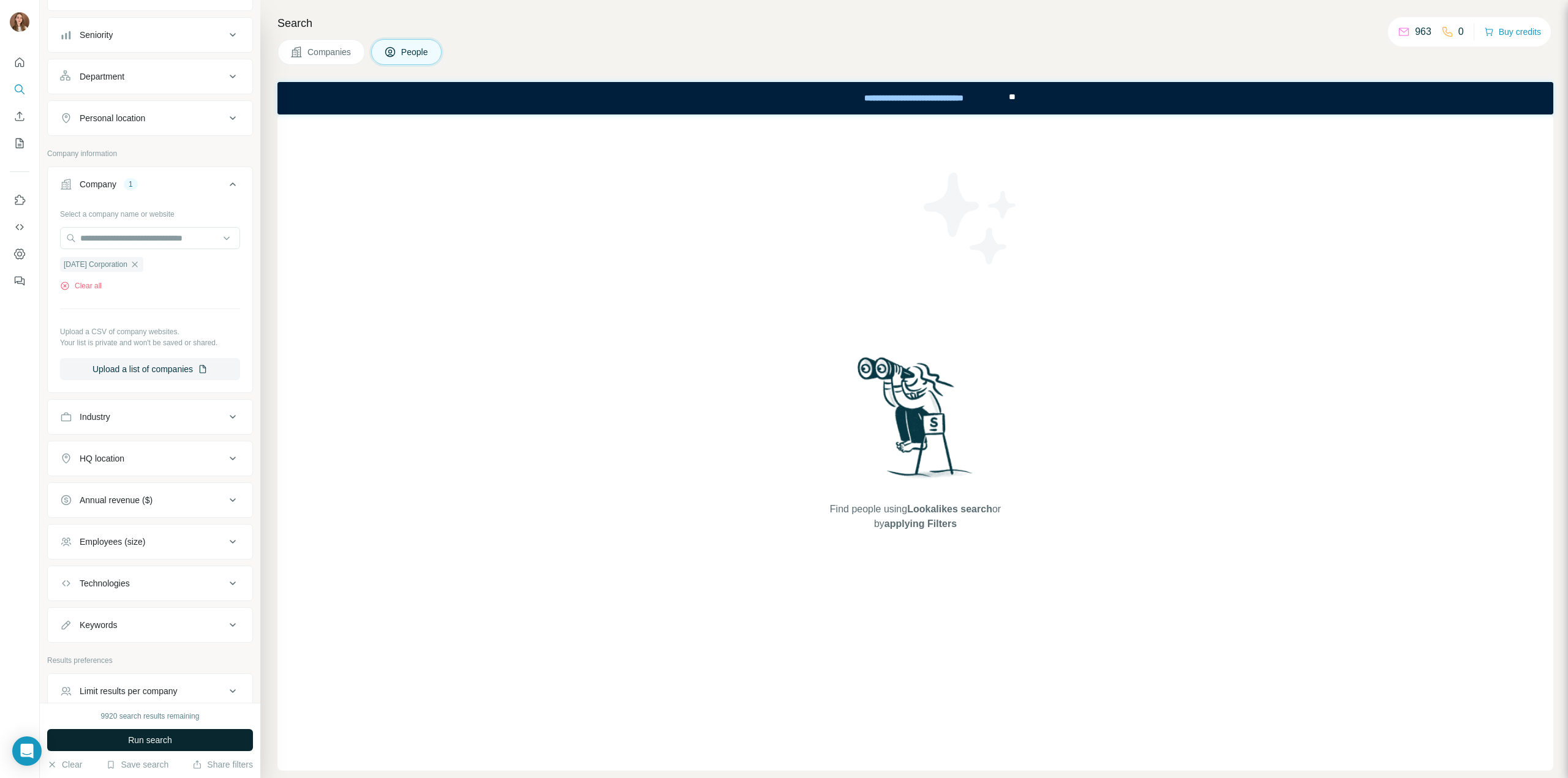
click at [148, 736] on span "Run search" at bounding box center [150, 740] width 44 height 12
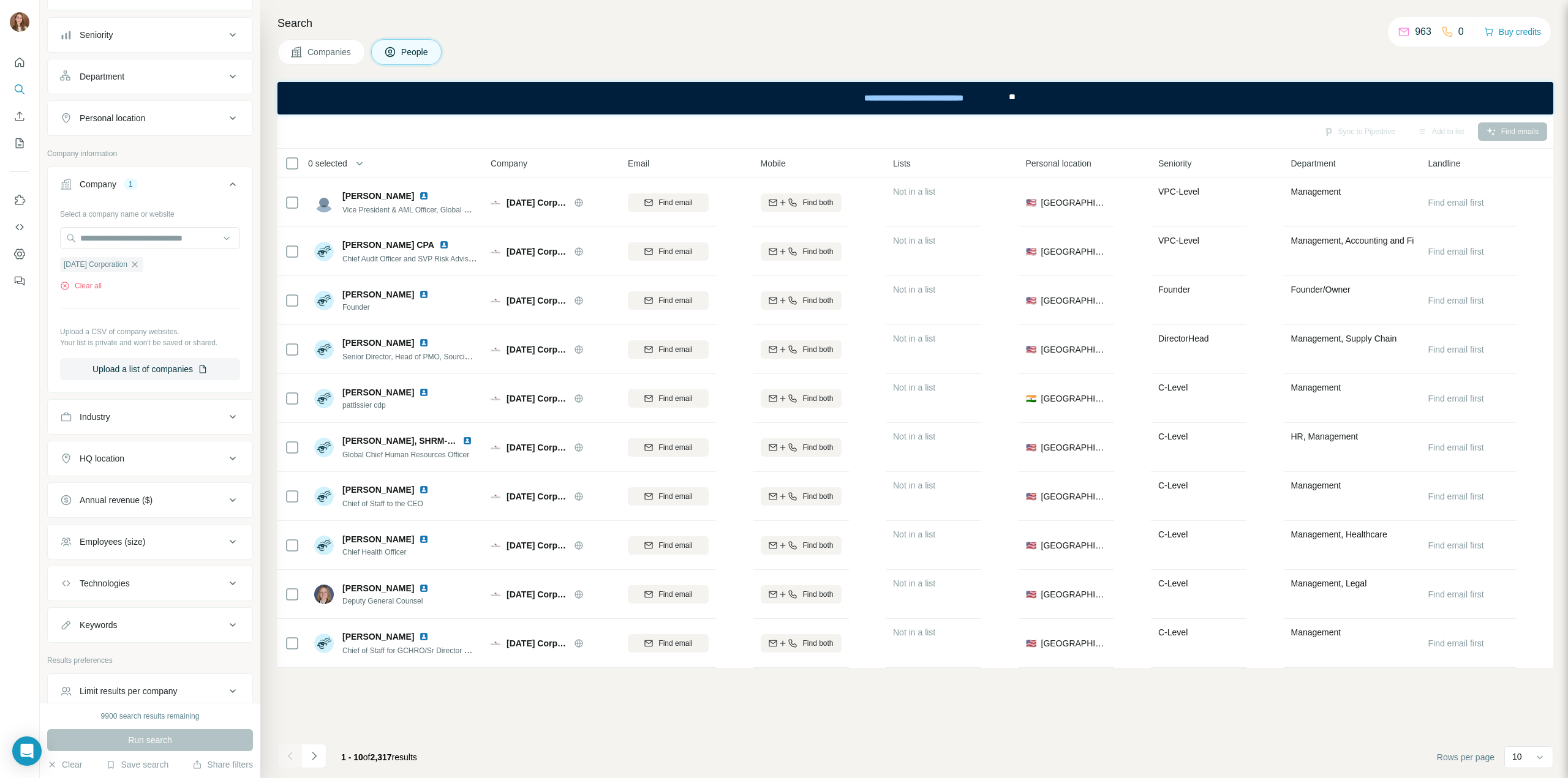
scroll to position [0, 0]
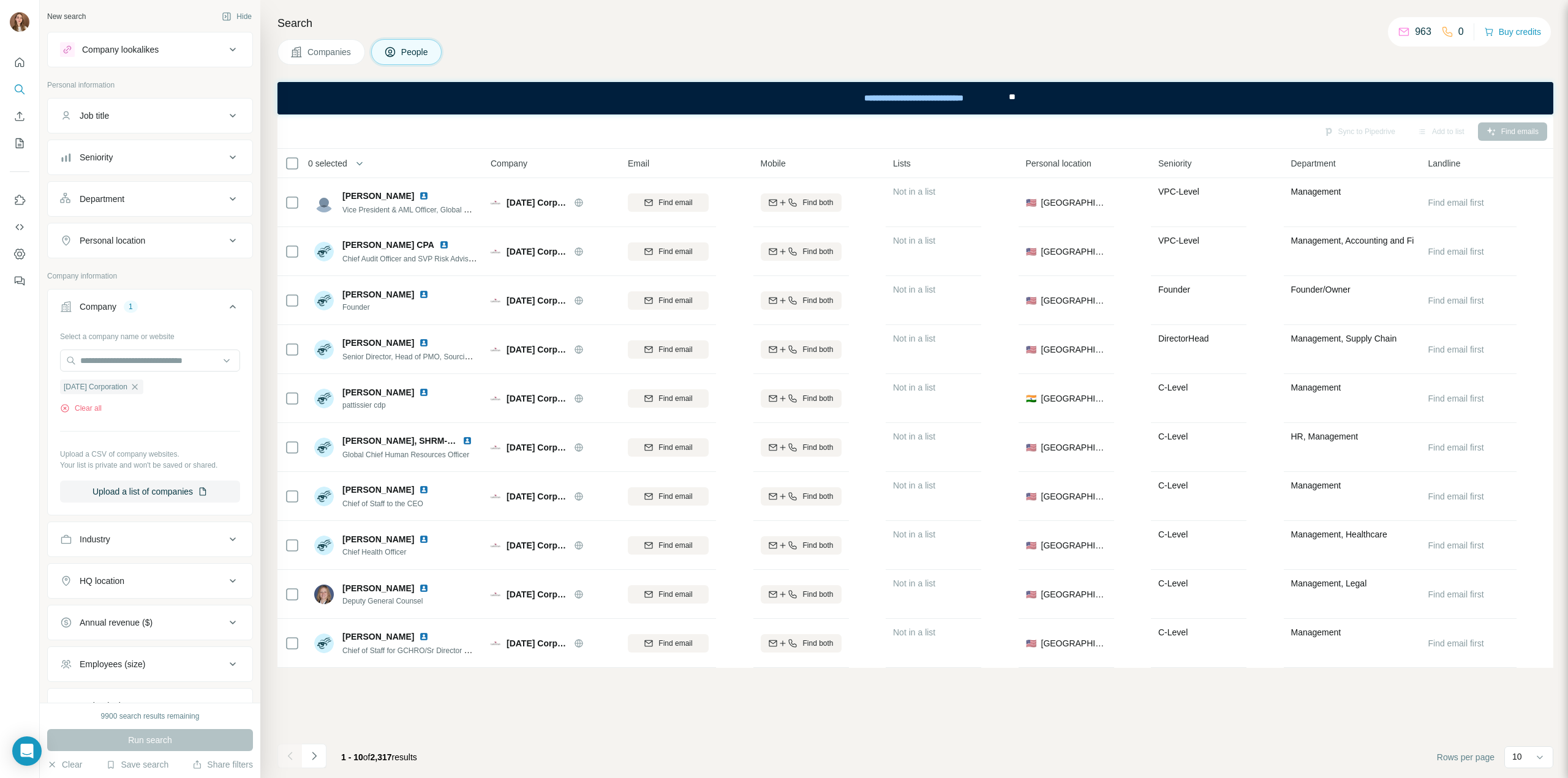
click at [116, 112] on div "Job title" at bounding box center [142, 115] width 165 height 12
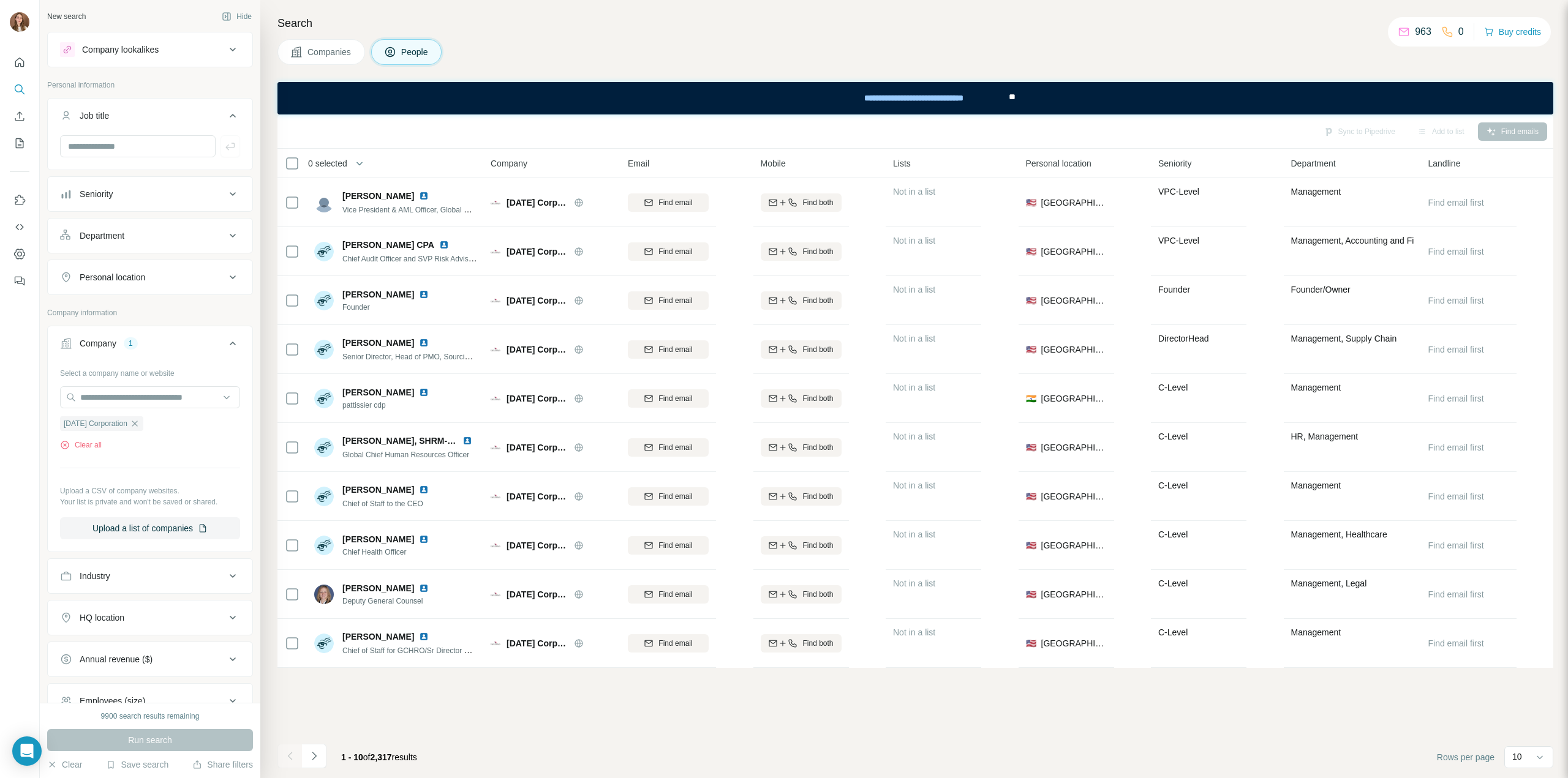
click at [125, 118] on div "Job title" at bounding box center [142, 115] width 165 height 12
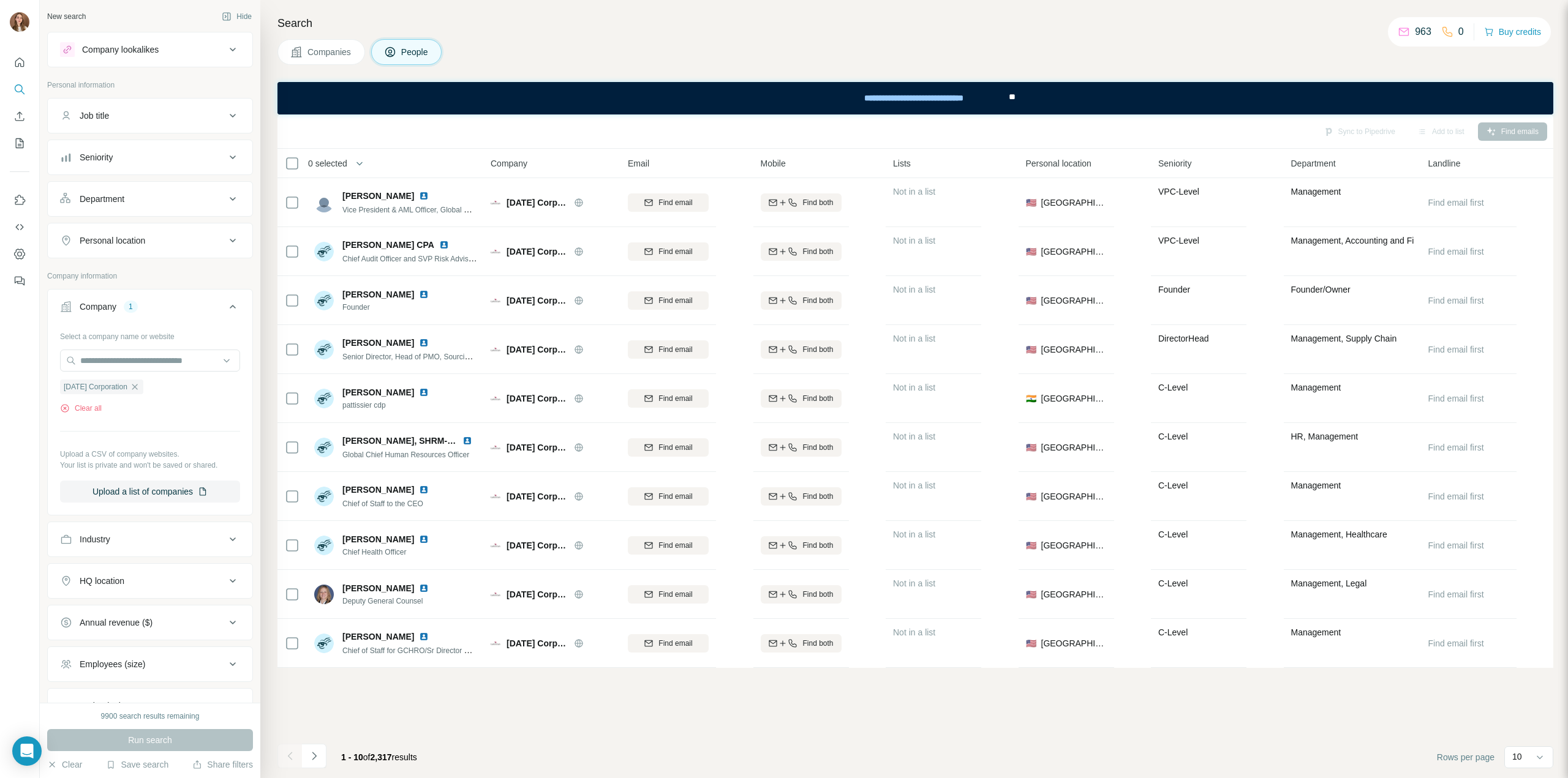
click at [105, 157] on div "Seniority" at bounding box center [95, 157] width 33 height 12
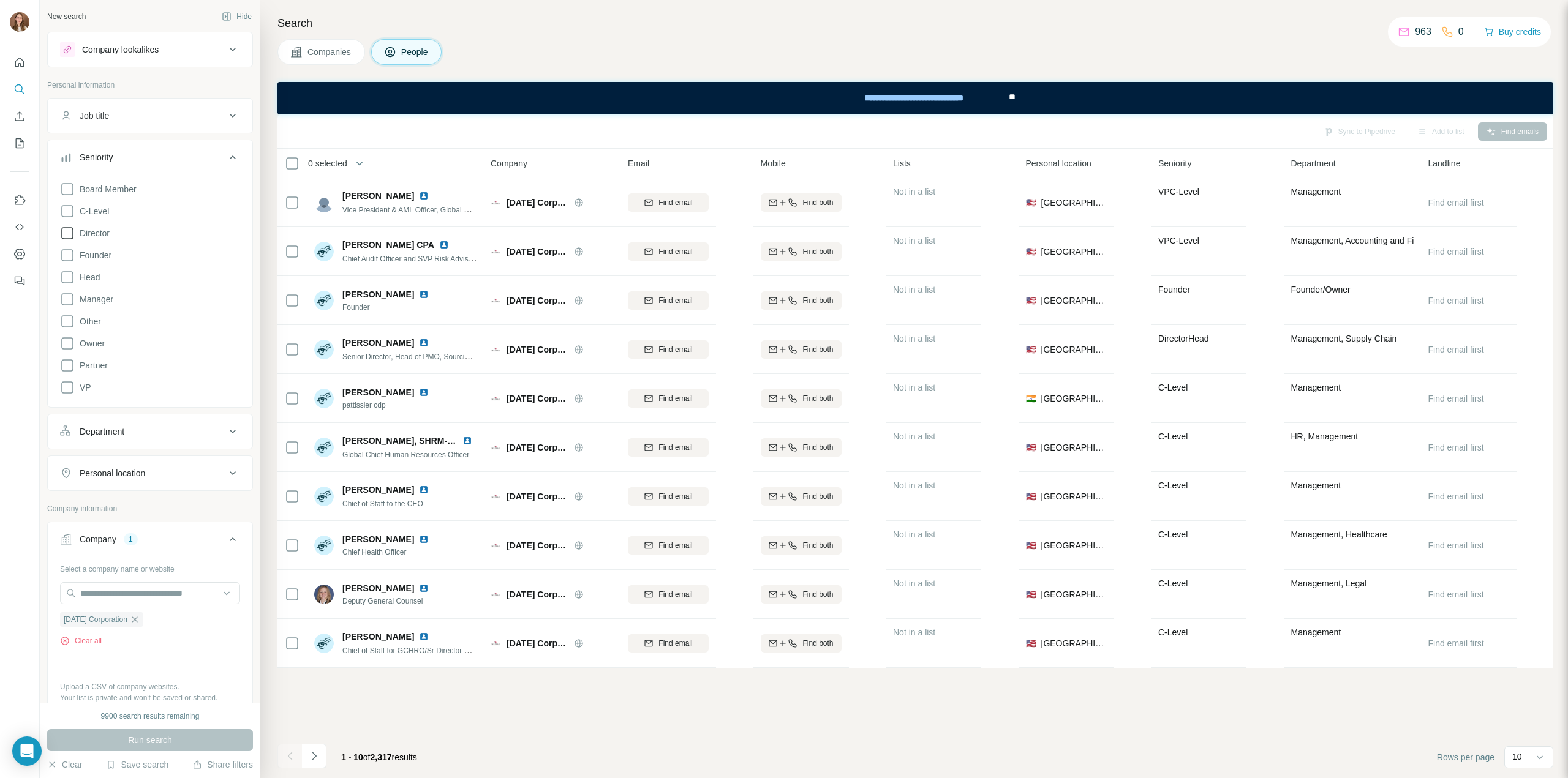
click at [68, 230] on icon at bounding box center [68, 233] width 15 height 15
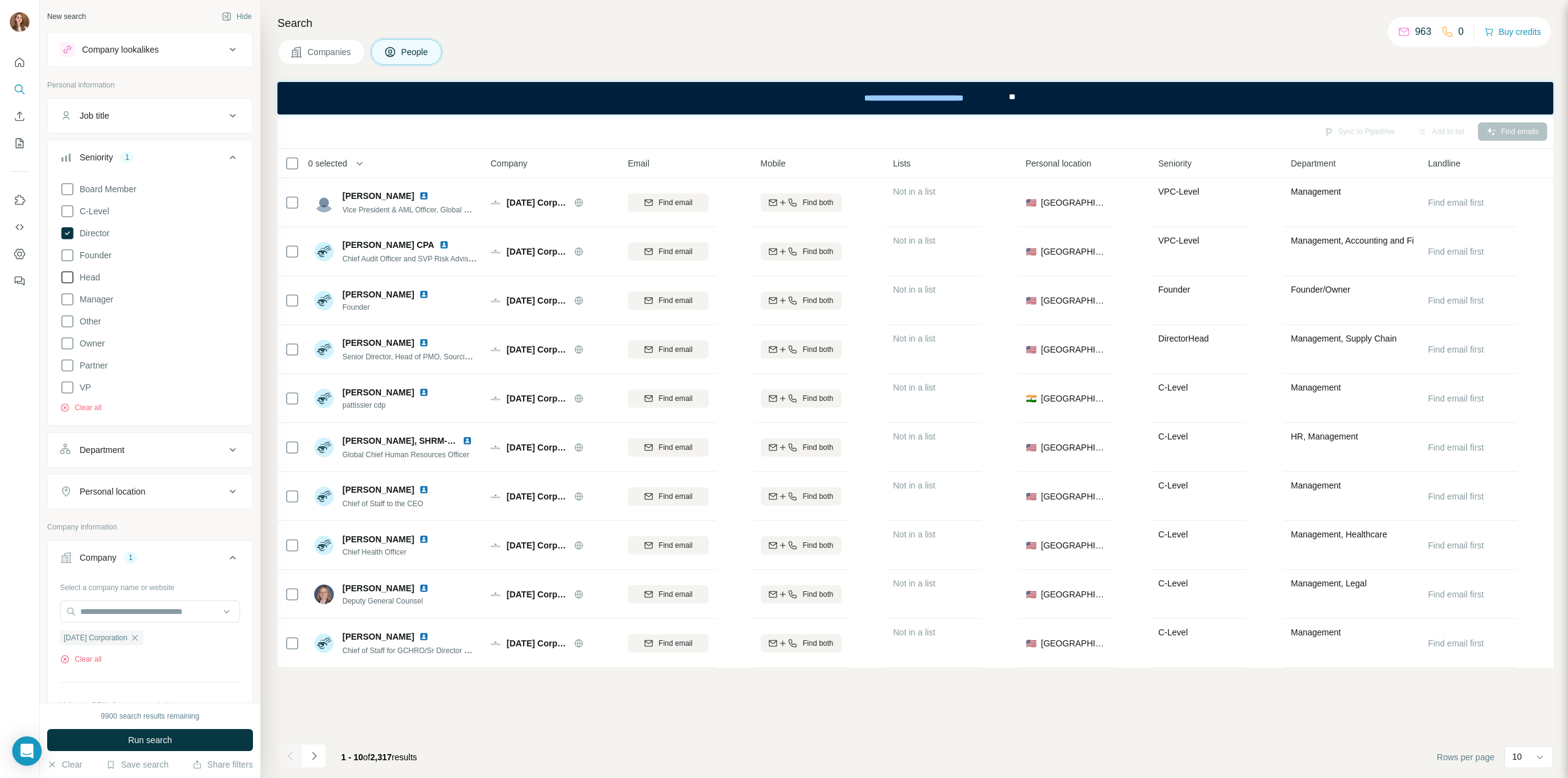
click at [65, 276] on icon at bounding box center [68, 277] width 15 height 15
click at [69, 302] on icon at bounding box center [68, 299] width 15 height 15
click at [178, 739] on button "Run search" at bounding box center [150, 740] width 206 height 22
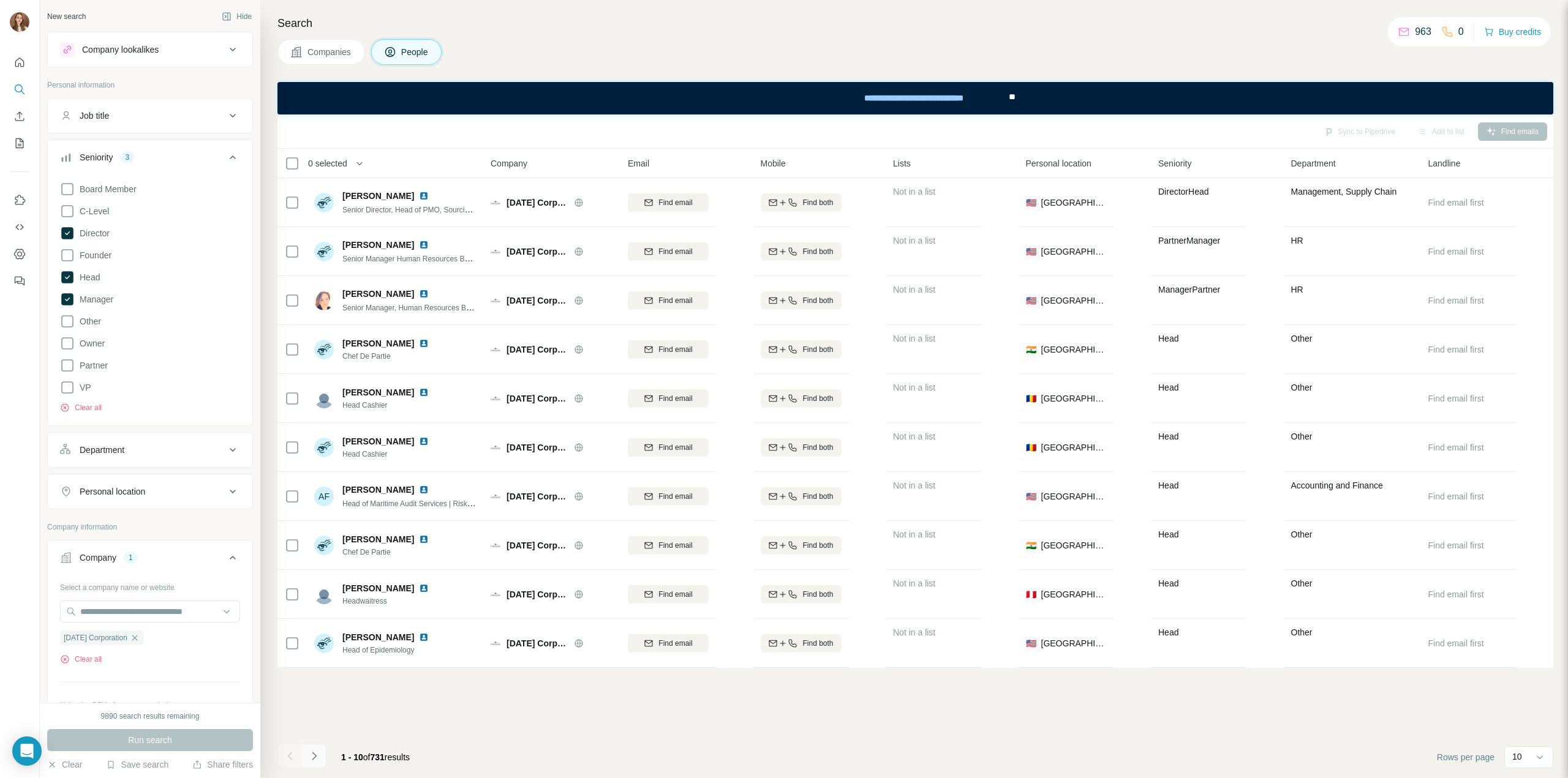
click at [321, 754] on button "Navigate to next page" at bounding box center [314, 755] width 24 height 24
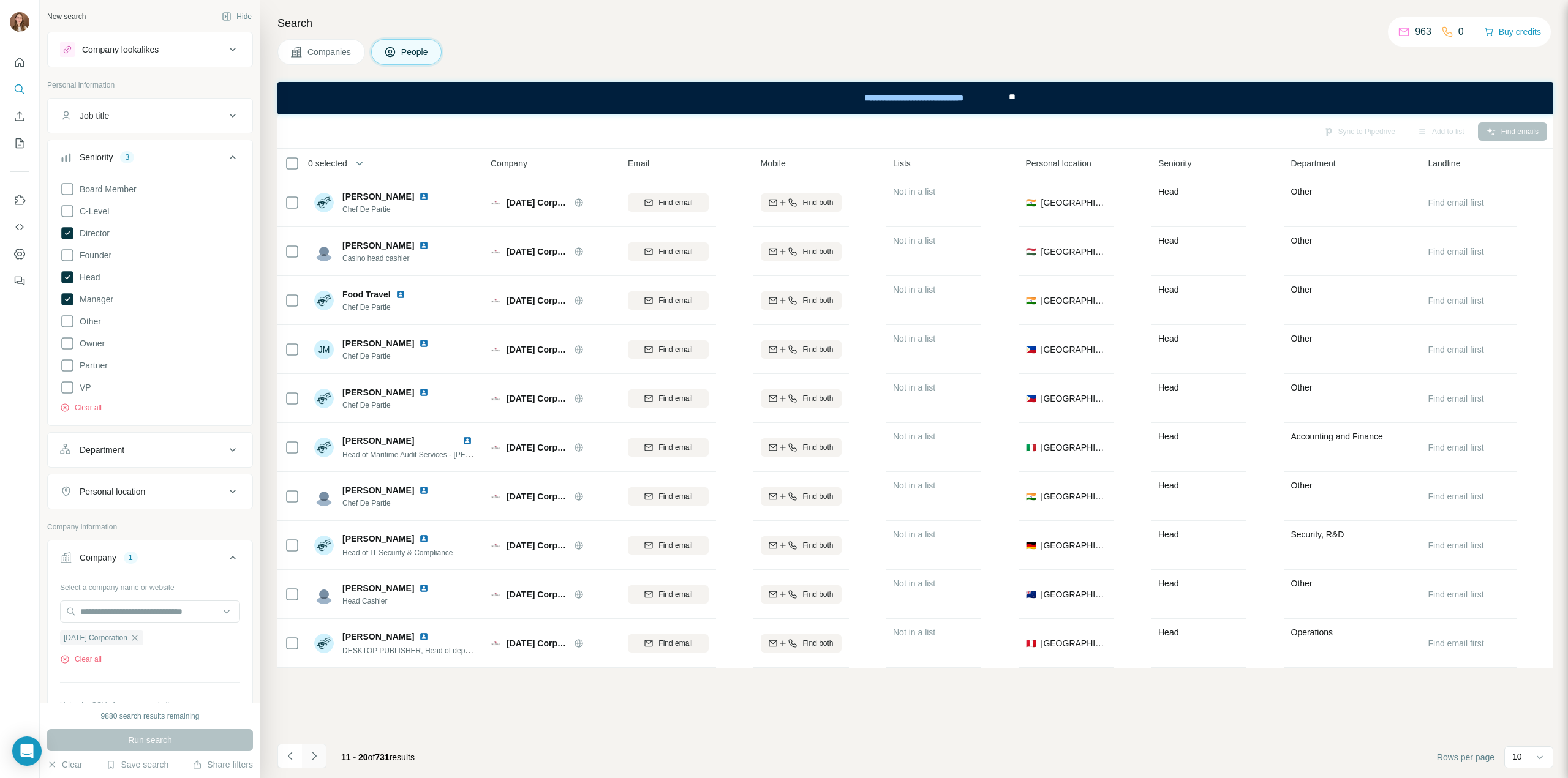
click at [319, 752] on icon "Navigate to next page" at bounding box center [314, 756] width 12 height 12
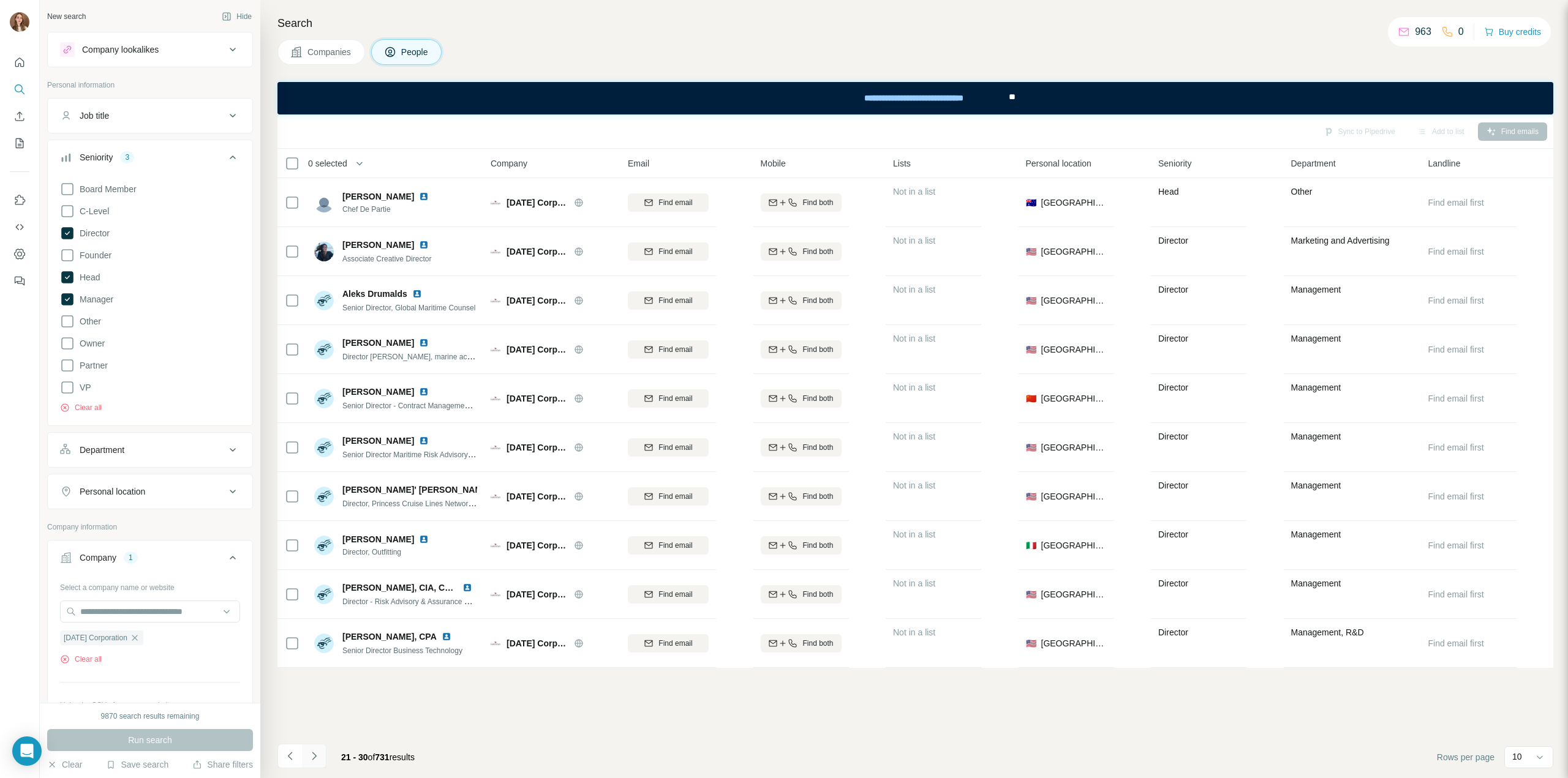
click at [319, 752] on icon "Navigate to next page" at bounding box center [314, 756] width 12 height 12
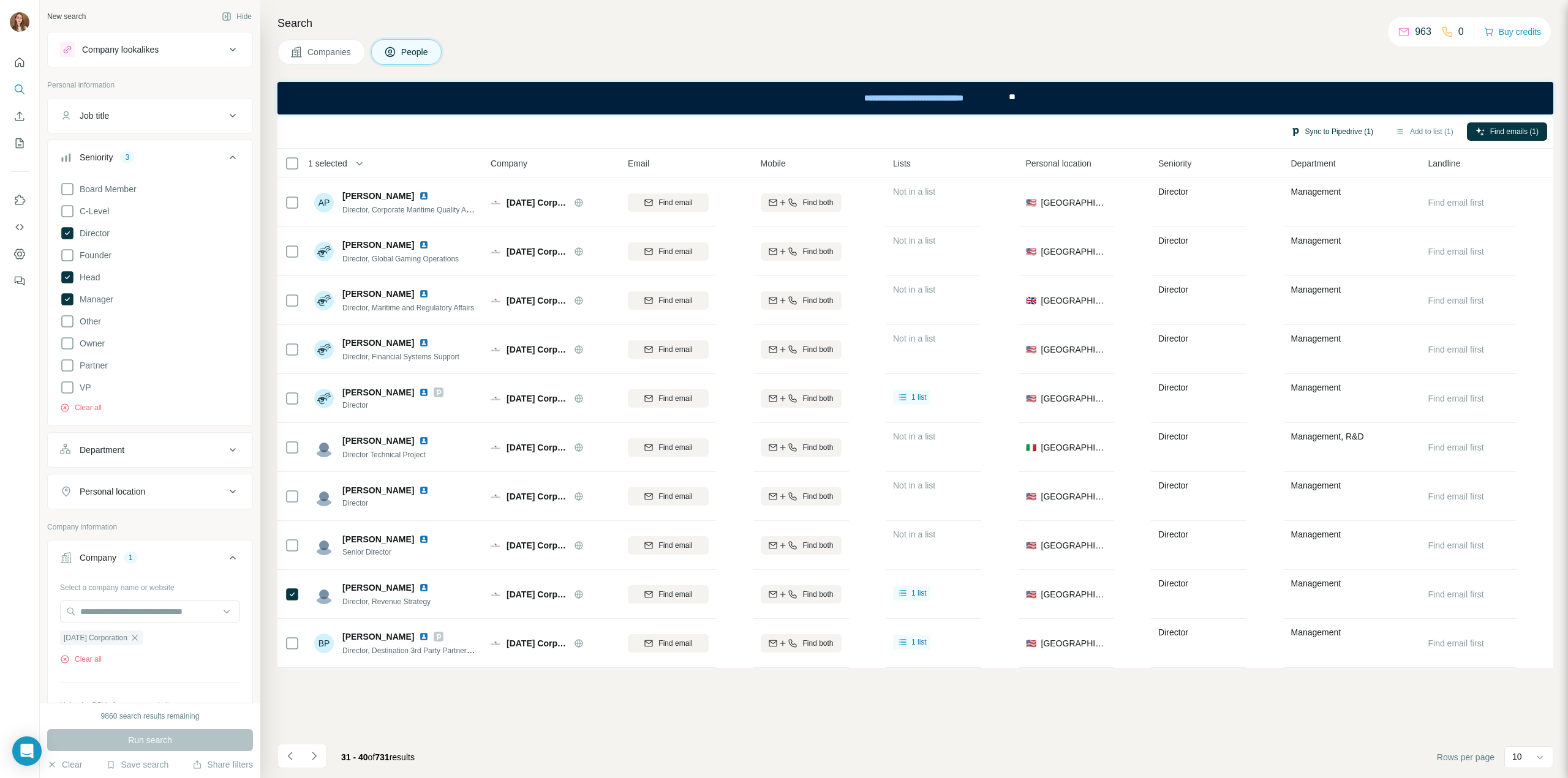
click at [1313, 136] on button "Sync to Pipedrive (1)" at bounding box center [1332, 131] width 100 height 18
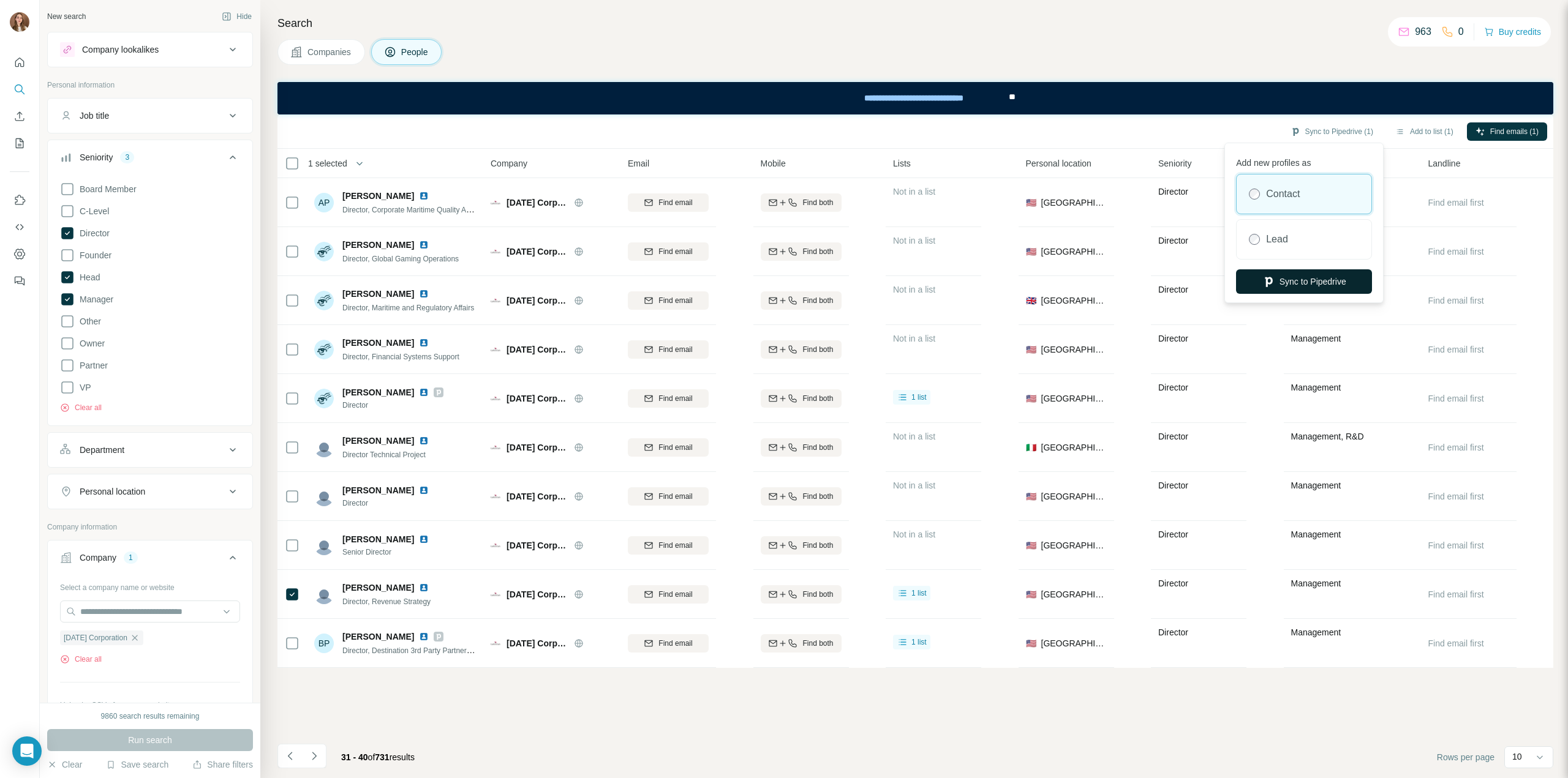
click at [1311, 278] on button "Sync to Pipedrive" at bounding box center [1304, 281] width 136 height 24
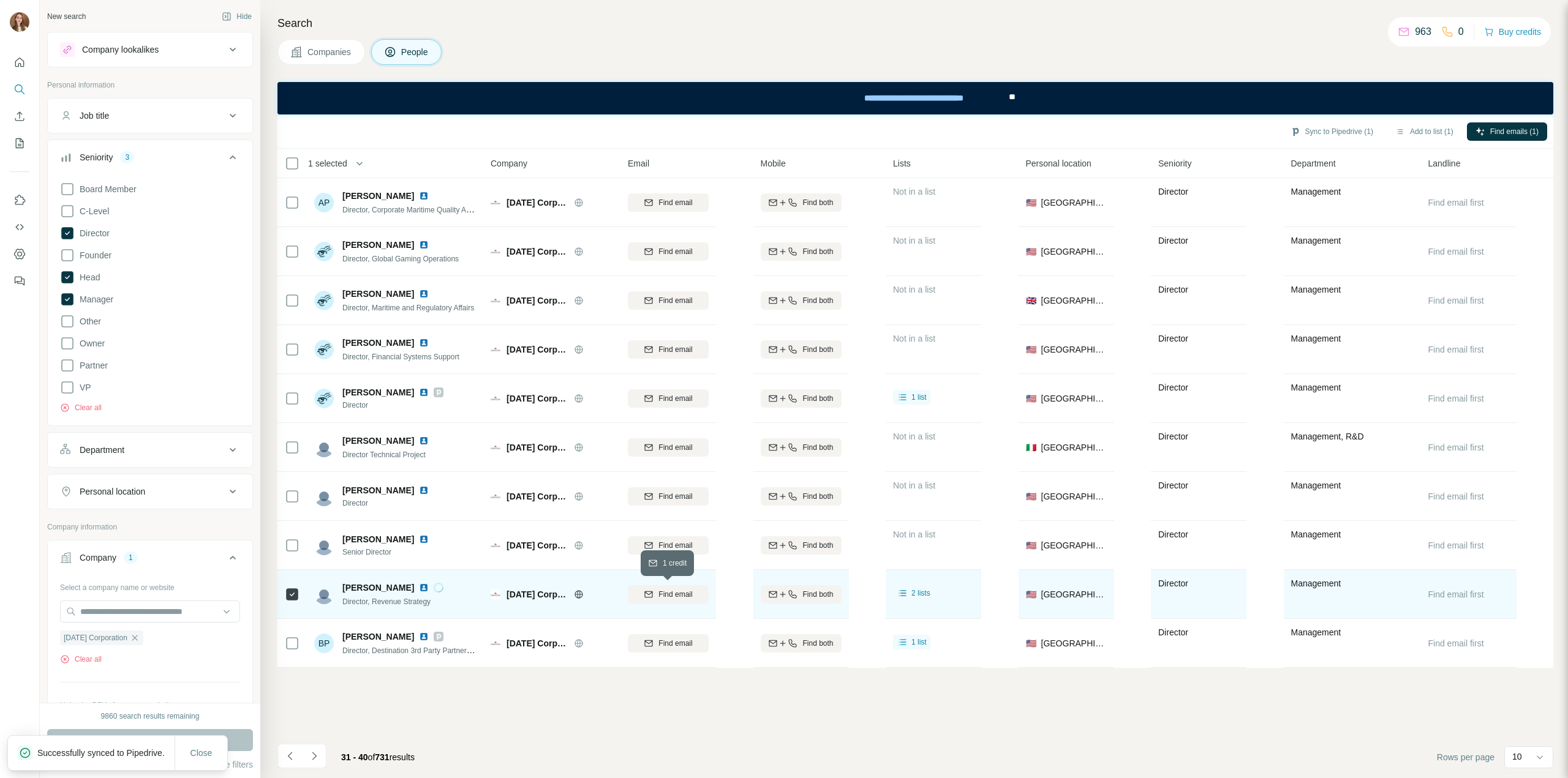
click at [686, 600] on button "Find email" at bounding box center [668, 594] width 81 height 18
click at [435, 588] on icon at bounding box center [438, 587] width 7 height 10
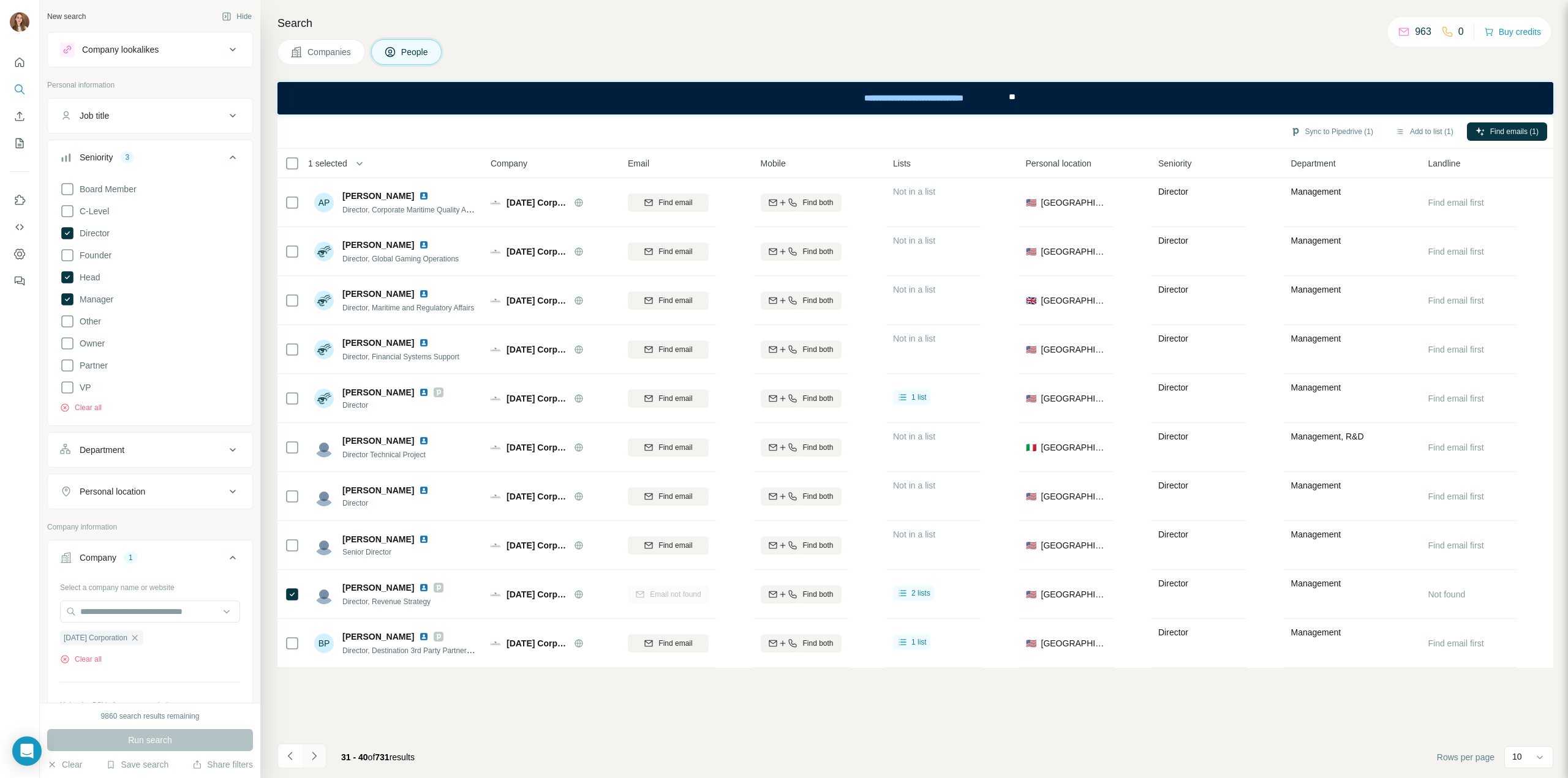
click at [319, 755] on icon "Navigate to next page" at bounding box center [314, 756] width 12 height 12
click at [314, 762] on button "Navigate to next page" at bounding box center [314, 755] width 24 height 24
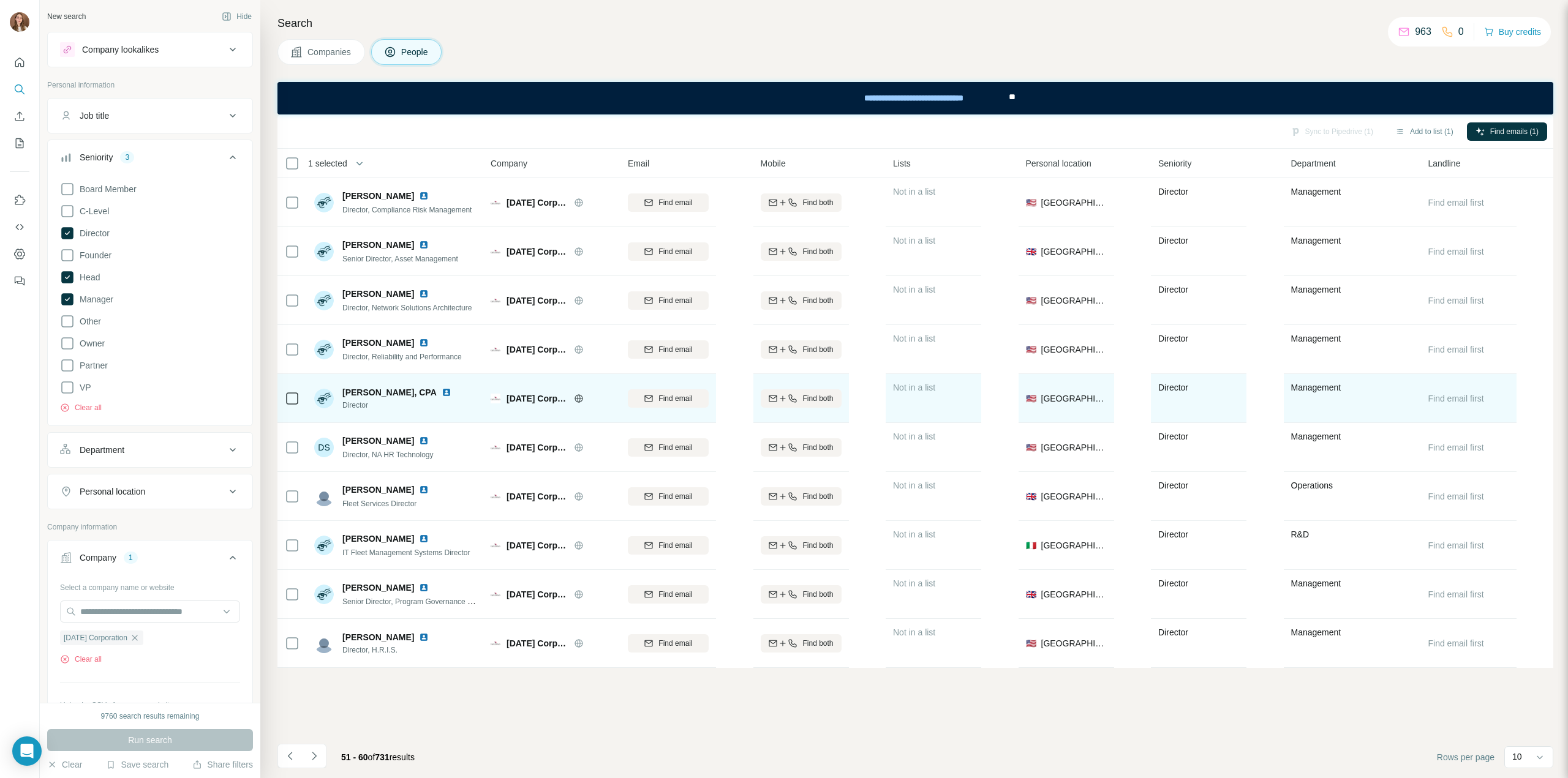
click at [441, 393] on img at bounding box center [446, 392] width 10 height 10
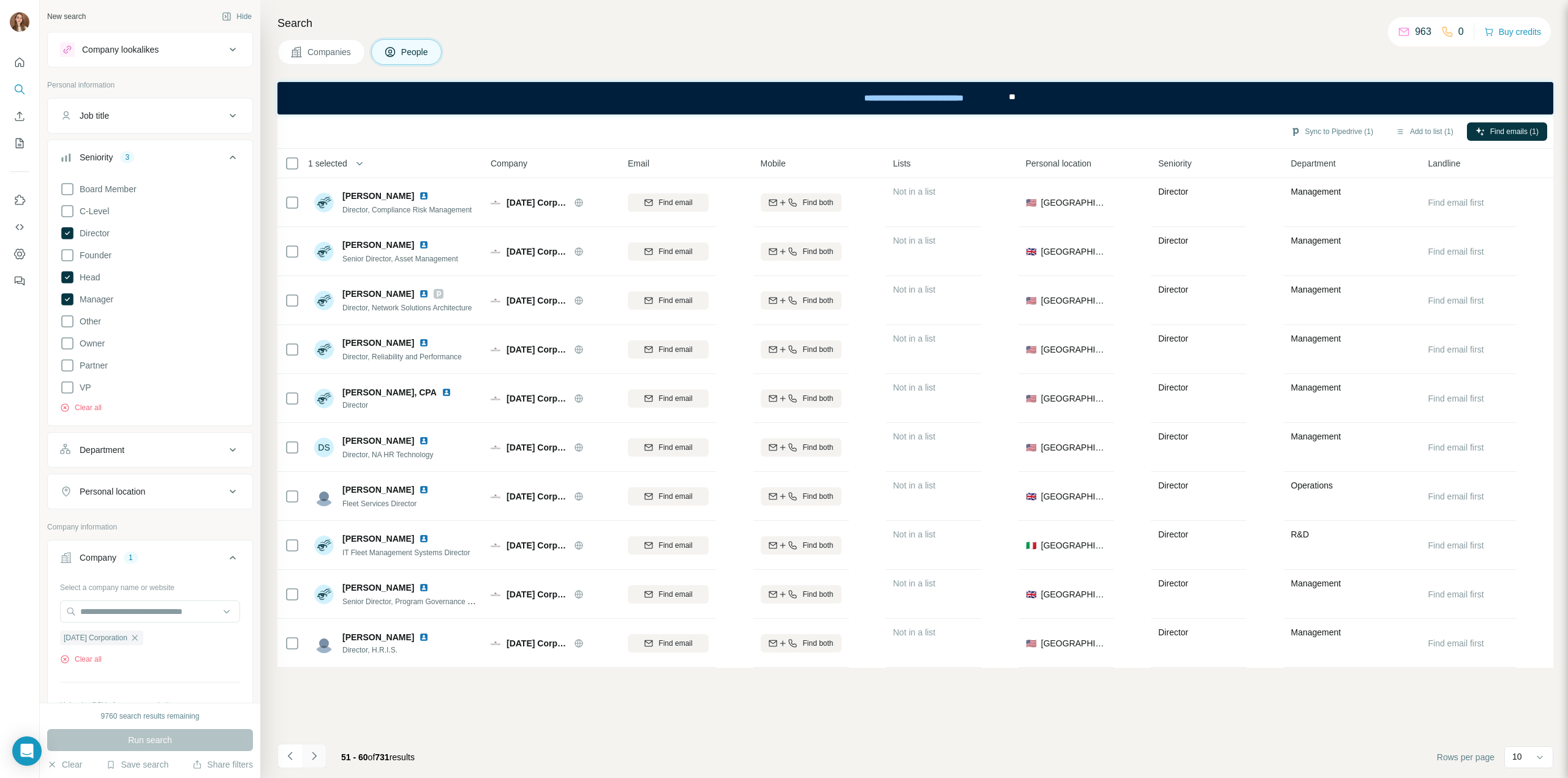
click at [310, 754] on icon "Navigate to next page" at bounding box center [314, 756] width 12 height 12
click at [319, 757] on icon "Navigate to next page" at bounding box center [314, 756] width 12 height 12
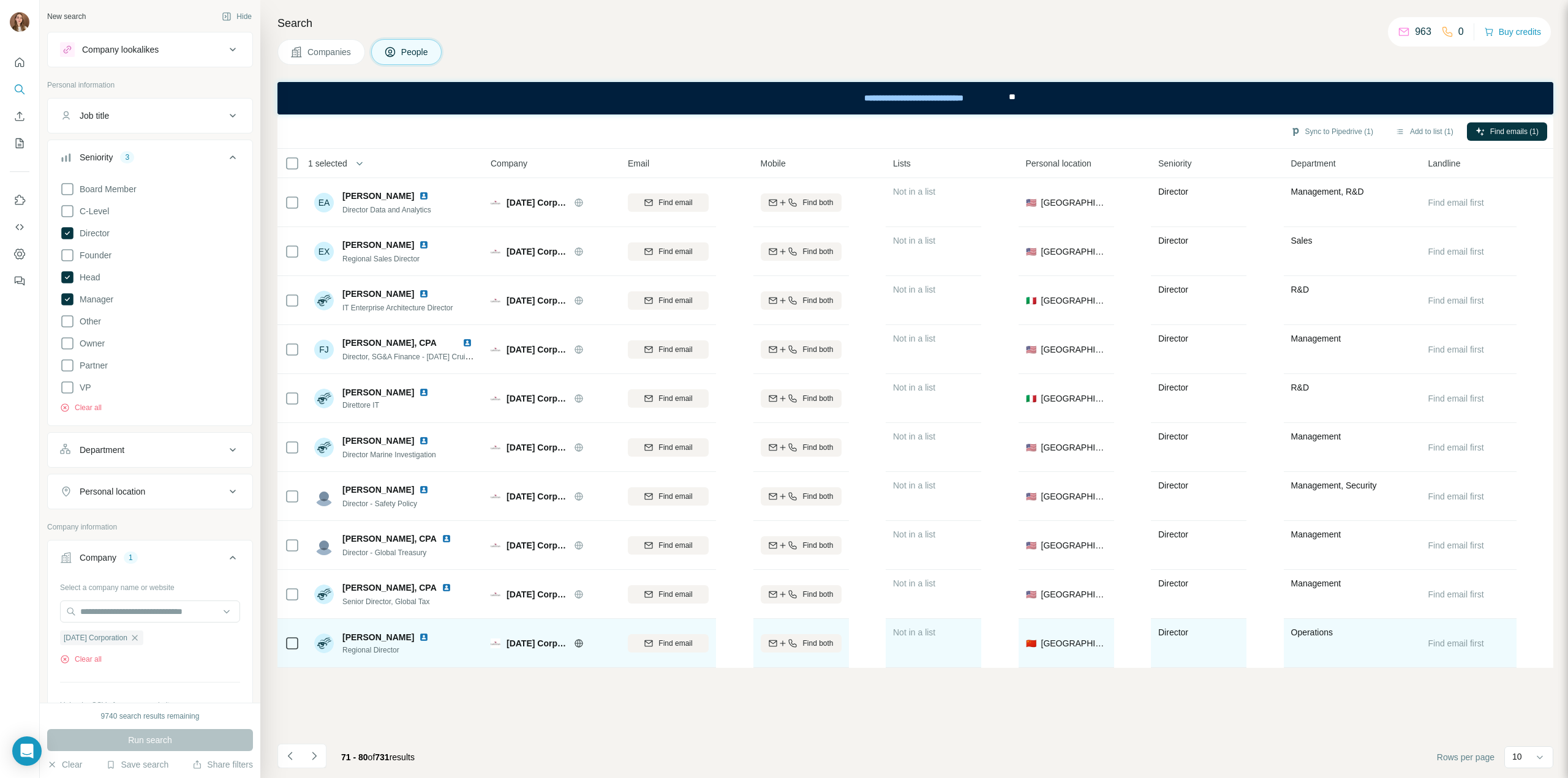
click at [419, 636] on img at bounding box center [423, 636] width 10 height 10
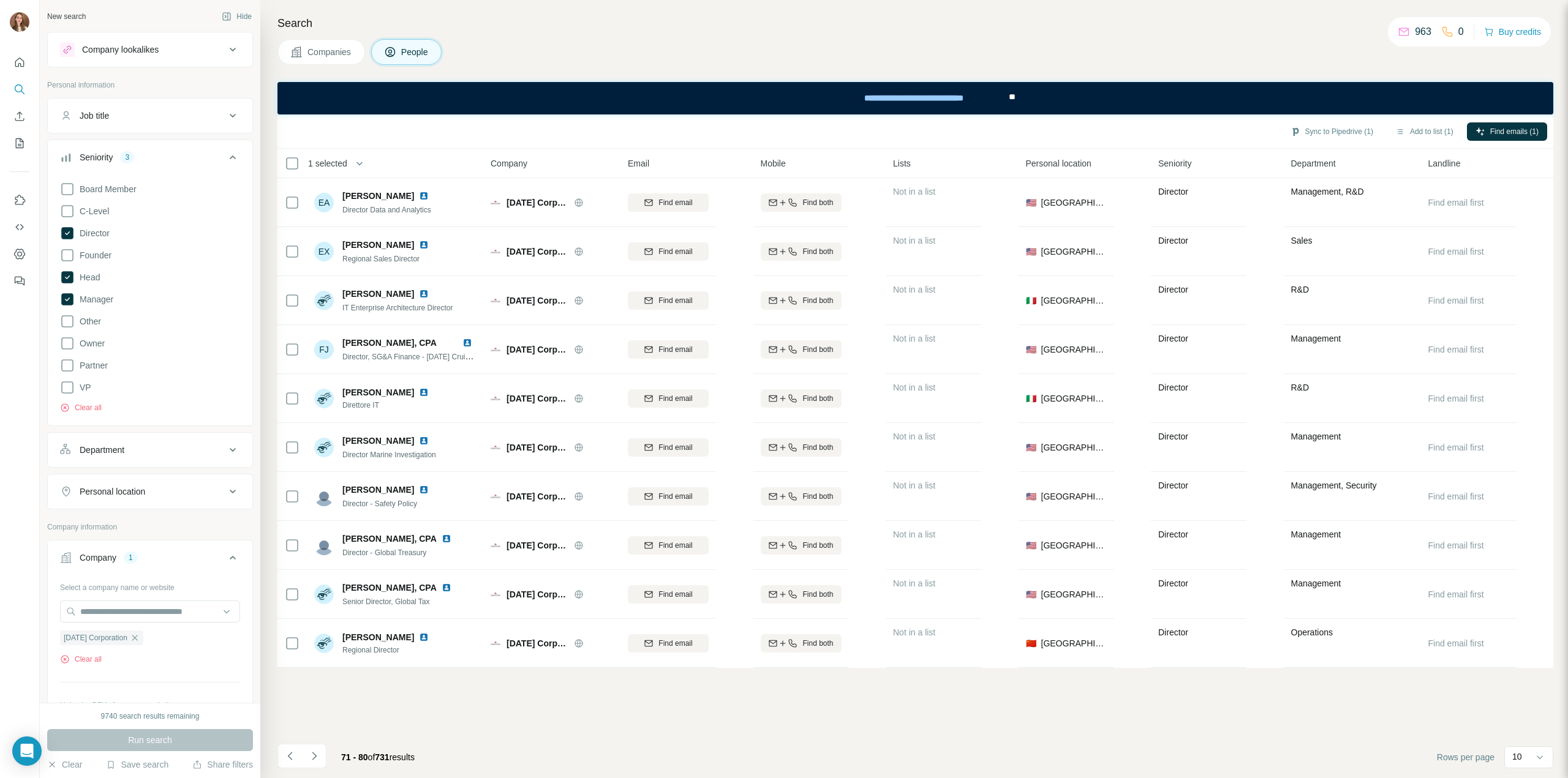
click at [319, 752] on icon "Navigate to next page" at bounding box center [314, 756] width 12 height 12
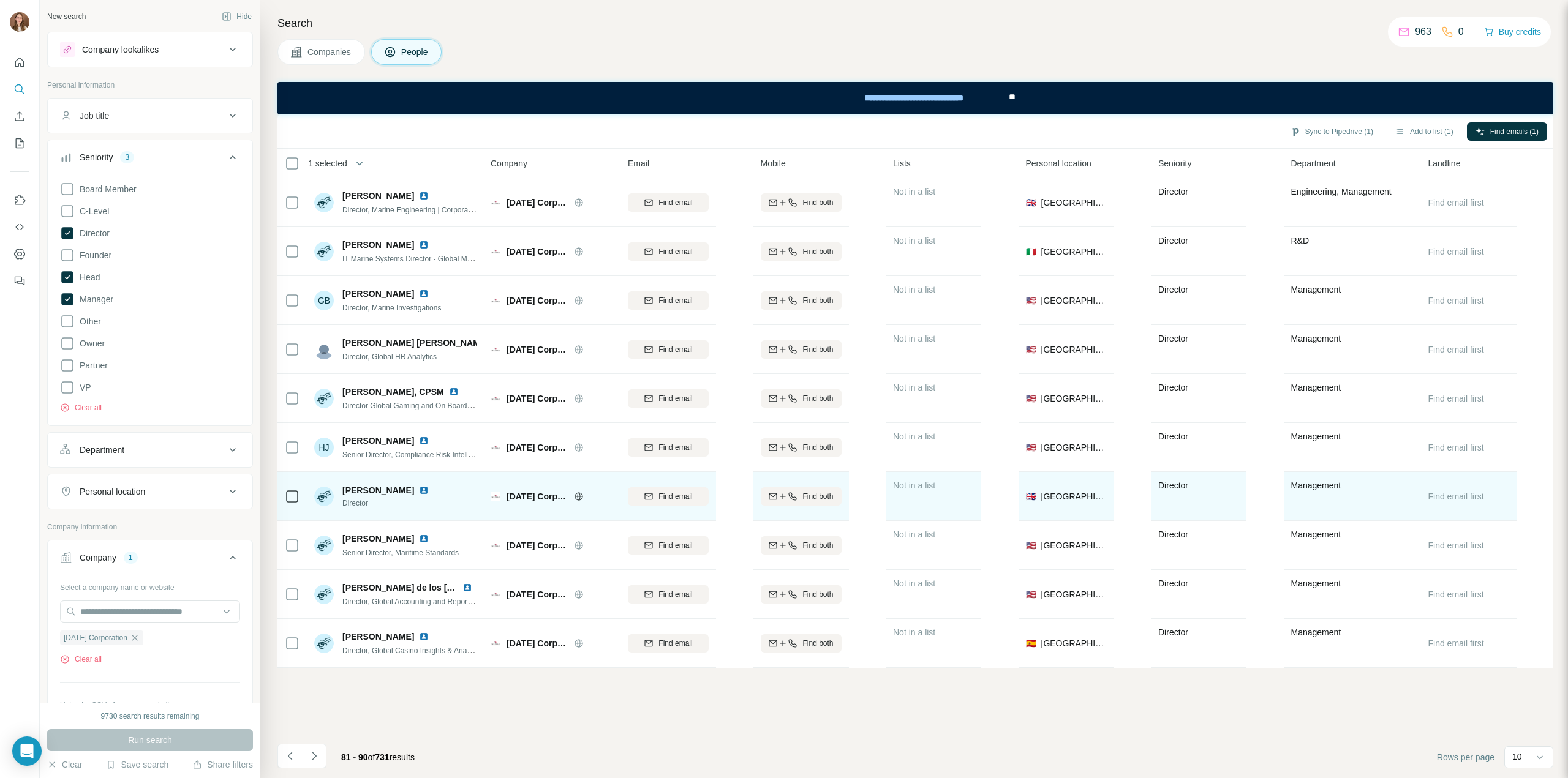
click at [429, 488] on img at bounding box center [423, 490] width 10 height 10
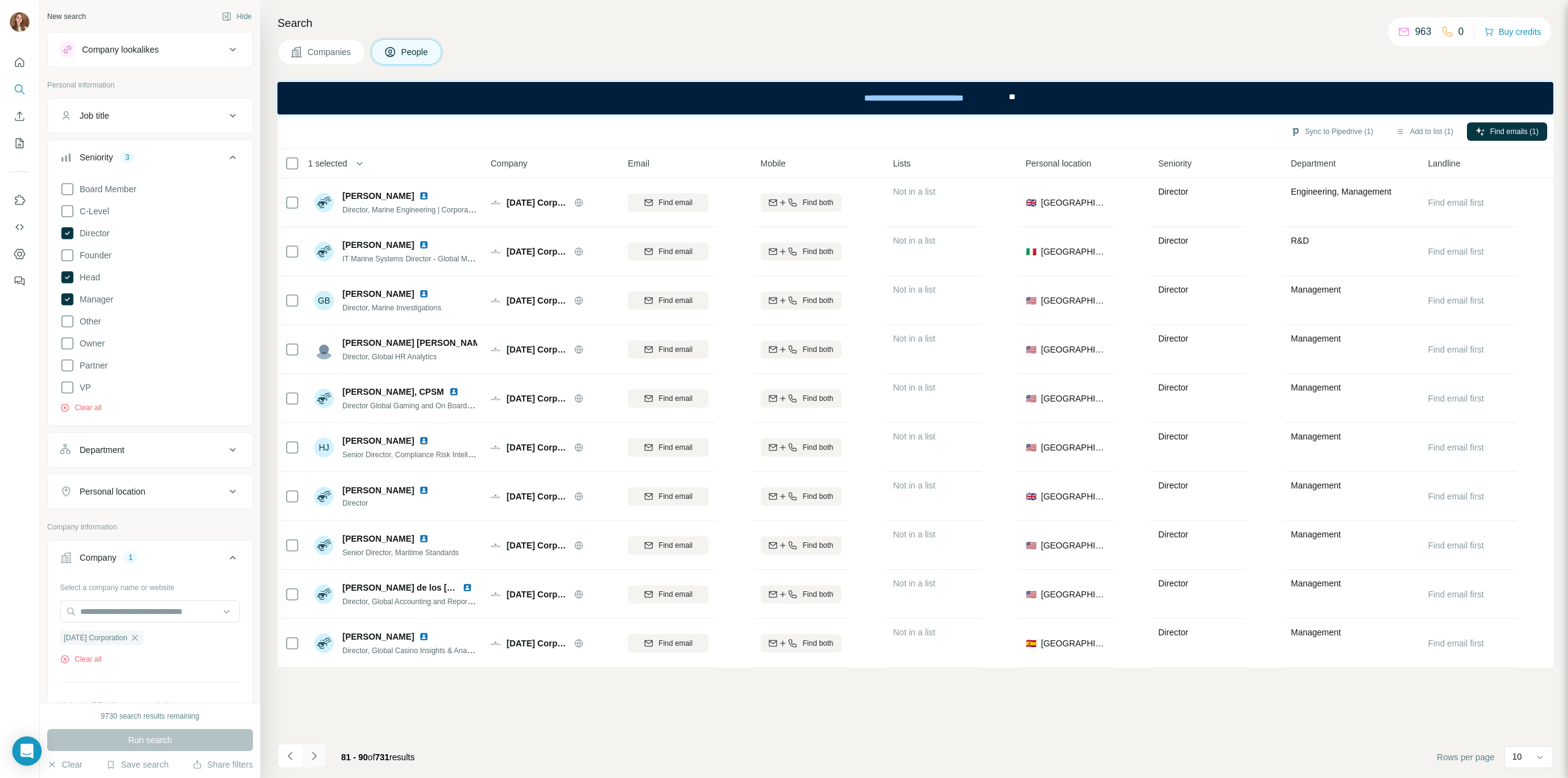
click at [319, 756] on icon "Navigate to next page" at bounding box center [314, 756] width 12 height 12
click at [317, 747] on button "Navigate to next page" at bounding box center [314, 755] width 24 height 24
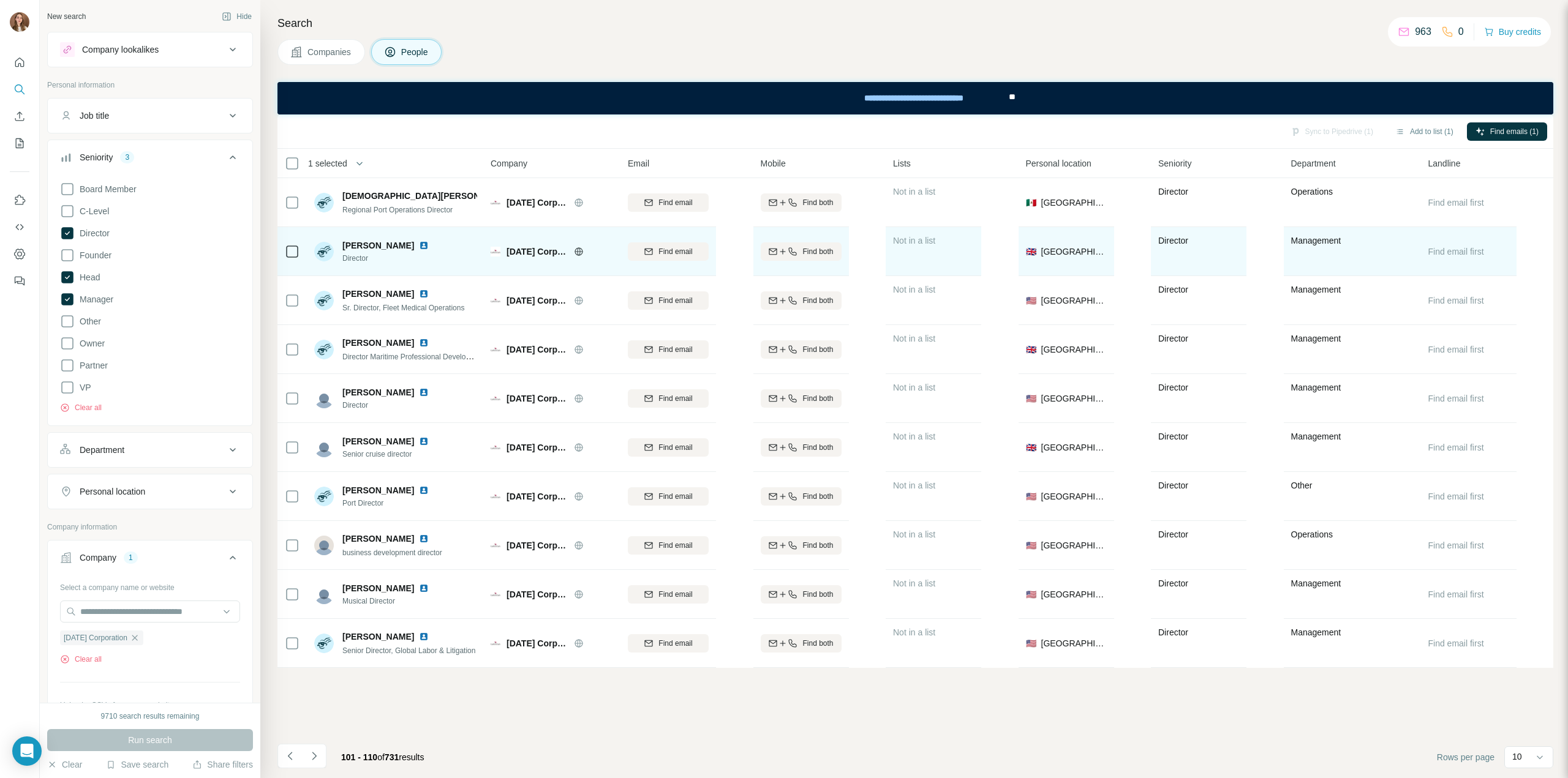
click at [419, 243] on img at bounding box center [423, 245] width 10 height 10
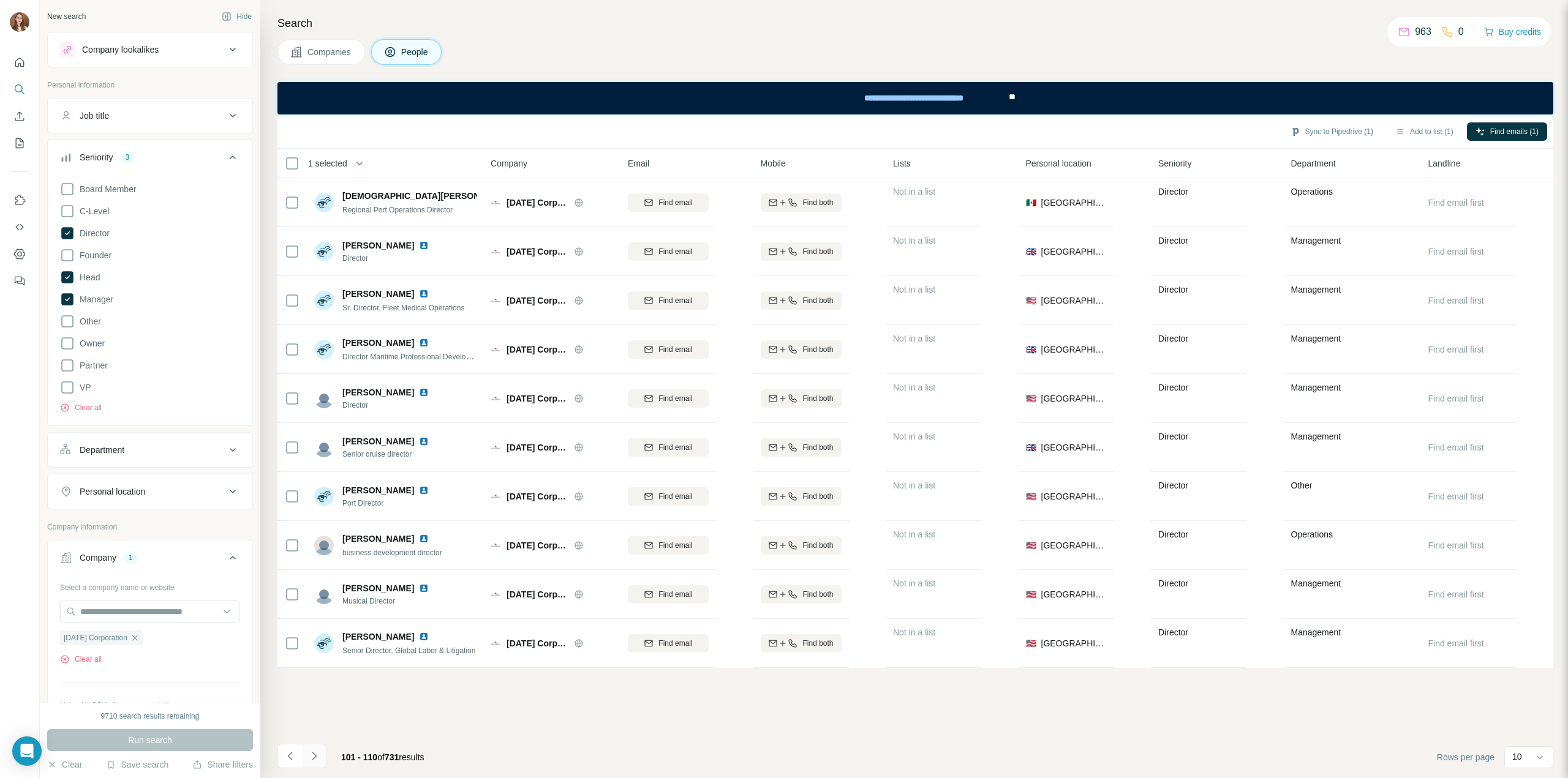
click at [310, 761] on icon "Navigate to next page" at bounding box center [314, 756] width 12 height 12
click at [319, 750] on icon "Navigate to next page" at bounding box center [314, 756] width 12 height 12
click at [319, 748] on button "Navigate to next page" at bounding box center [314, 755] width 24 height 24
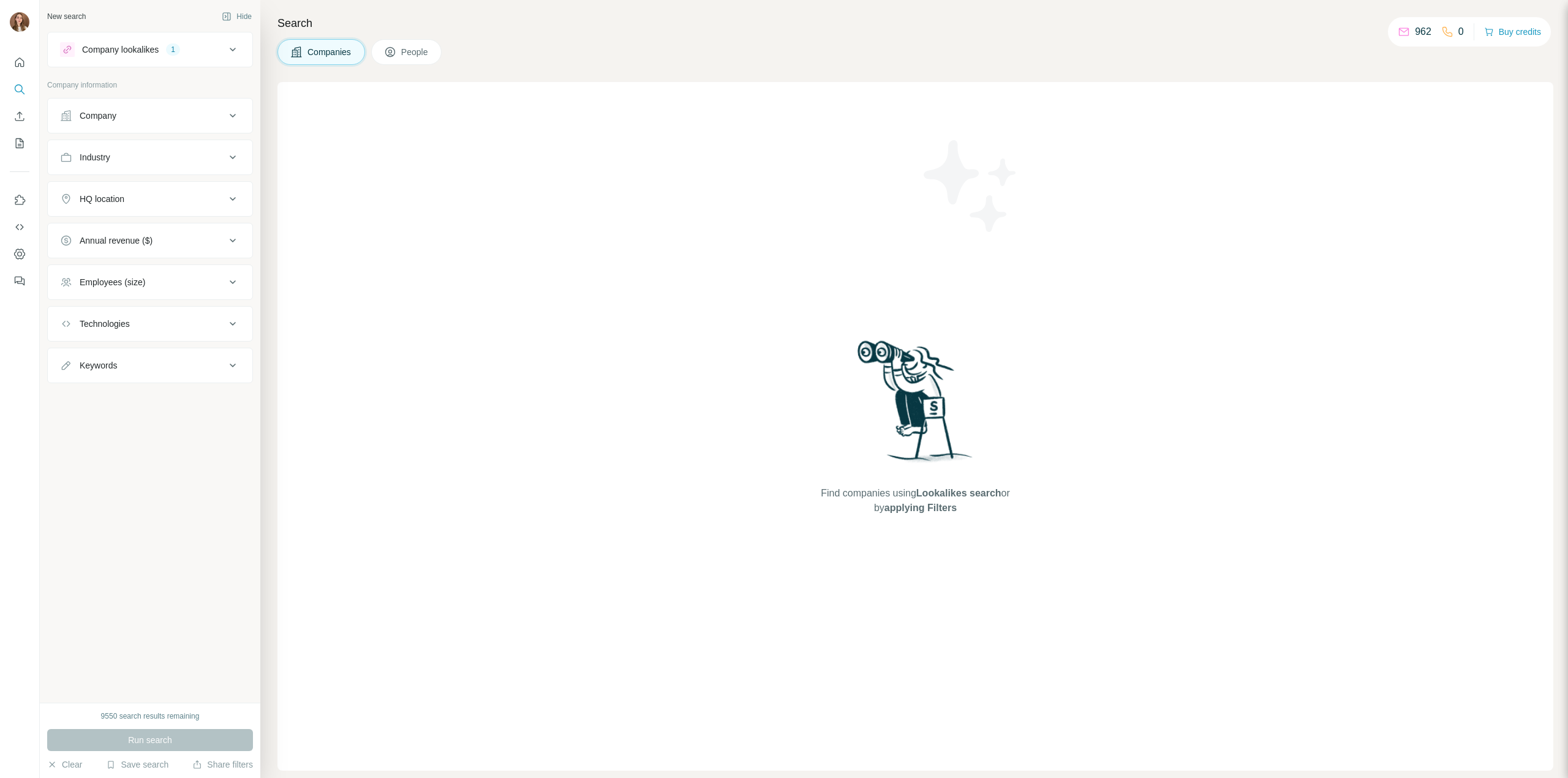
click at [228, 46] on icon at bounding box center [233, 50] width 15 height 15
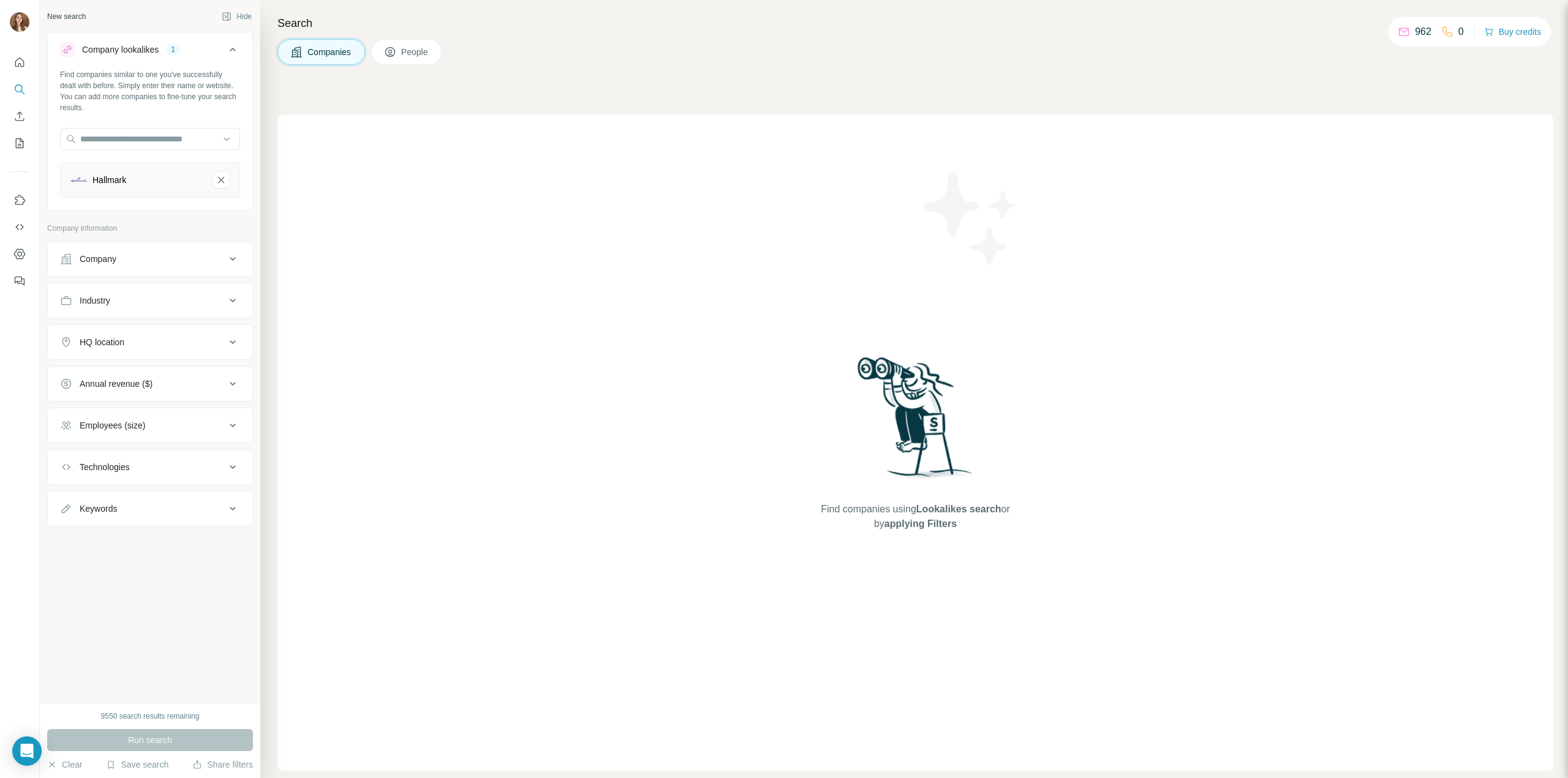
click at [229, 186] on div "Hallmark" at bounding box center [150, 180] width 180 height 35
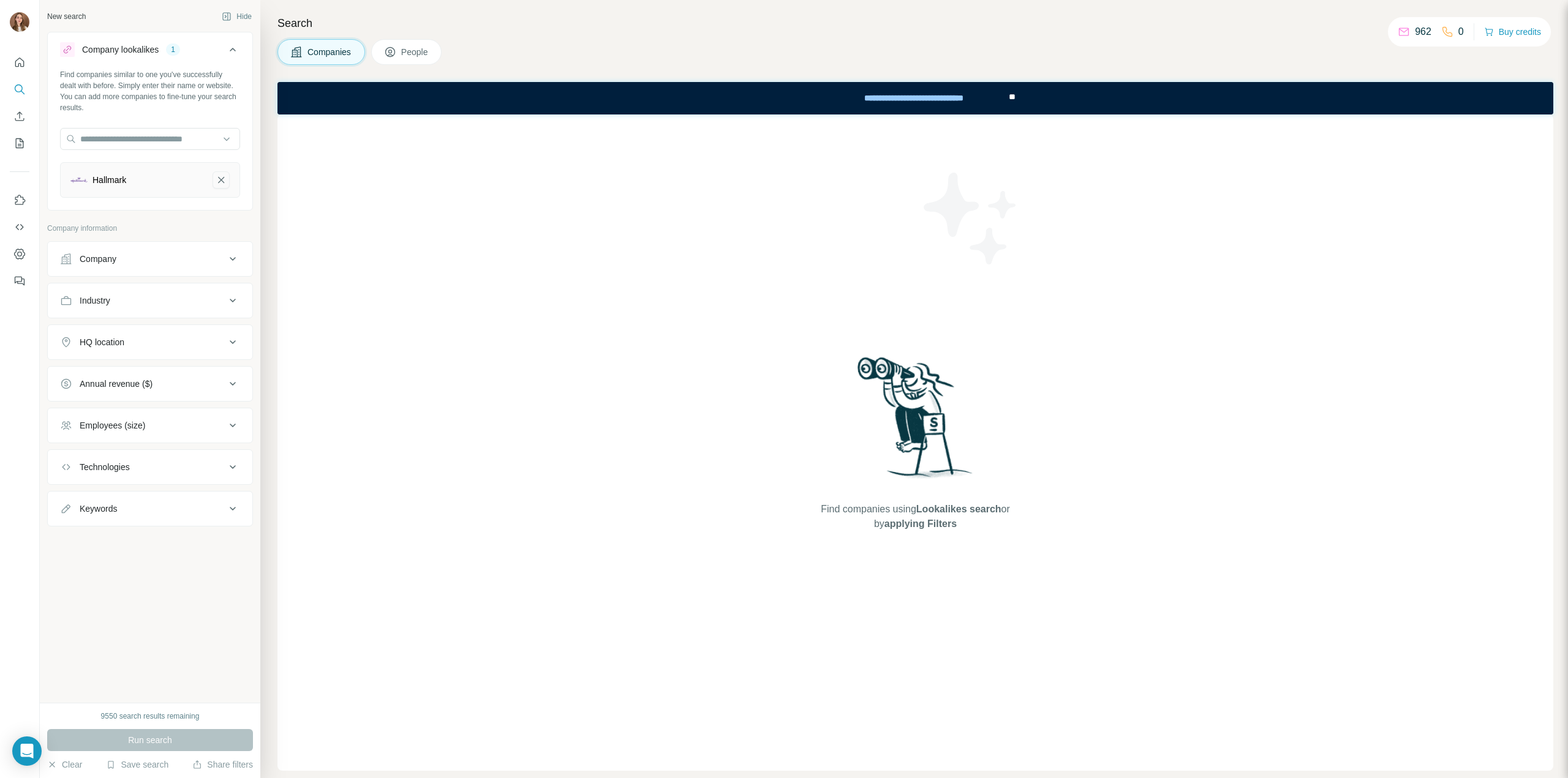
click at [222, 181] on icon "Hallmark-remove-button" at bounding box center [221, 180] width 11 height 12
click at [400, 49] on button "People" at bounding box center [406, 51] width 71 height 26
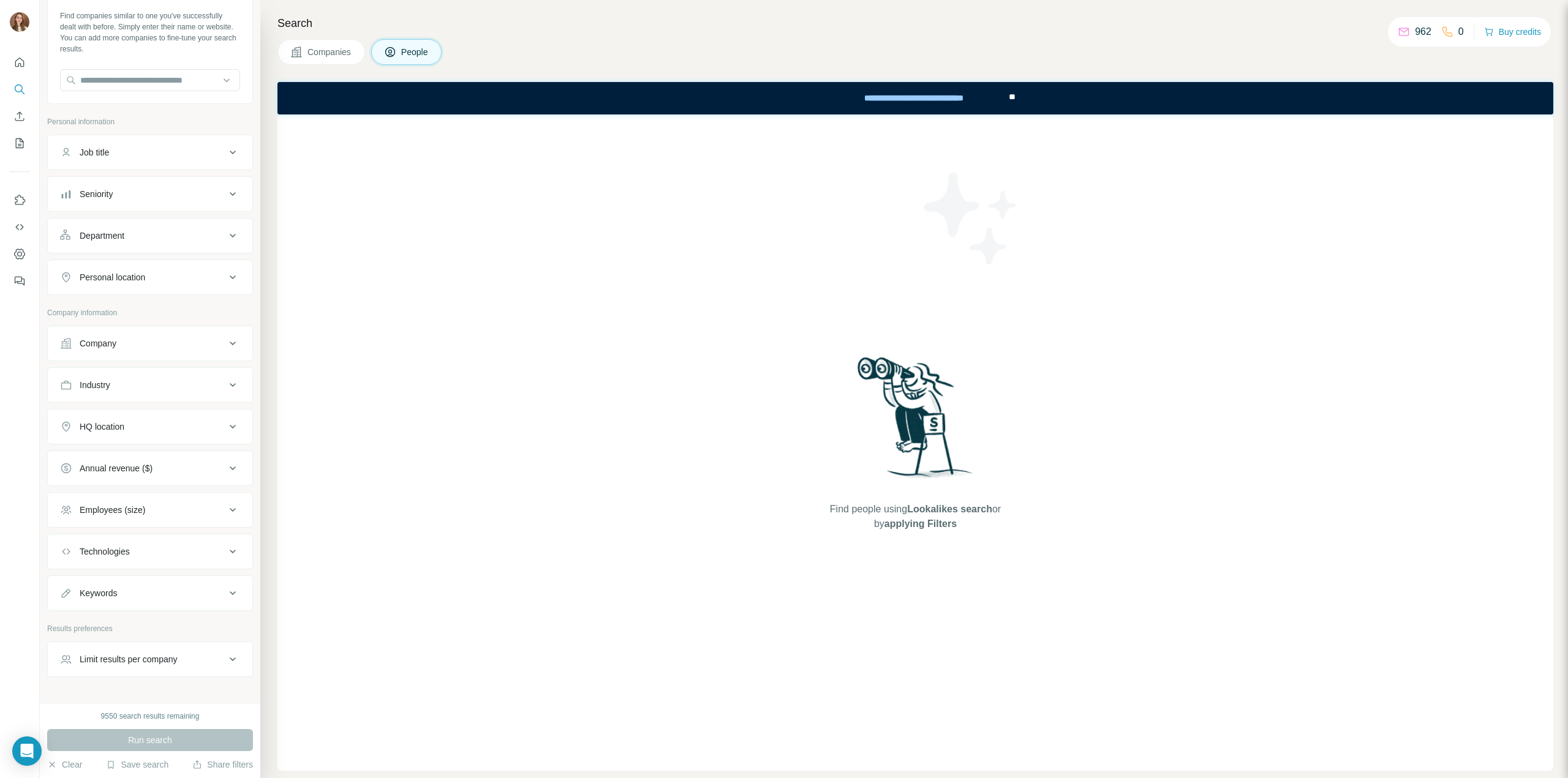
scroll to position [83, 0]
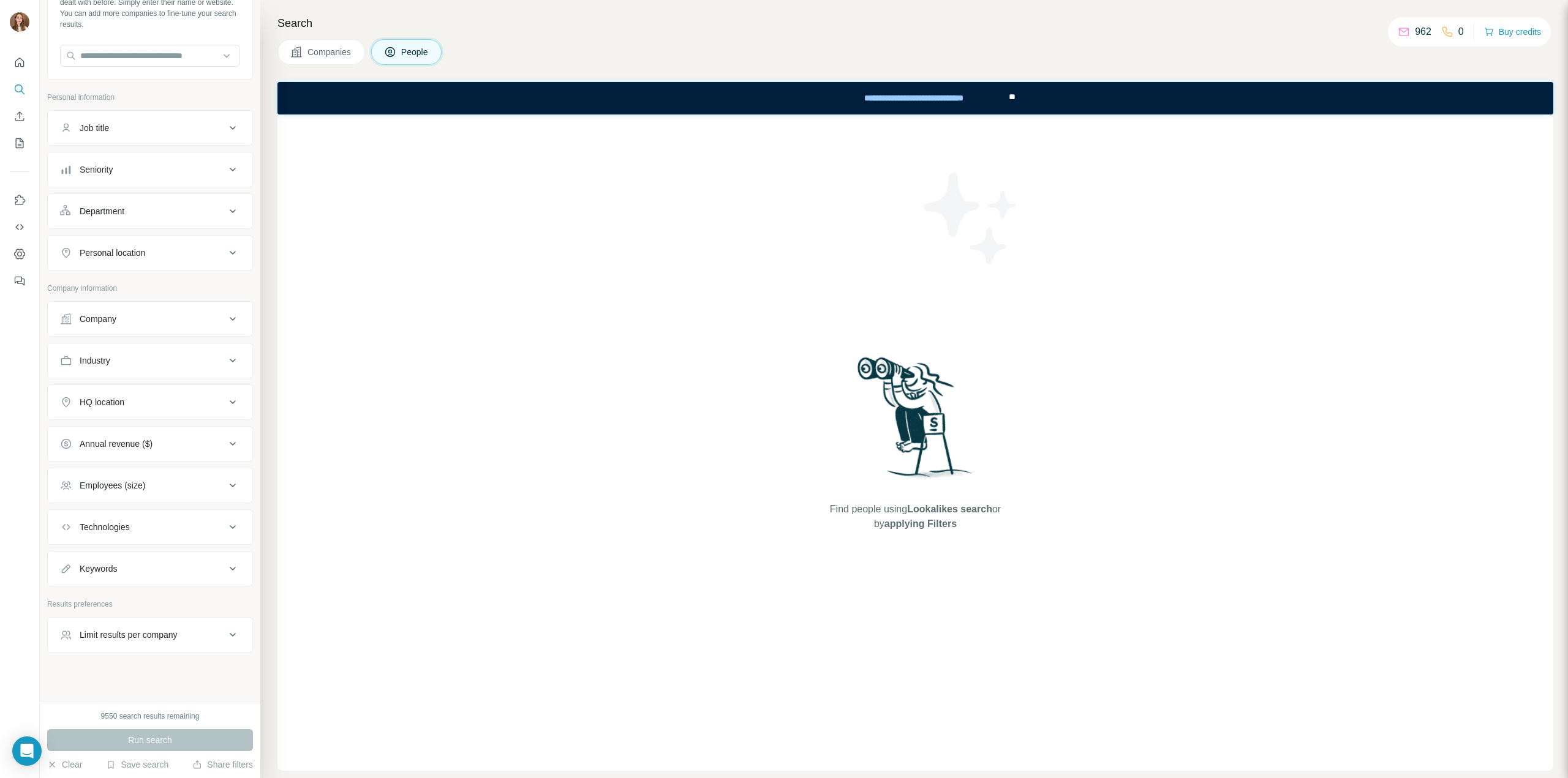
click at [95, 320] on div "Company" at bounding box center [98, 319] width 37 height 12
click at [159, 400] on div "Select a company name or website Upload a CSV of company websites. Your list is…" at bounding box center [150, 405] width 180 height 134
click at [138, 375] on input "text" at bounding box center [150, 373] width 180 height 22
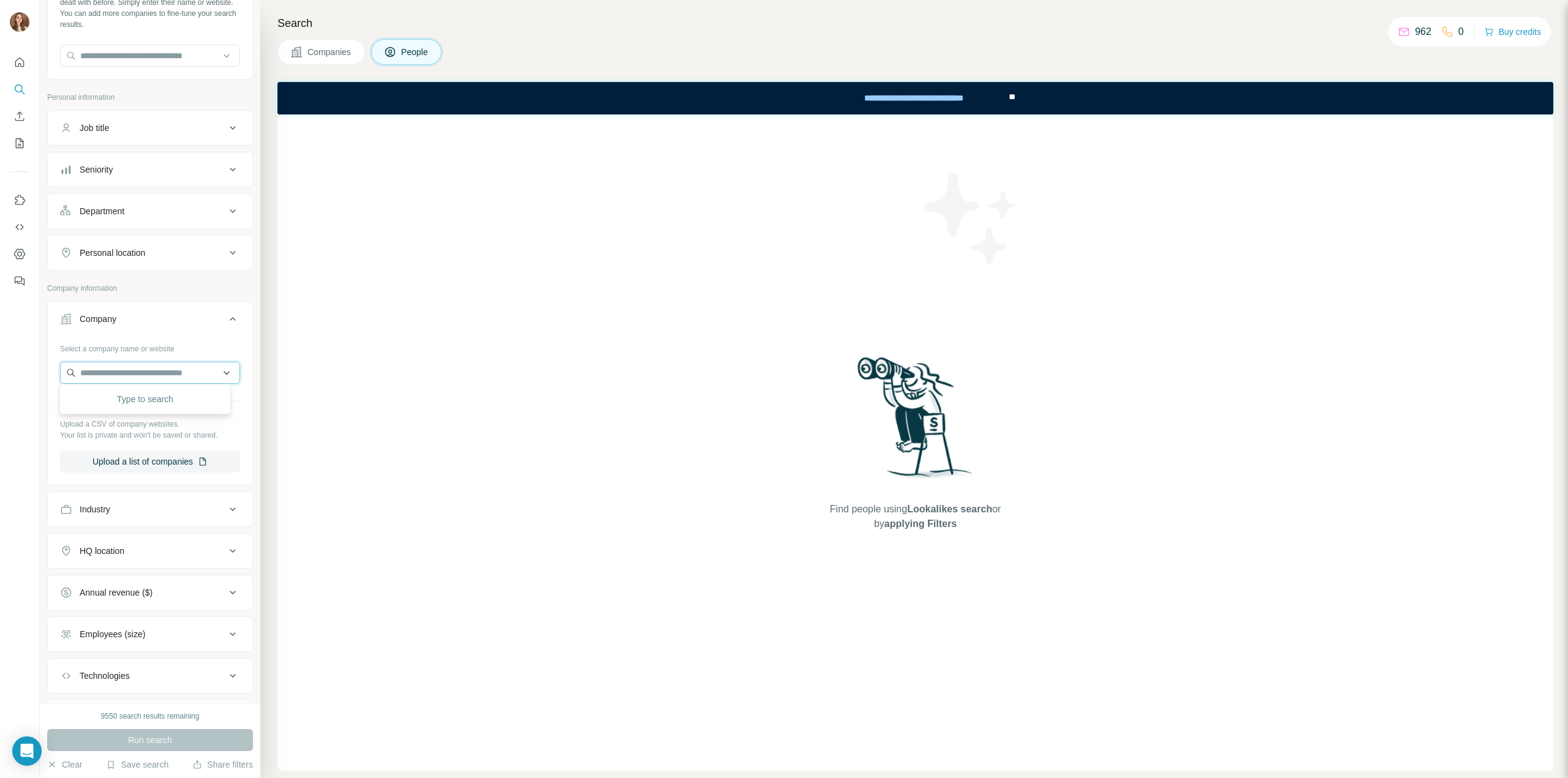
paste input "**********"
type input "**********"
click at [143, 396] on p "Holland America Line" at bounding box center [134, 398] width 81 height 12
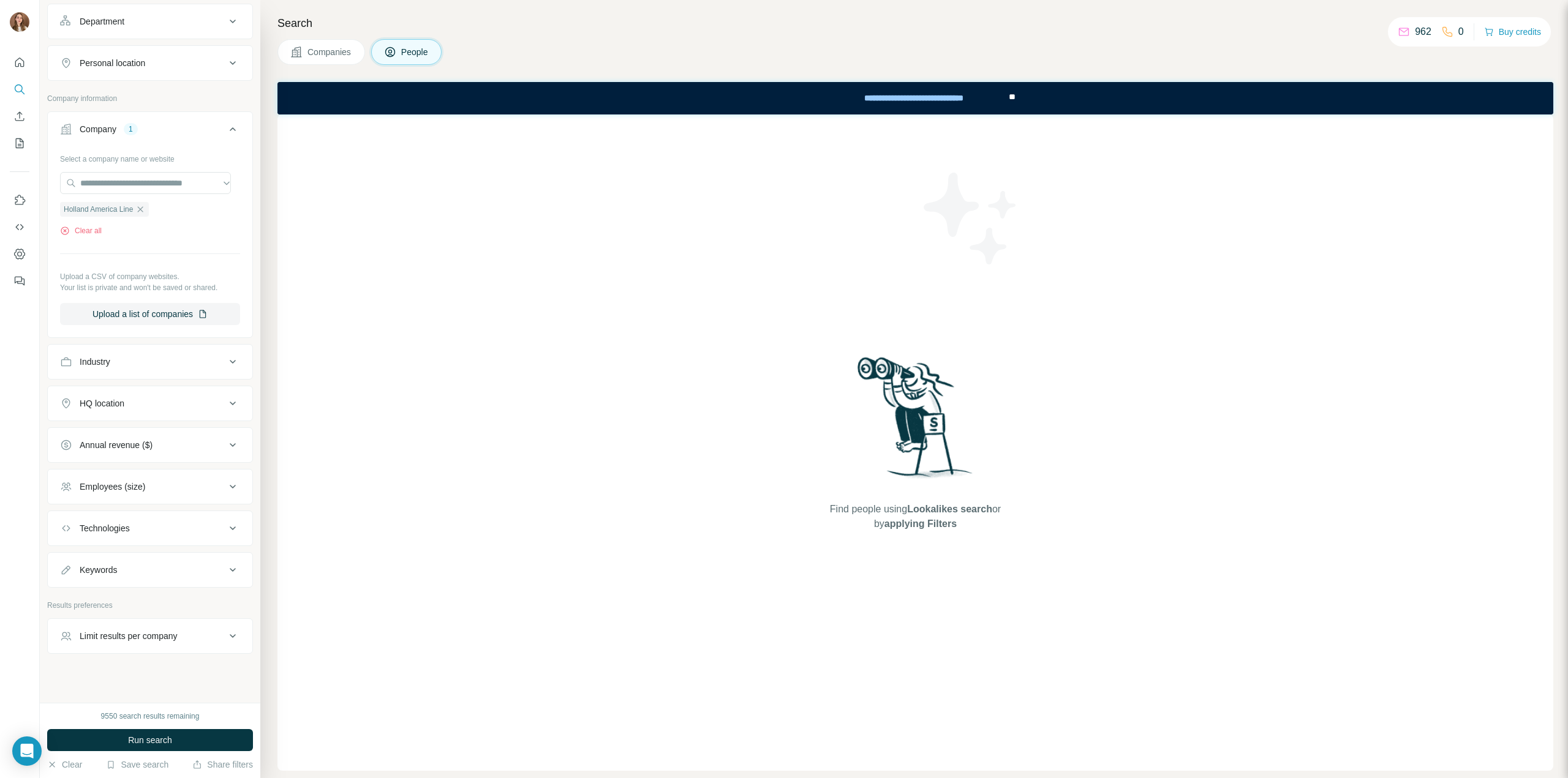
scroll to position [275, 0]
click at [160, 750] on button "Run search" at bounding box center [150, 740] width 206 height 22
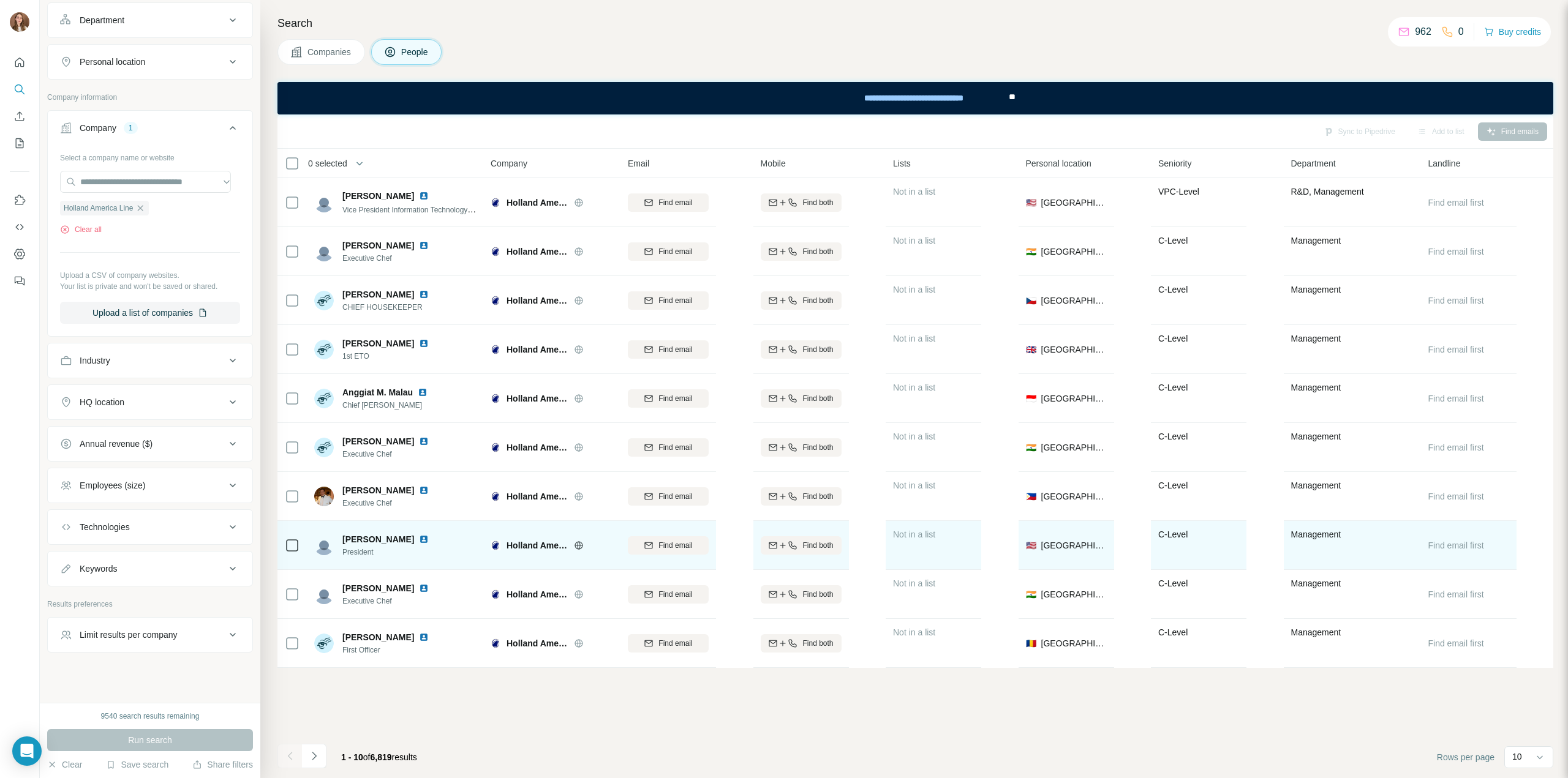
click at [428, 540] on img at bounding box center [423, 539] width 10 height 10
